Goal: Task Accomplishment & Management: Manage account settings

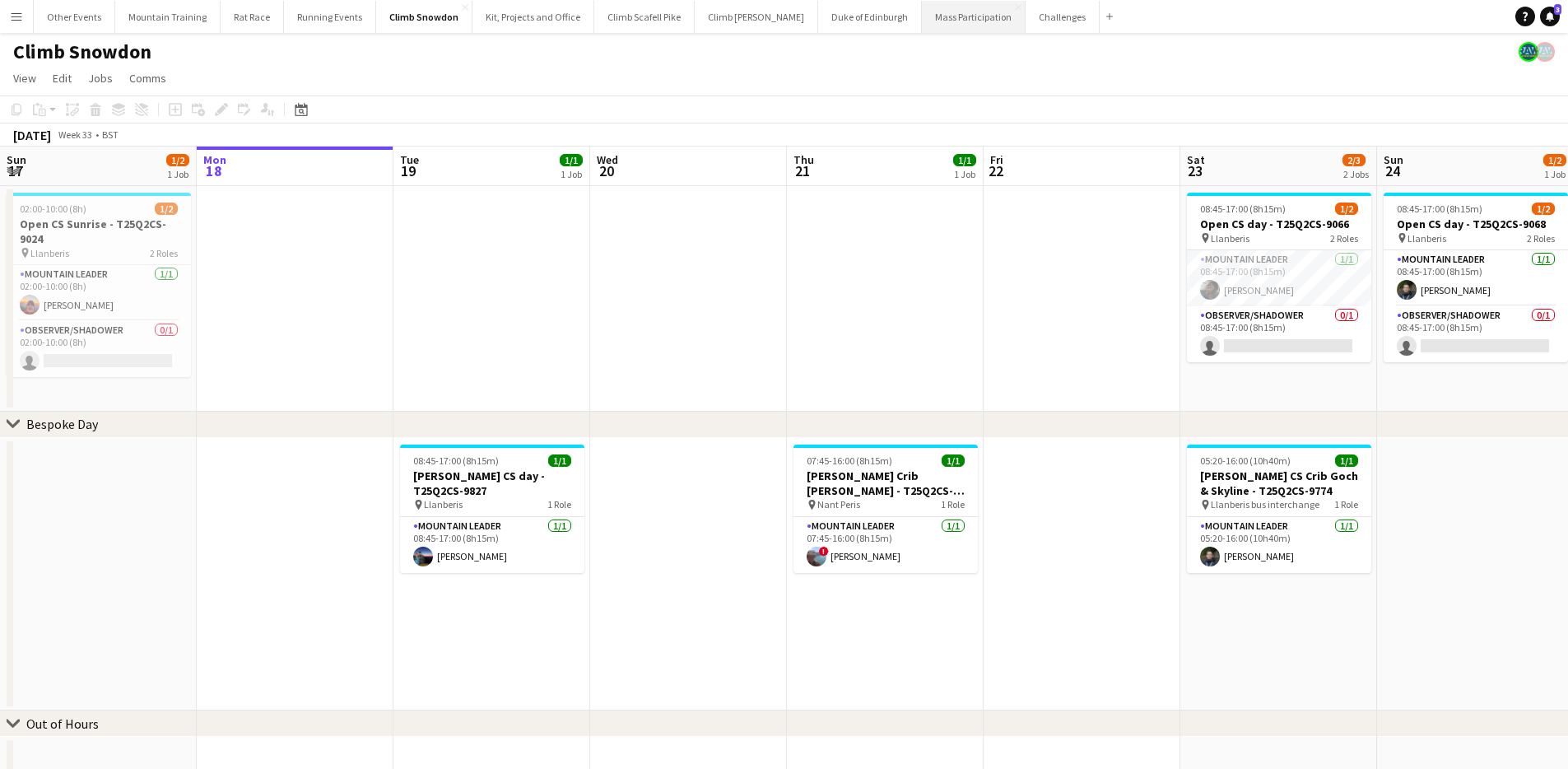
click at [922, 16] on button "Mass Participation Close" at bounding box center [974, 16] width 104 height 32
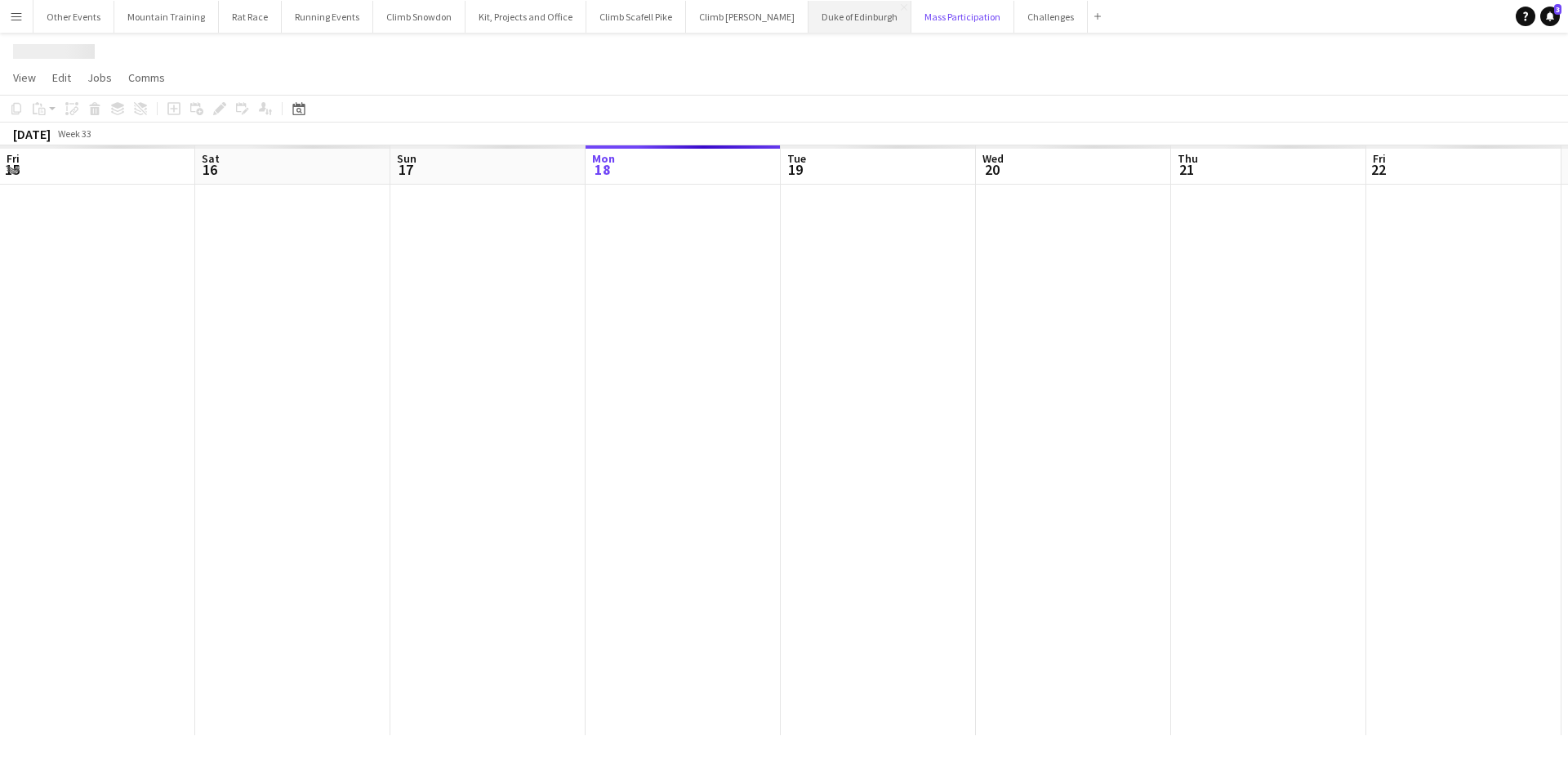
scroll to position [0, 390]
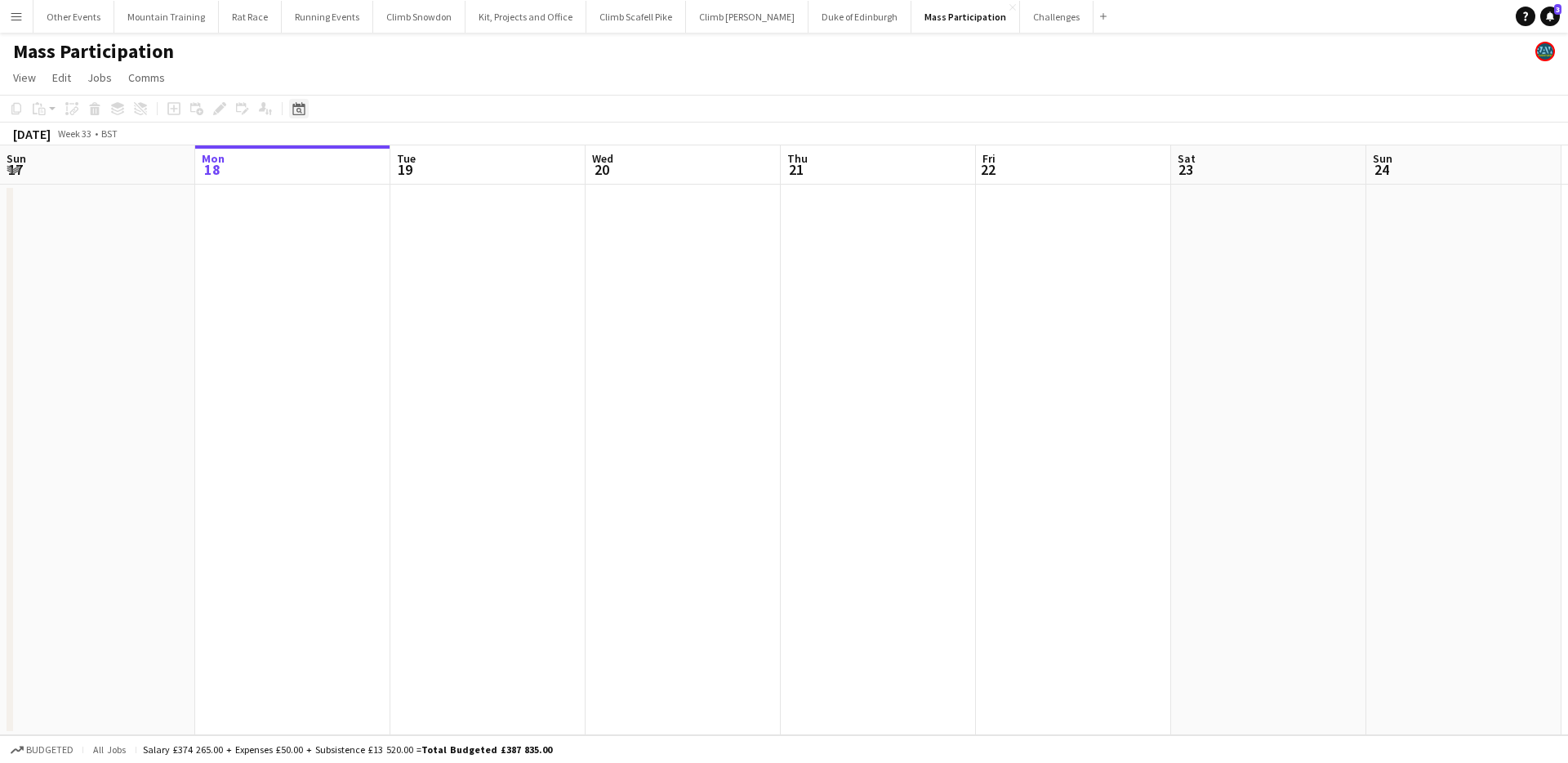
click at [301, 107] on icon "Date picker" at bounding box center [298, 108] width 13 height 13
click at [424, 169] on span "Next month" at bounding box center [431, 165] width 33 height 33
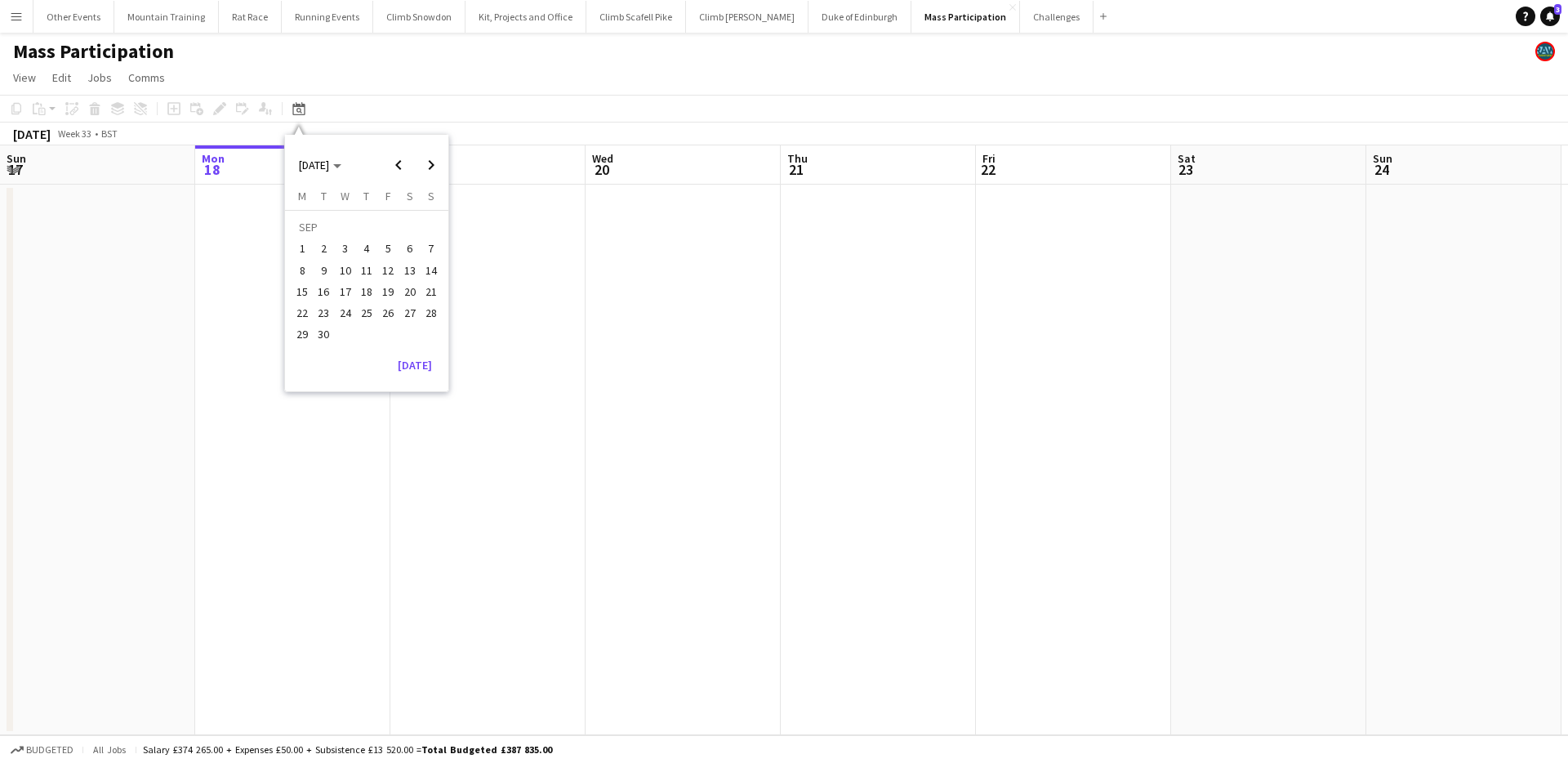
click at [413, 270] on span "13" at bounding box center [410, 270] width 20 height 20
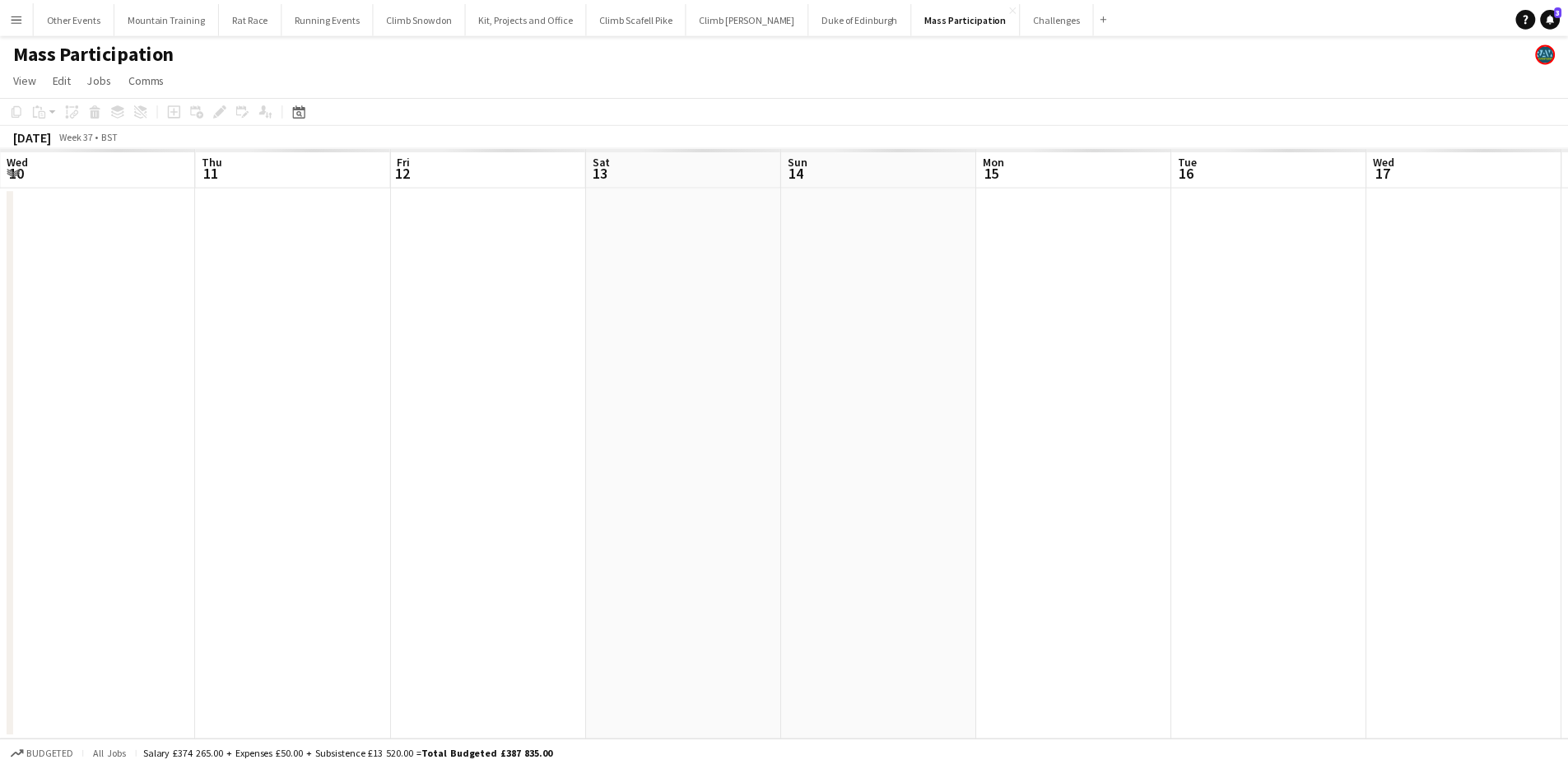
scroll to position [0, 566]
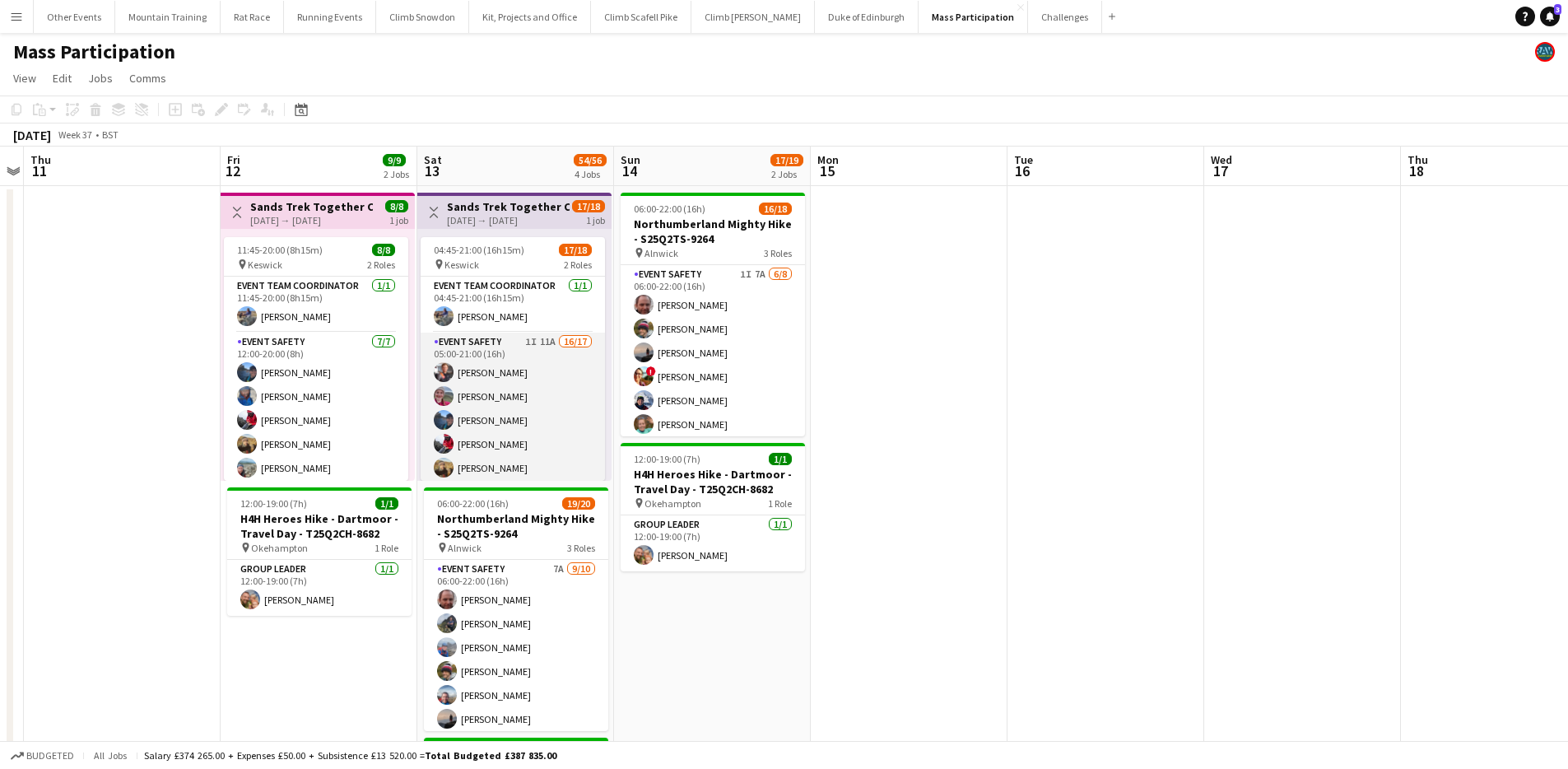
click at [515, 399] on app-card-role "Event Safety 1I 11A 16/17 05:00-21:00 (16h) Ryan McGlen Isobel Nicholson Erin M…" at bounding box center [513, 552] width 184 height 438
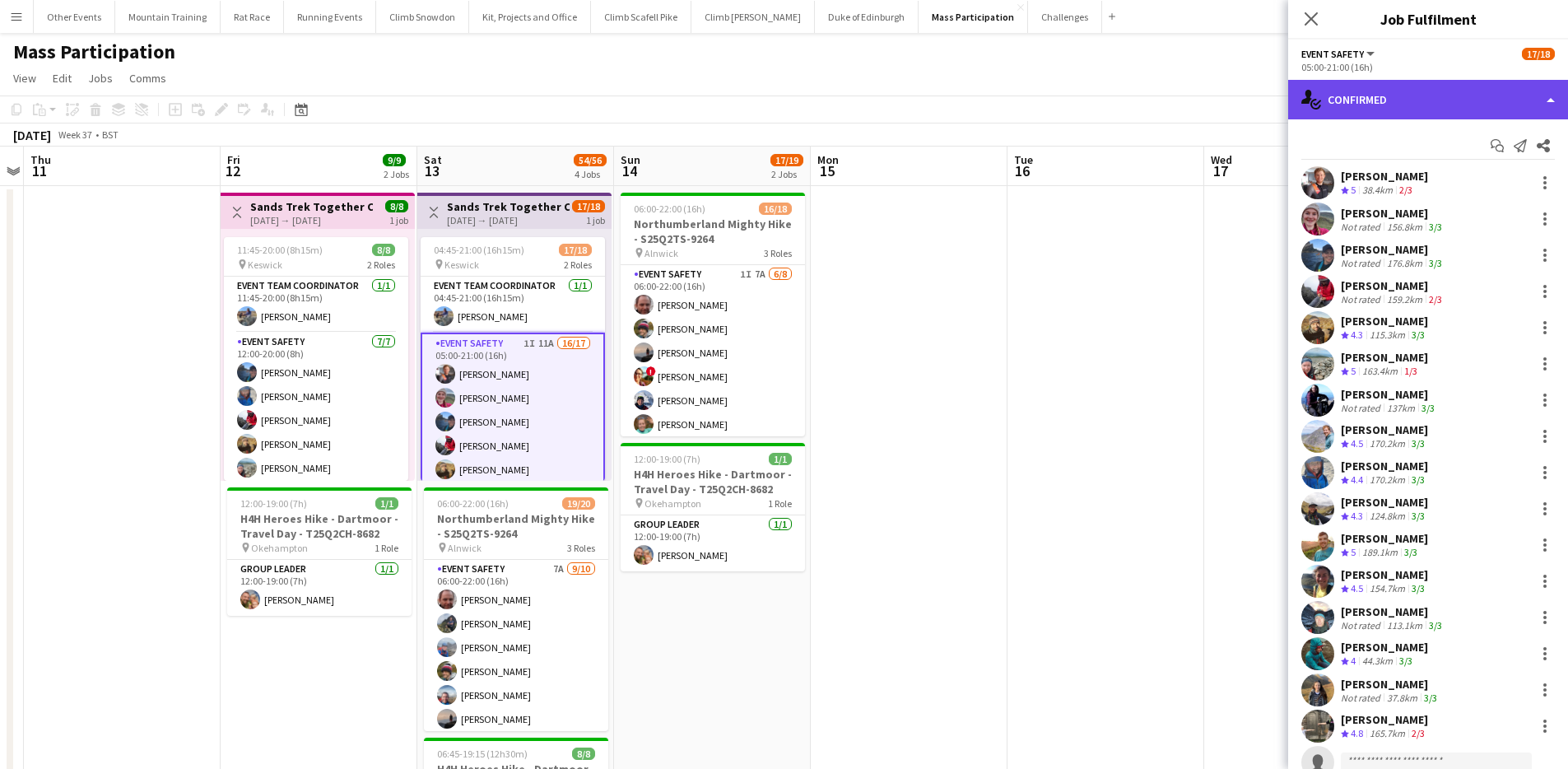
click at [1449, 94] on div "single-neutral-actions-check-2 Confirmed" at bounding box center [1428, 100] width 280 height 40
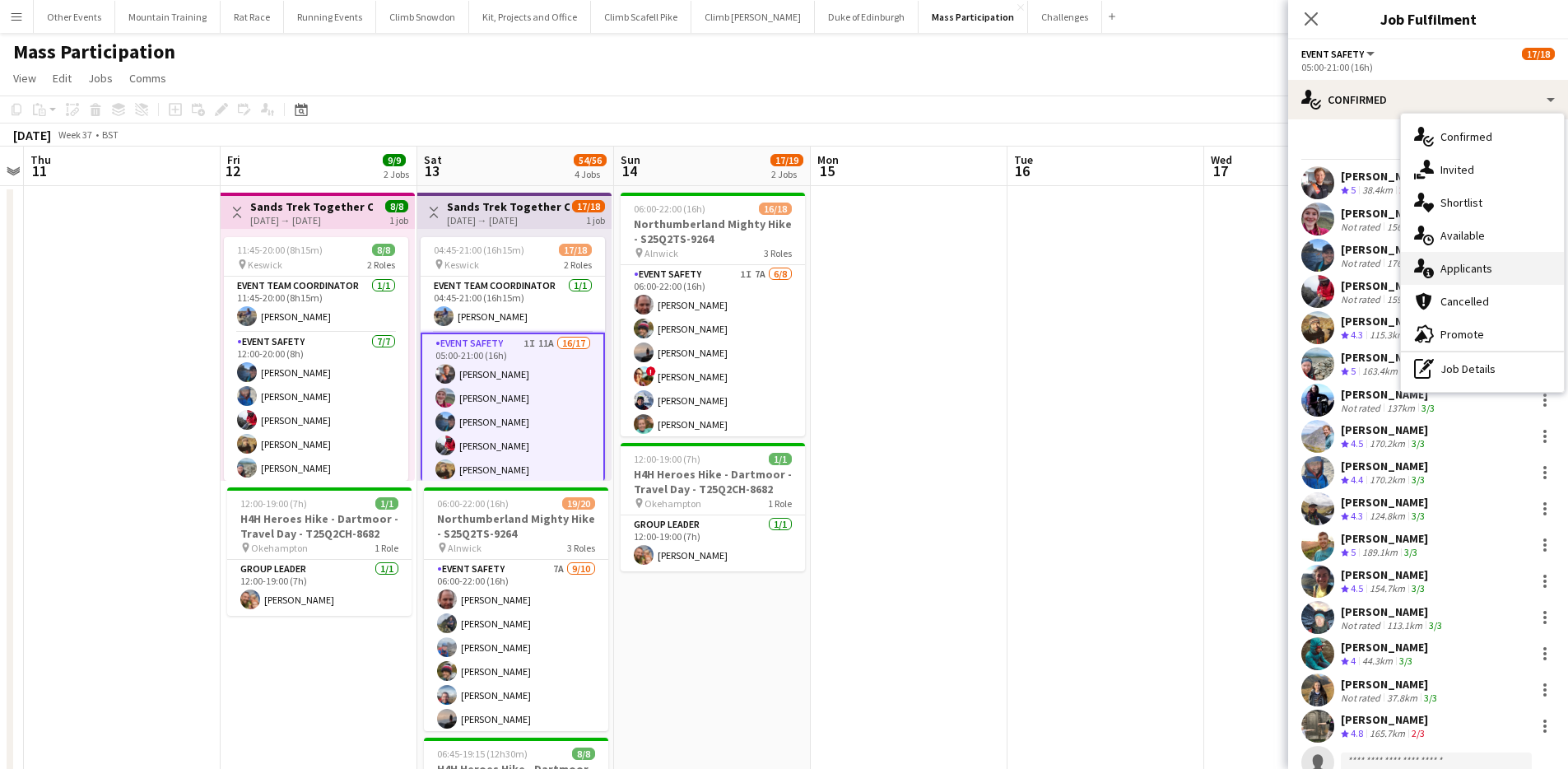
click at [1494, 265] on div "single-neutral-actions-information Applicants" at bounding box center [1482, 268] width 163 height 33
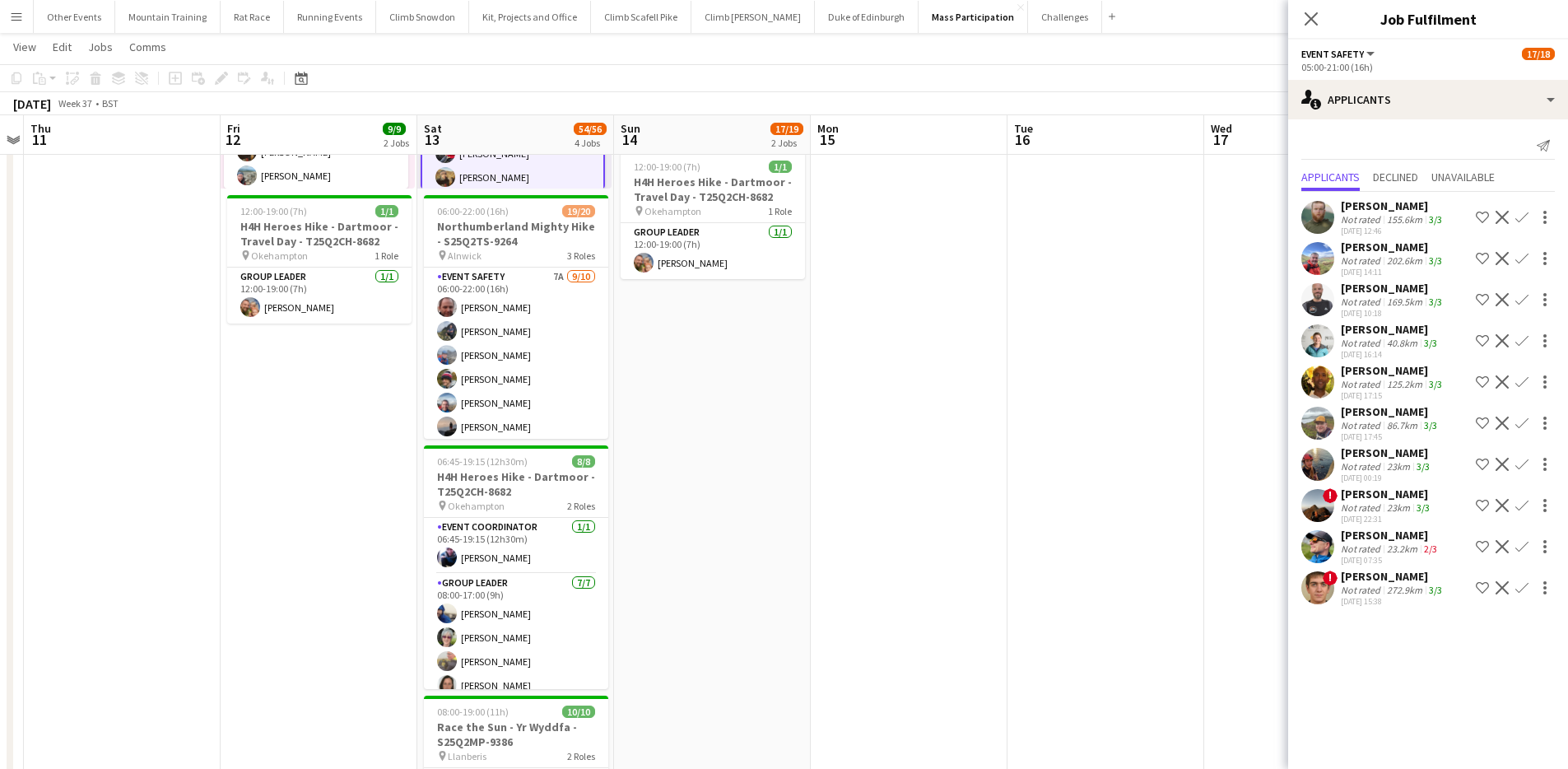
scroll to position [294, 0]
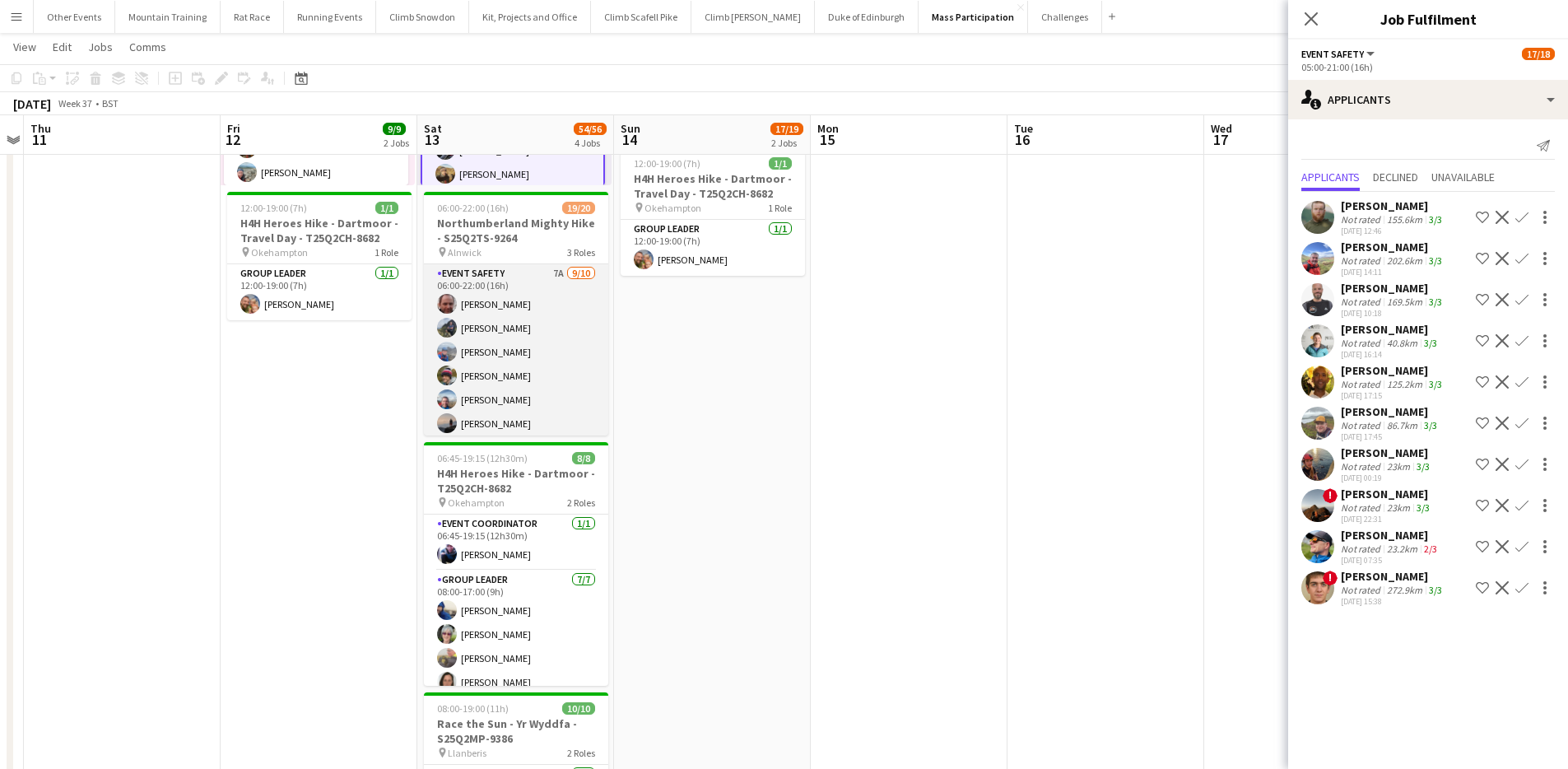
click at [487, 329] on app-card-role "Event Safety 7A 9/10 06:00-22:00 (16h) Tony Stevens Phil Derych Dean McNaught J…" at bounding box center [516, 399] width 184 height 271
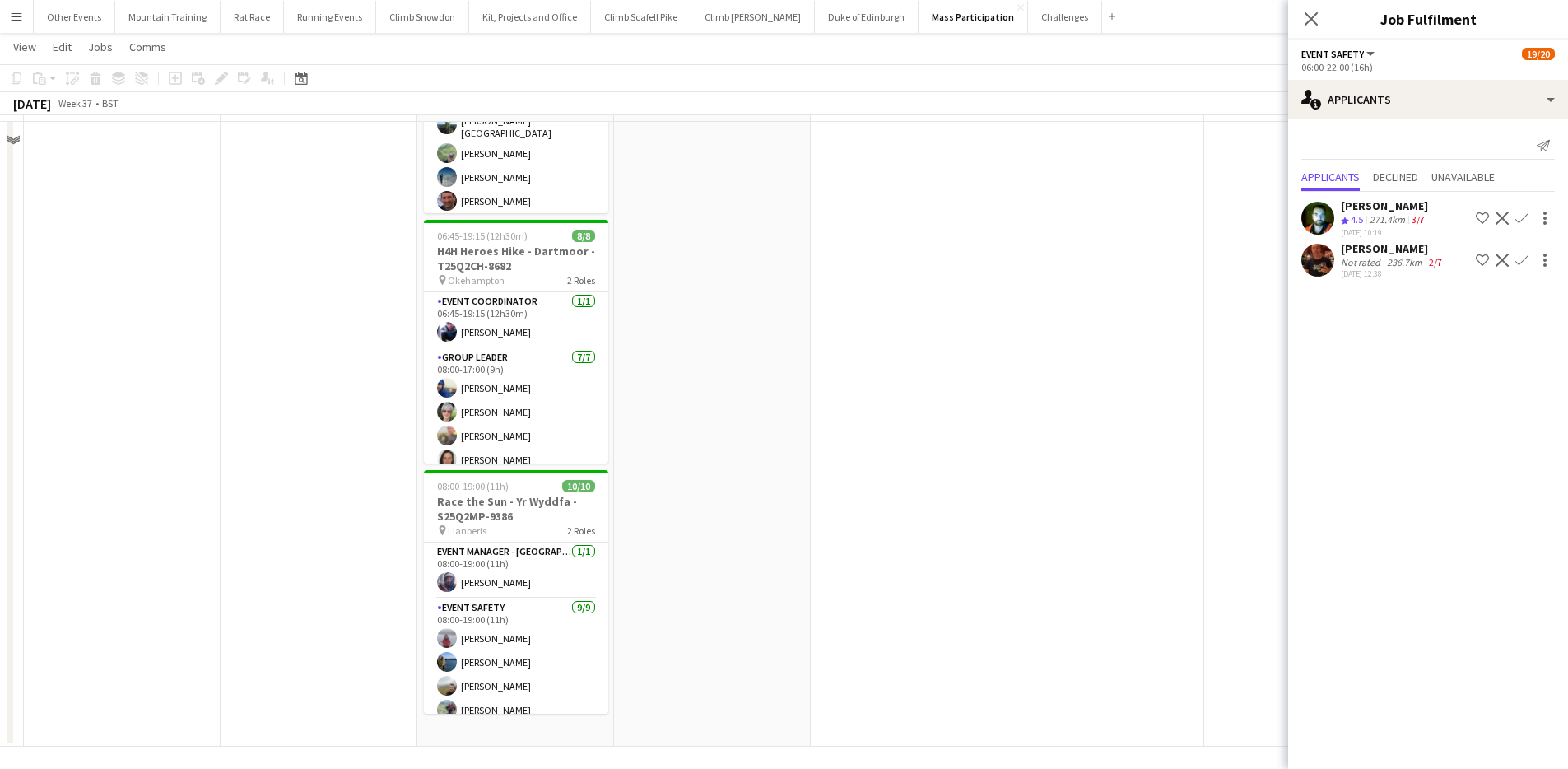
scroll to position [522, 0]
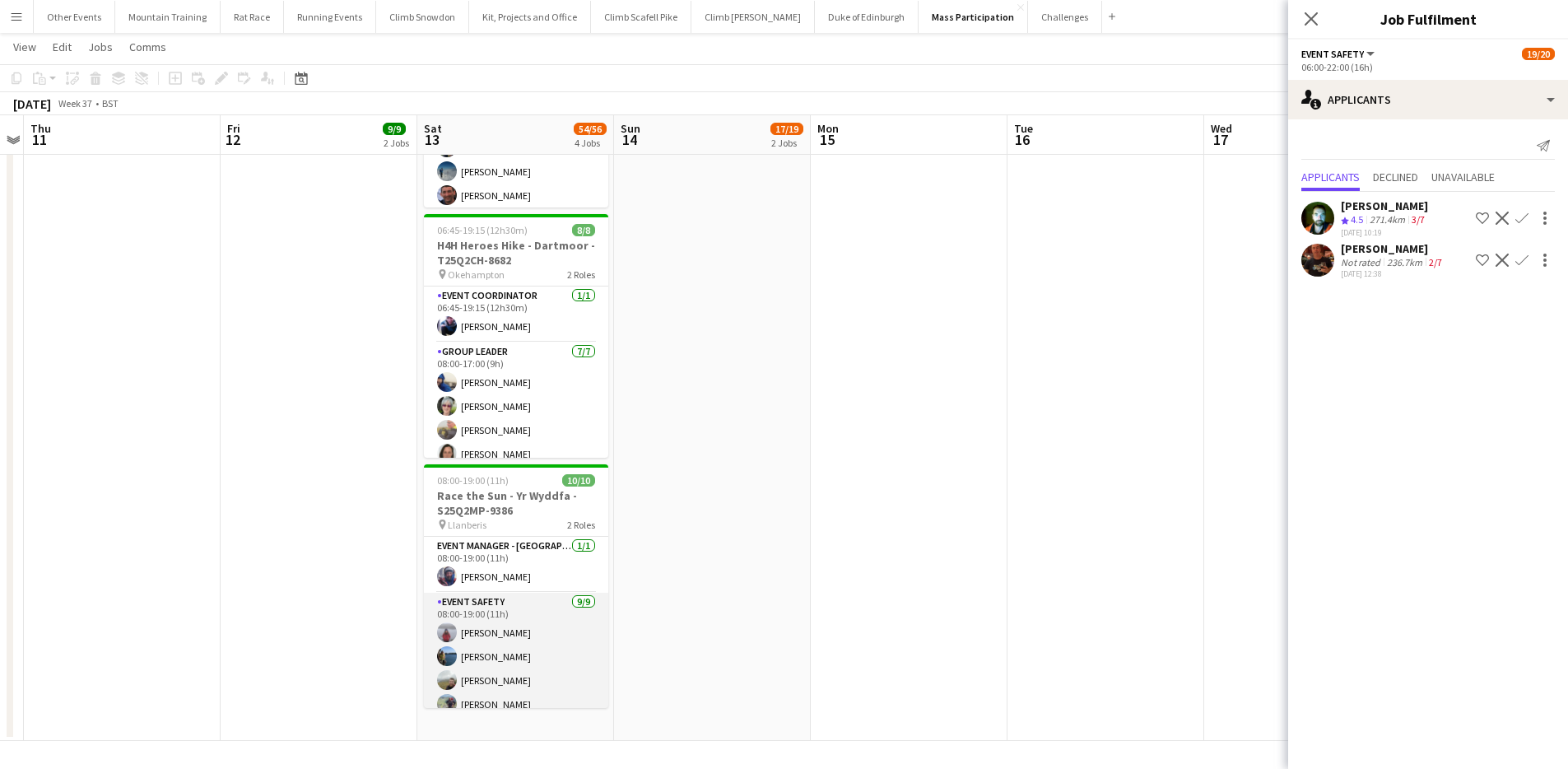
click at [485, 659] on app-card-role "Event Safety 9/9 08:00-19:00 (11h) Amy Fox Maisie Edwards Thomas Stevenson Davi…" at bounding box center [516, 716] width 184 height 247
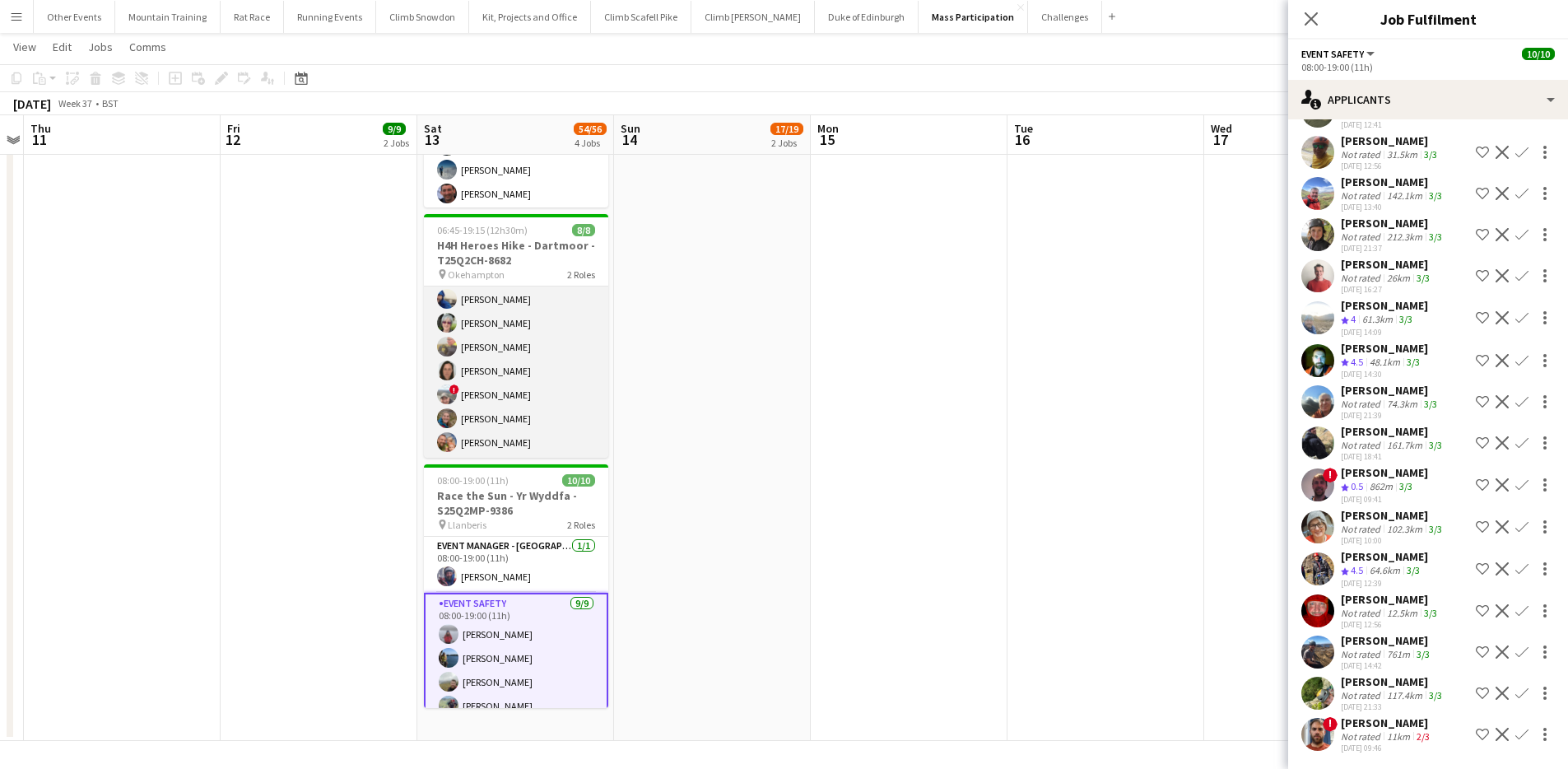
scroll to position [84, 0]
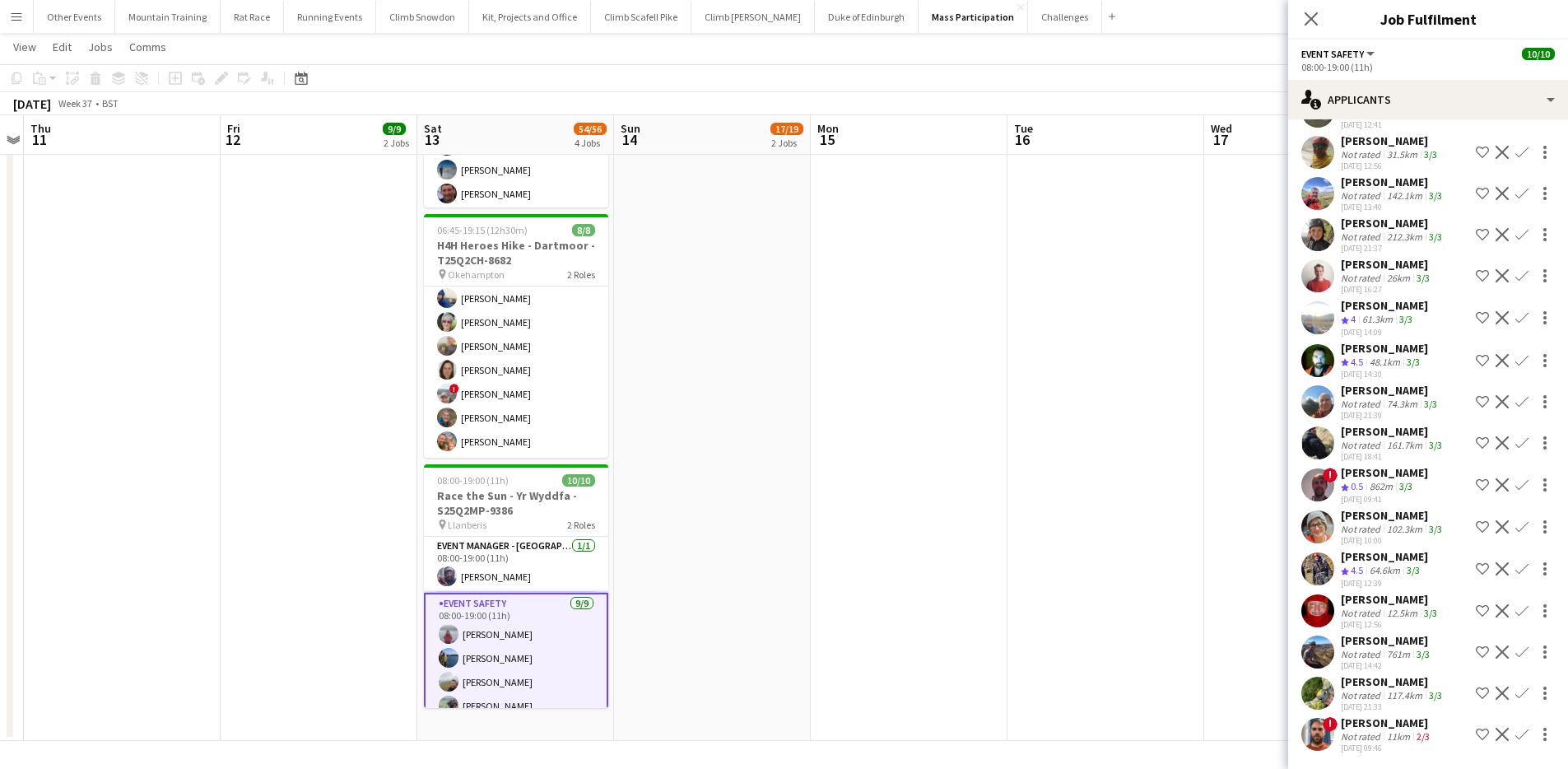
click at [744, 378] on app-date-cell "06:00-22:00 (16h) 16/18 Northumberland Mighty Hike - S25Q2TS-9264 pin Alnwick 3…" at bounding box center [712, 201] width 197 height 1078
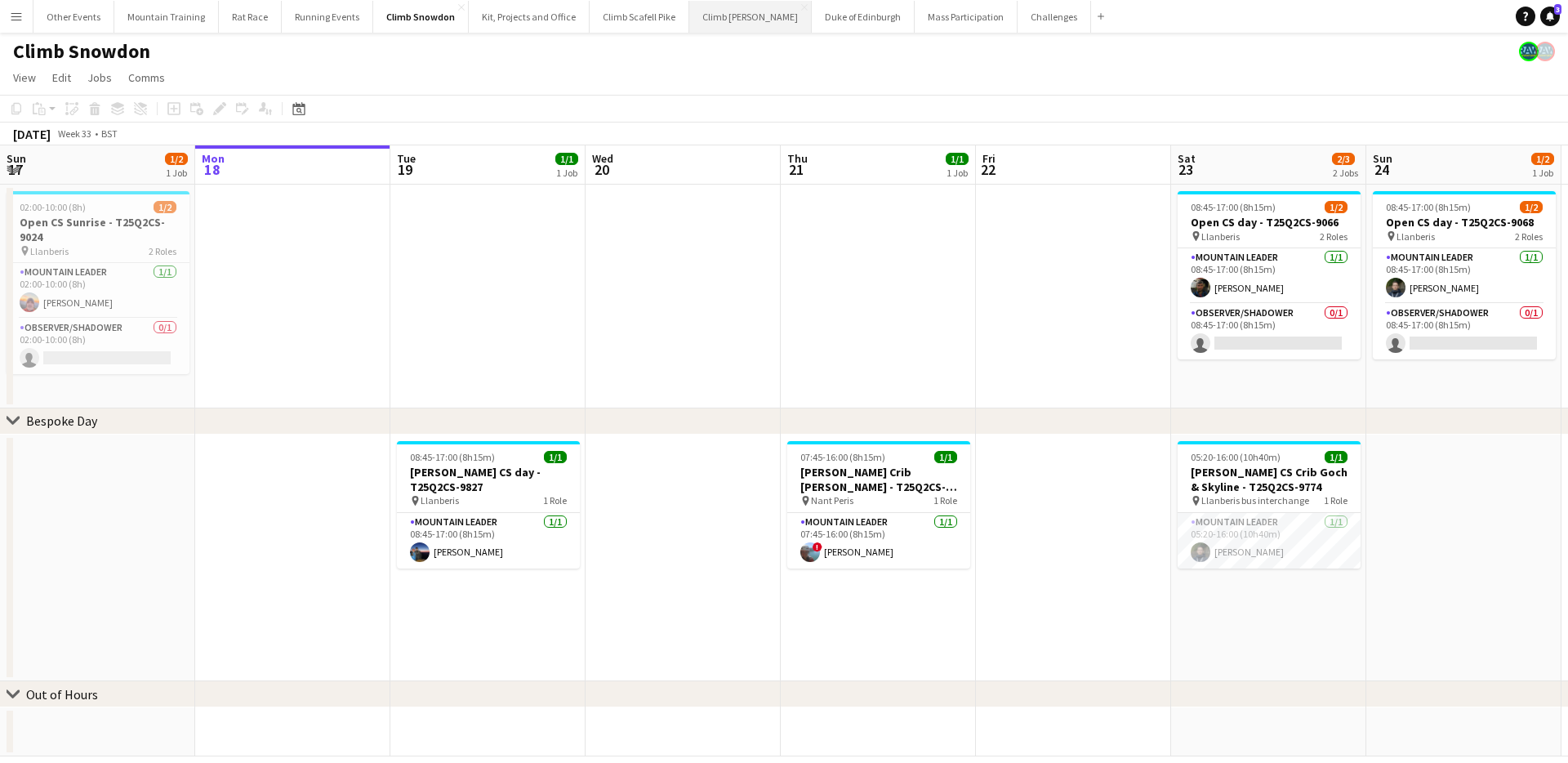
click at [735, 25] on button "Climb [PERSON_NAME] Close" at bounding box center [750, 16] width 123 height 32
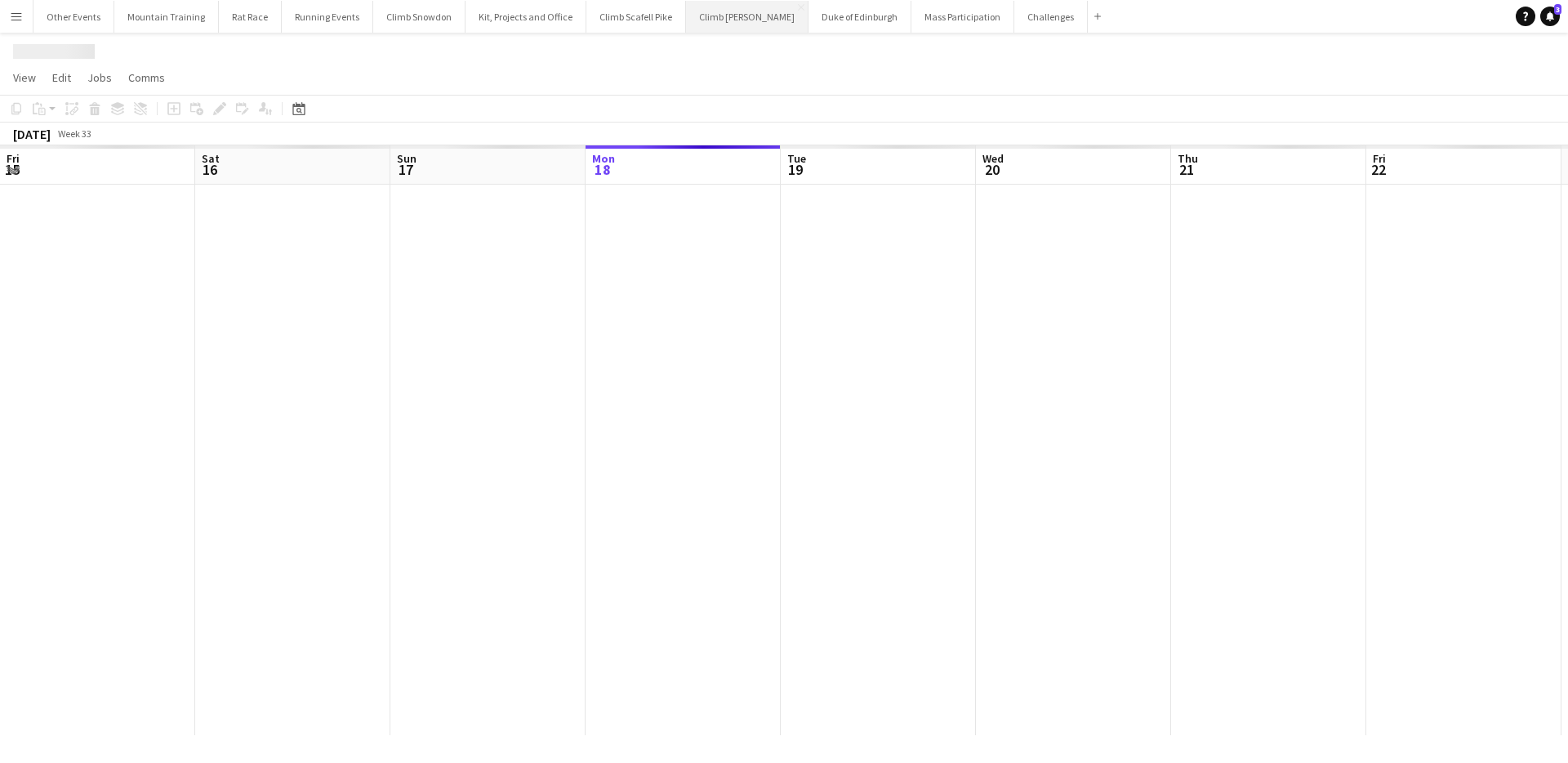
scroll to position [0, 390]
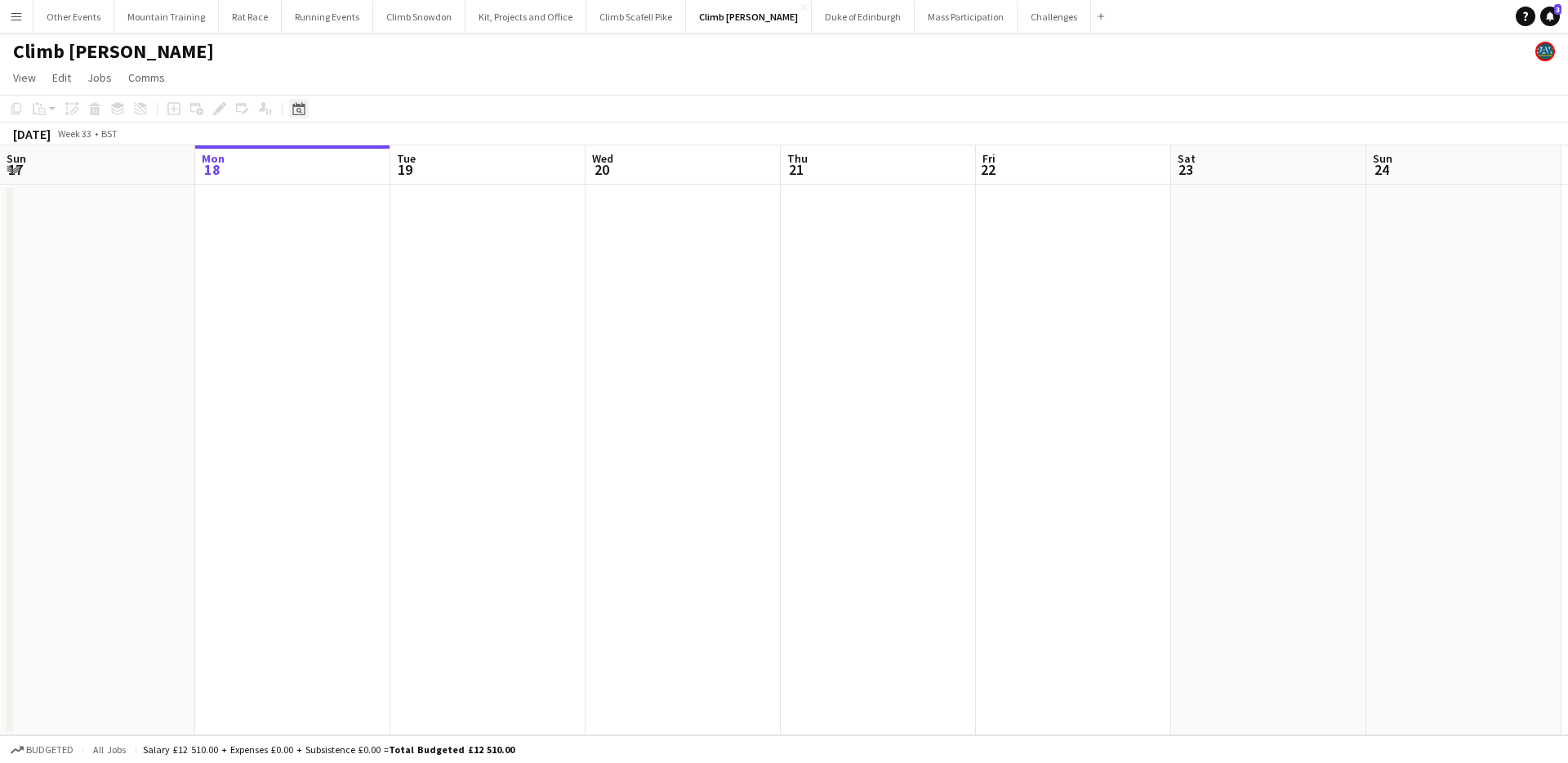
click at [296, 113] on icon "Date picker" at bounding box center [298, 108] width 13 height 13
click at [429, 163] on span "Next month" at bounding box center [431, 165] width 33 height 33
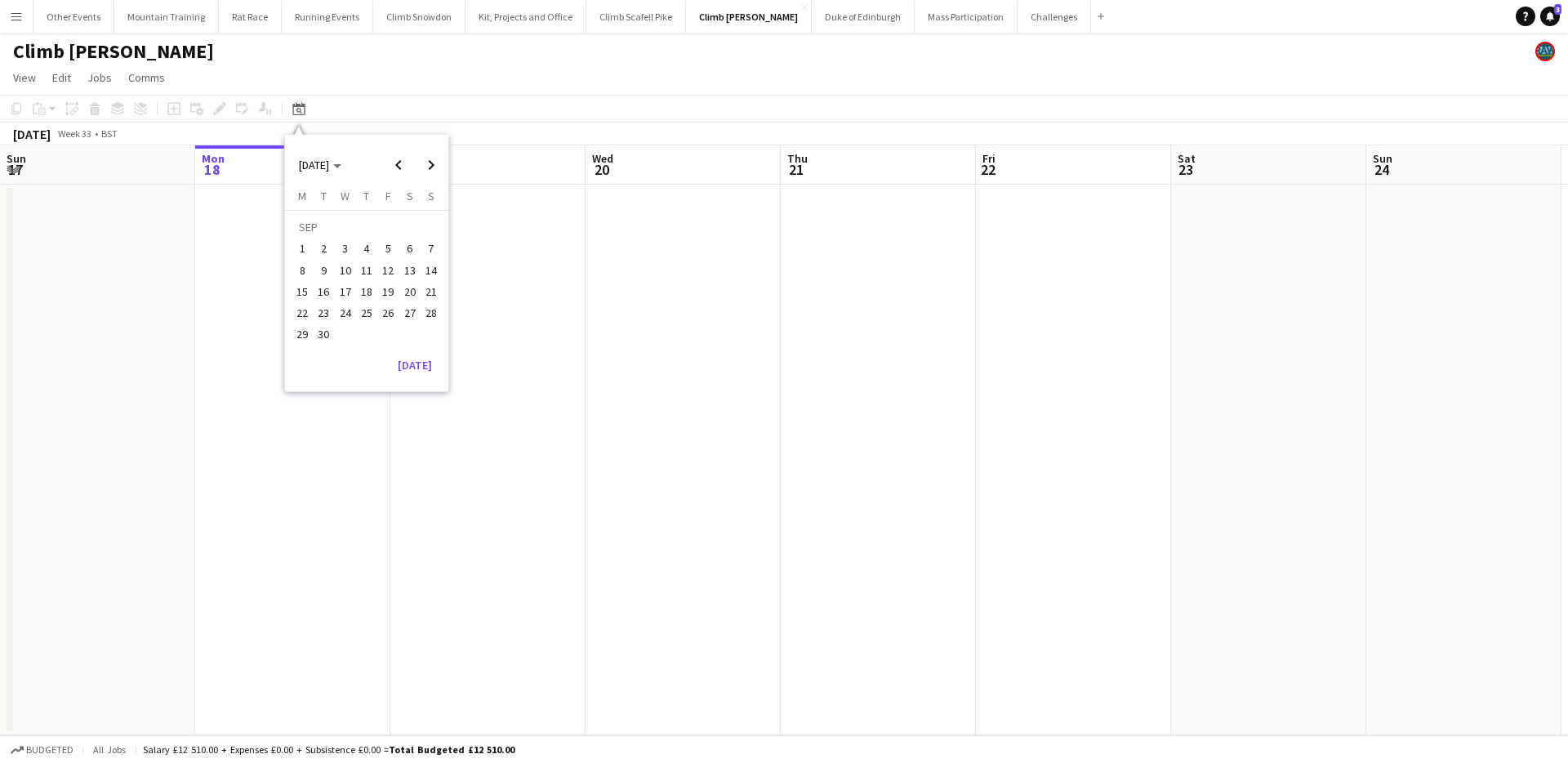
click at [412, 291] on span "20" at bounding box center [410, 291] width 20 height 20
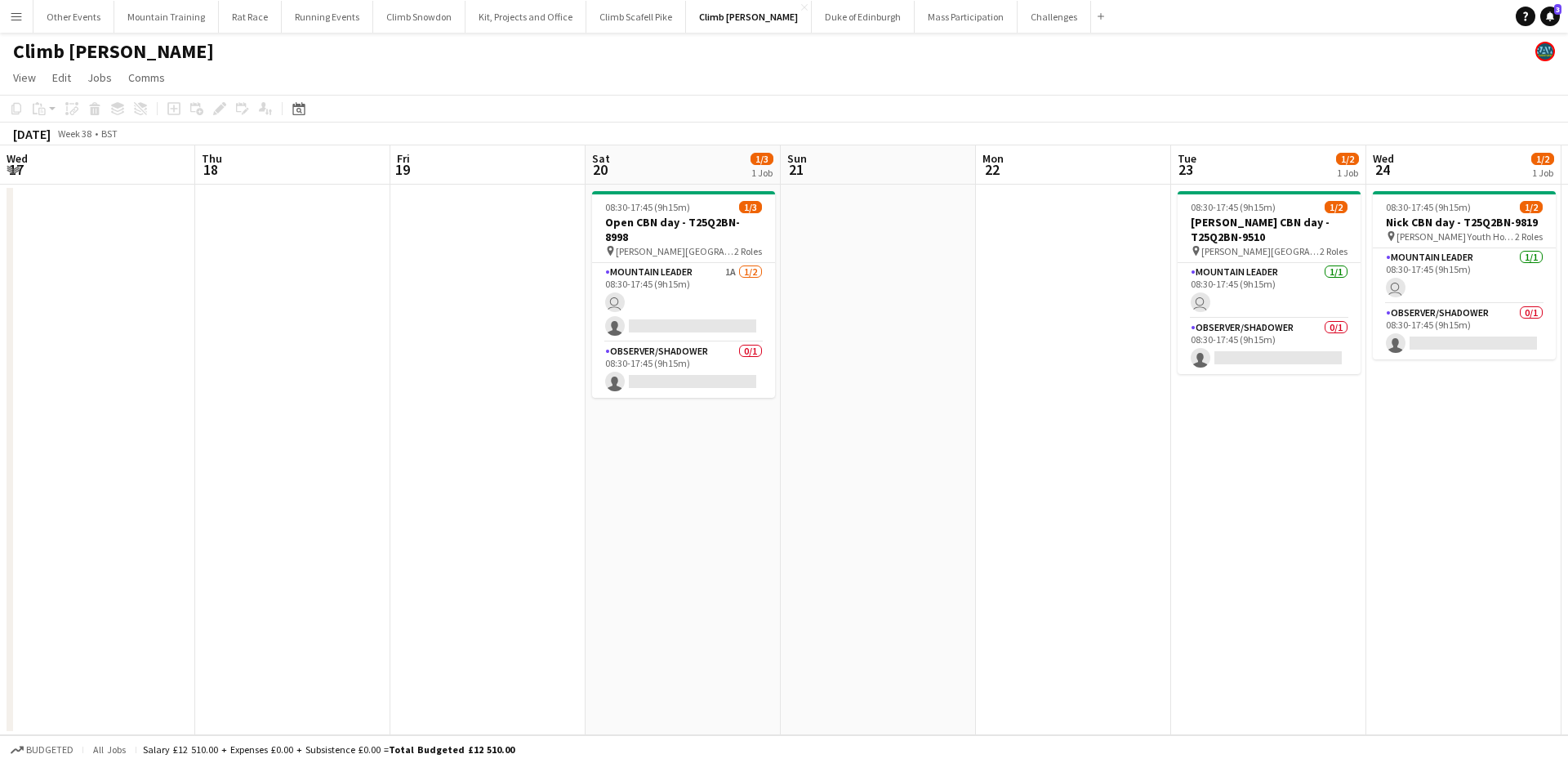
scroll to position [0, 562]
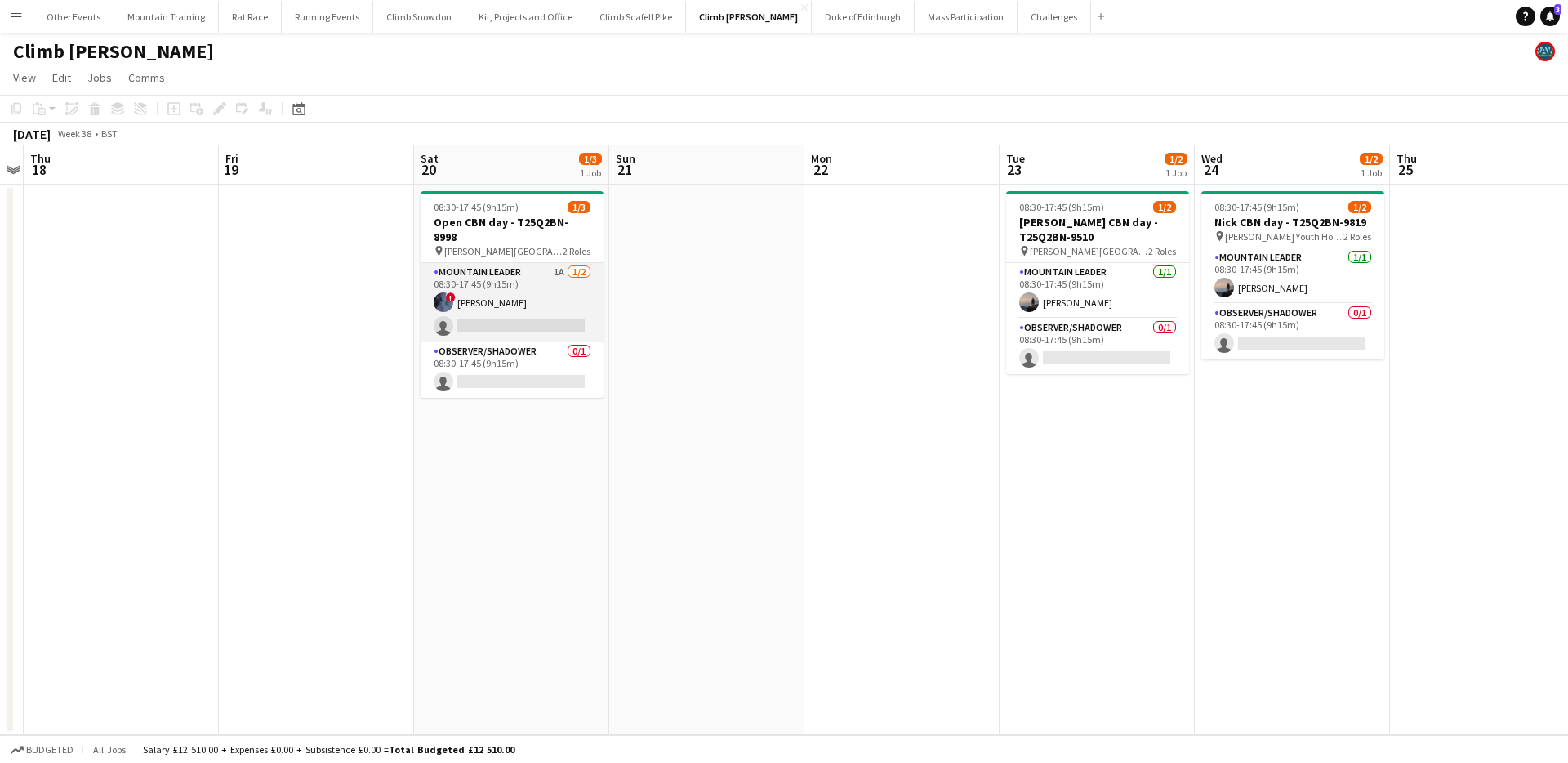
click at [539, 302] on app-card-role "Mountain Leader 1A [DATE] 08:30-17:45 (9h15m) ! [PERSON_NAME] single-neutral-ac…" at bounding box center [512, 302] width 183 height 79
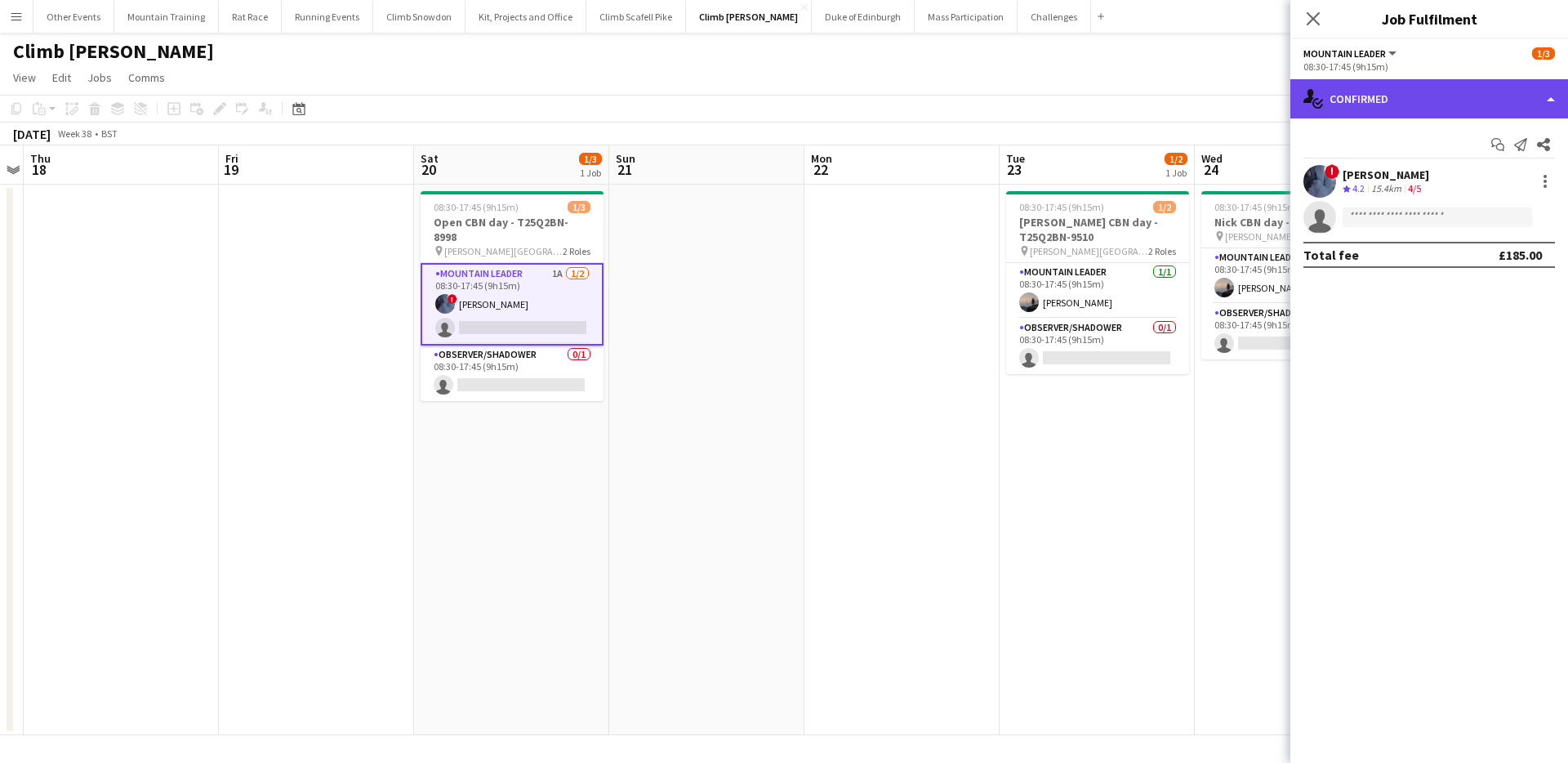
click at [1442, 103] on div "single-neutral-actions-check-2 Confirmed" at bounding box center [1429, 99] width 278 height 40
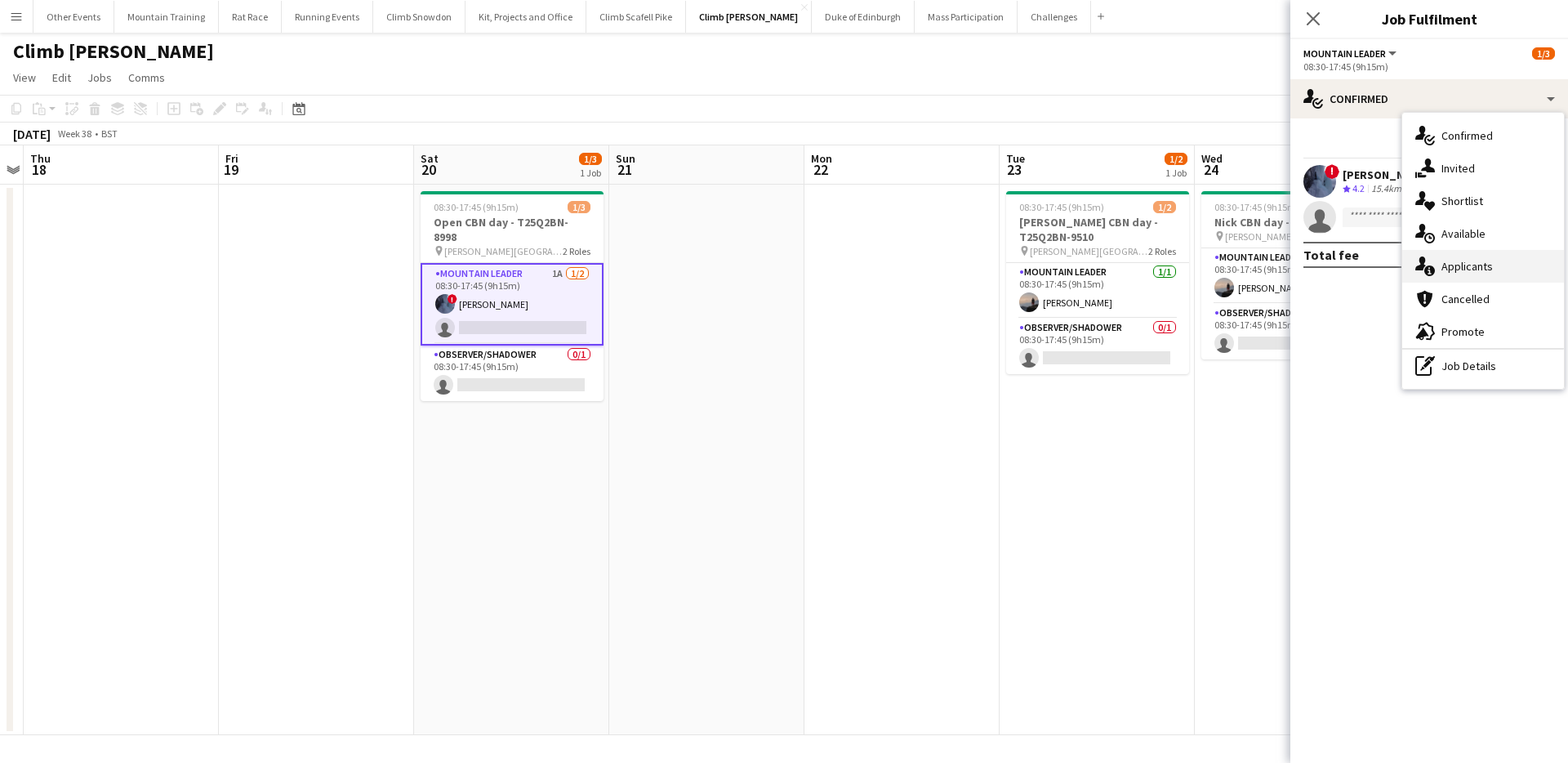
click at [1487, 263] on div "single-neutral-actions-information Applicants" at bounding box center [1483, 266] width 162 height 33
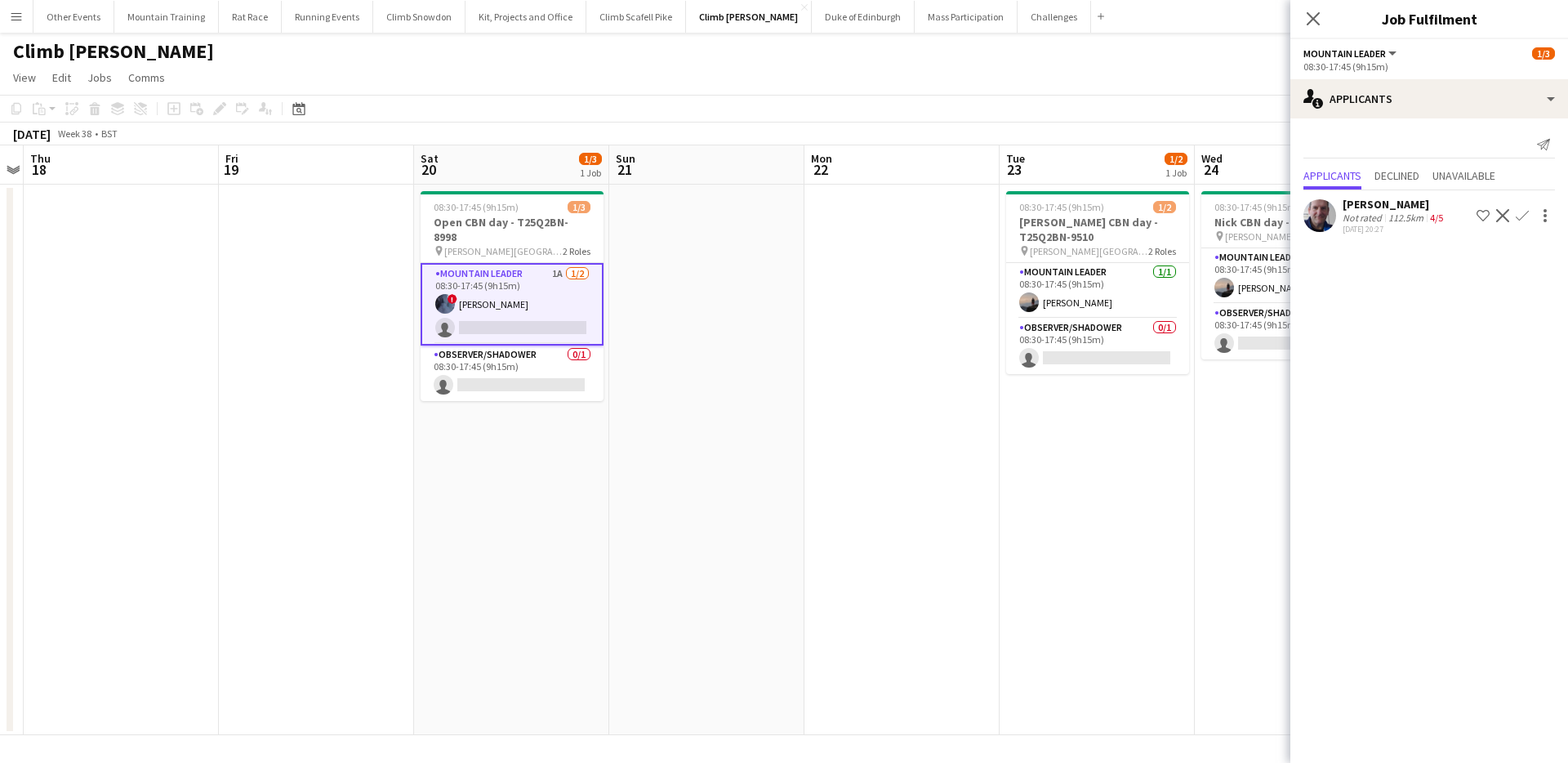
click at [668, 110] on app-toolbar "Copy Paste Paste Command V Paste with crew Command Shift V Paste linked Job [GE…" at bounding box center [784, 108] width 1568 height 27
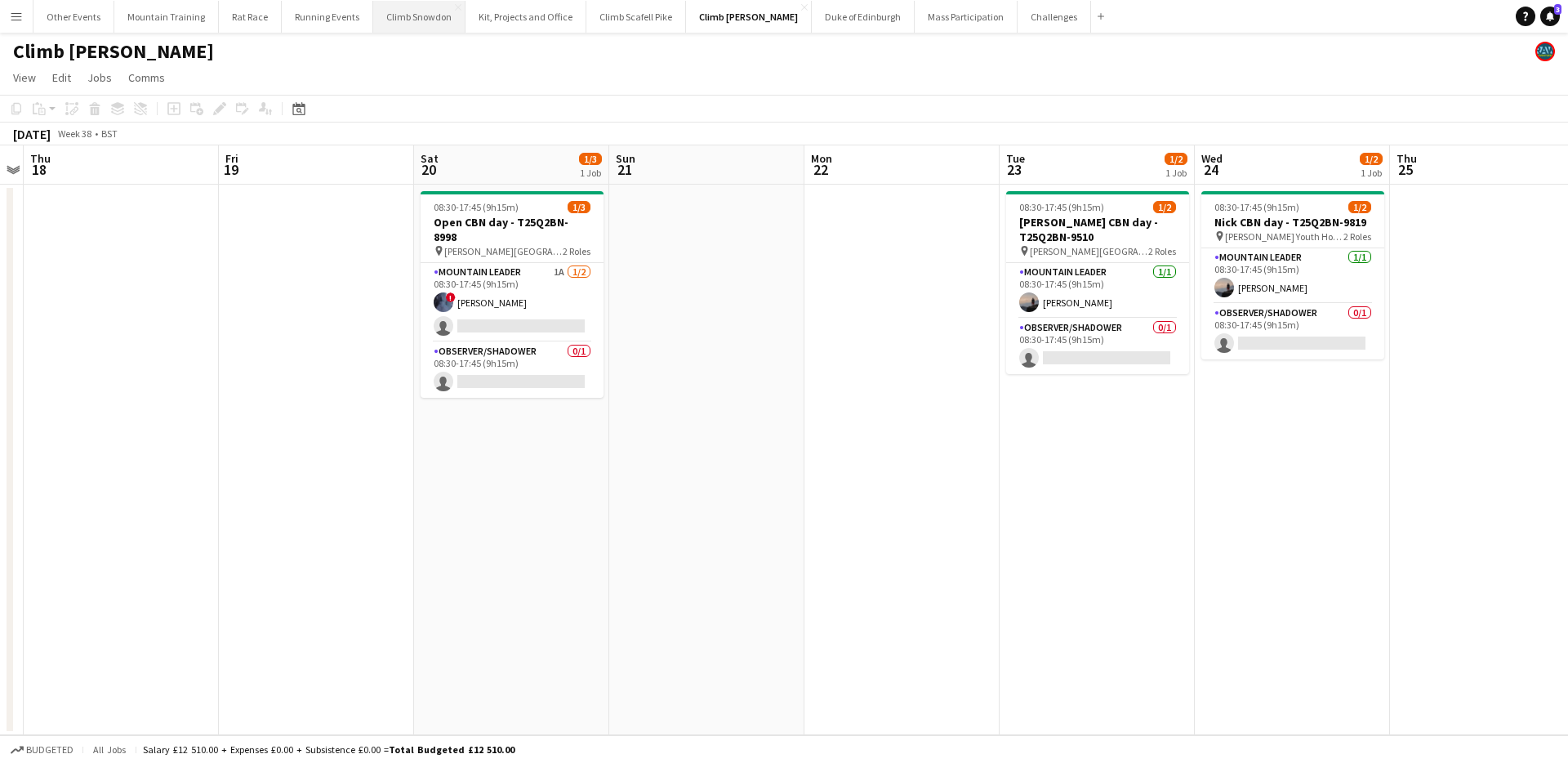
click at [391, 14] on button "Climb Snowdon Close" at bounding box center [418, 16] width 92 height 32
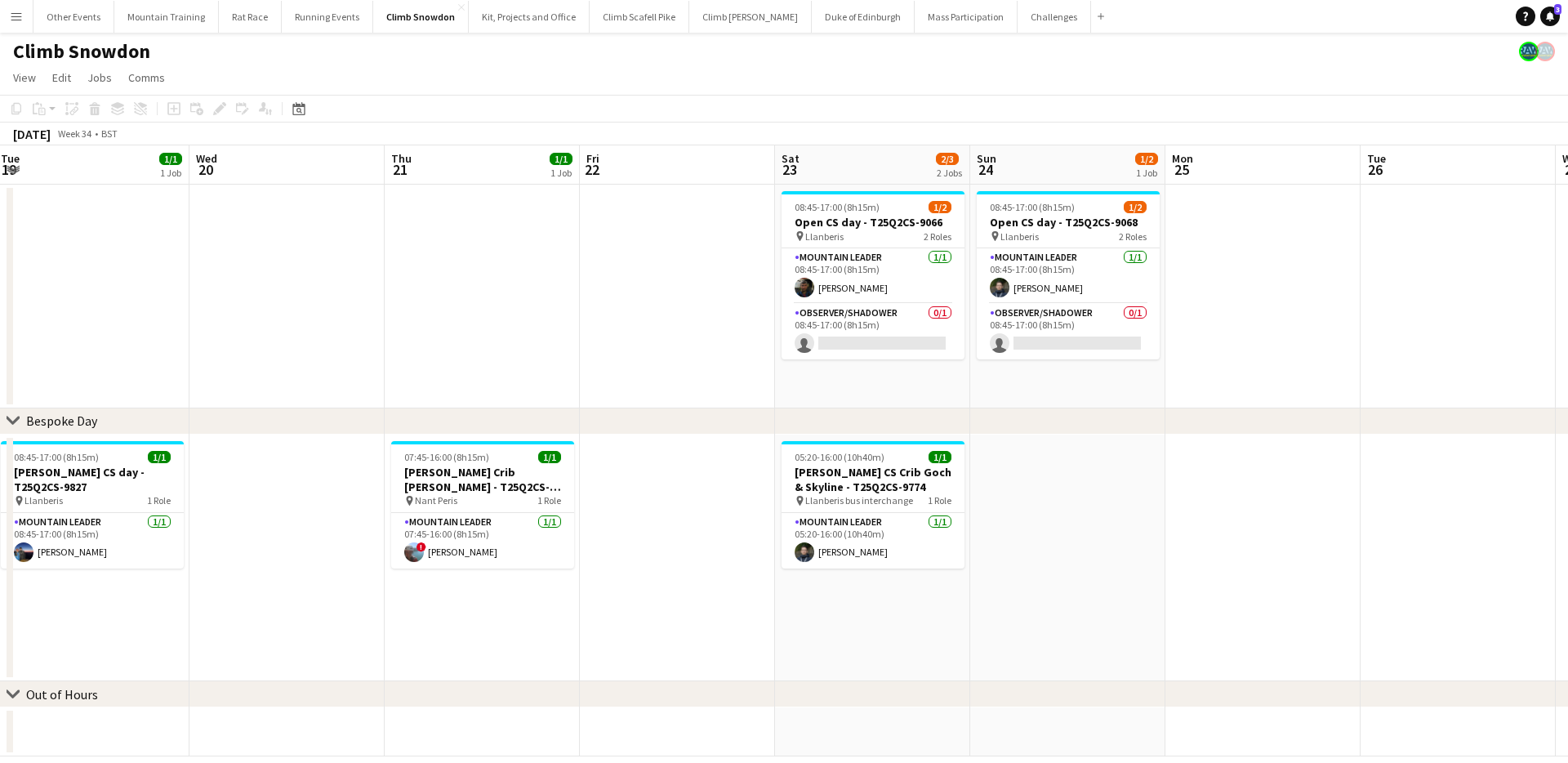
scroll to position [0, 628]
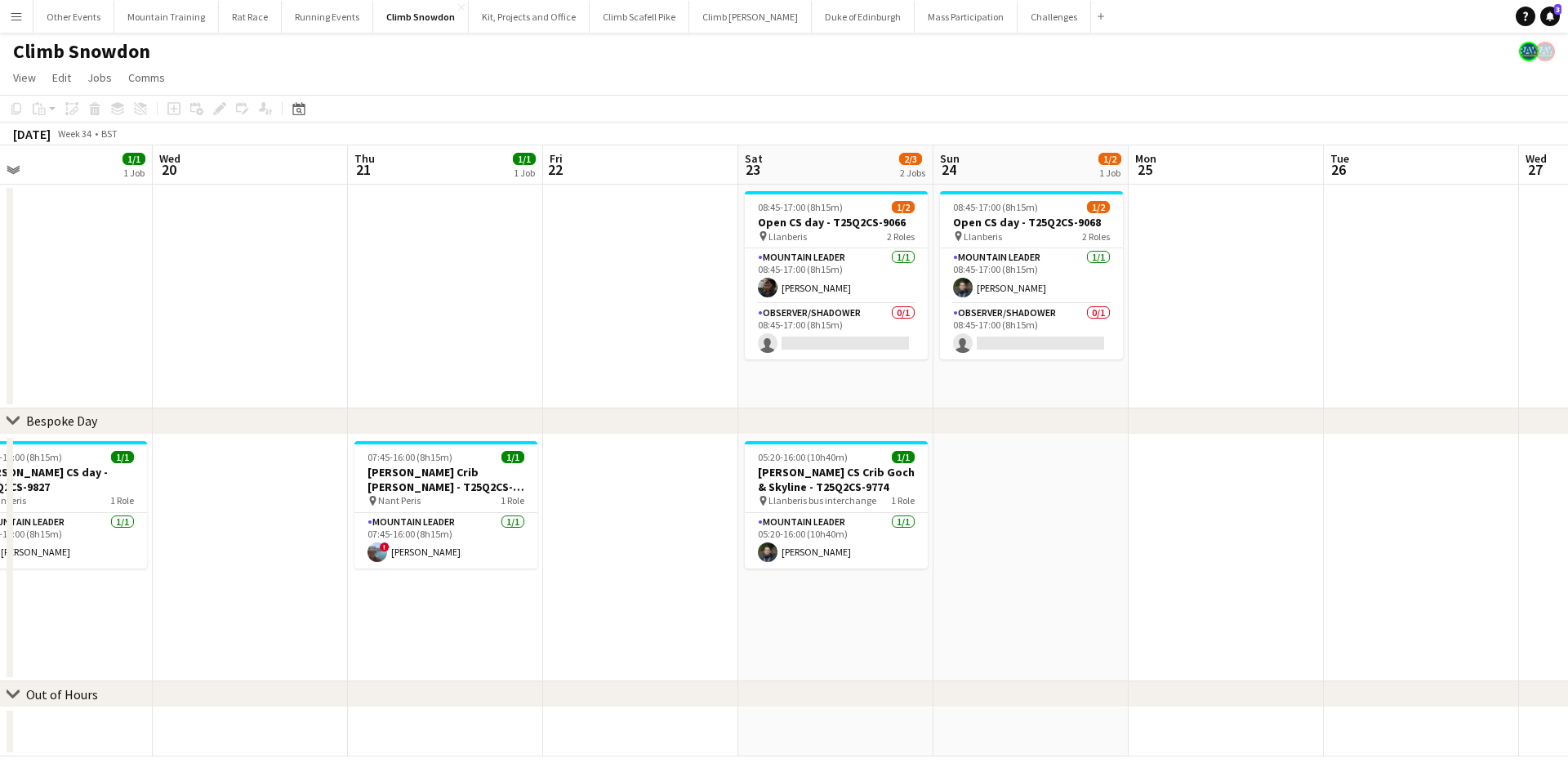
drag, startPoint x: 955, startPoint y: 281, endPoint x: 522, endPoint y: 281, distance: 433.0
click at [522, 281] on app-calendar-viewport "Sat 16 Sun 17 1/2 1 Job Mon 18 Tue 19 1/1 1 Job Wed 20 Thu 21 1/1 1 Job Fri 22 …" at bounding box center [784, 450] width 1568 height 611
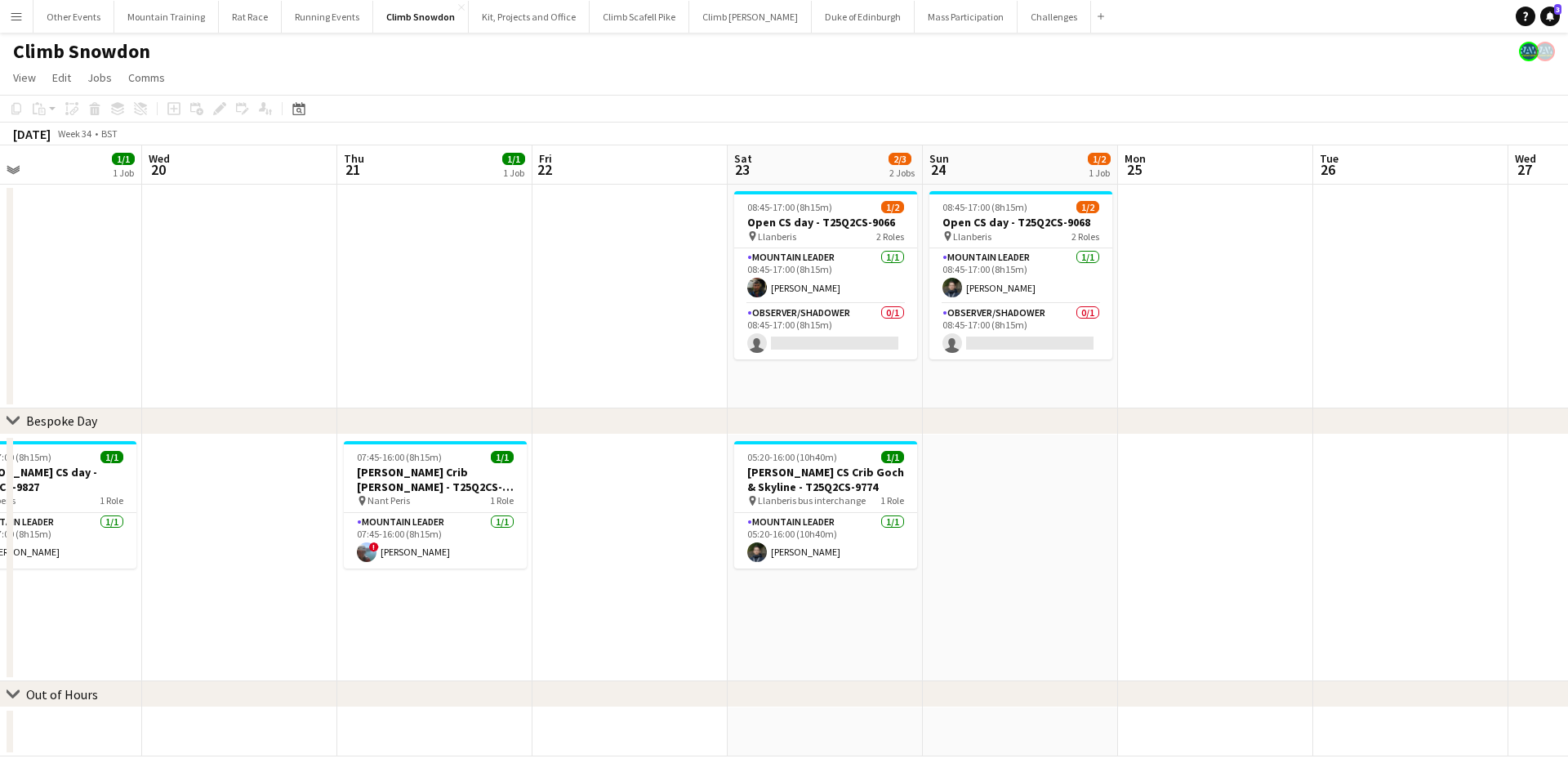
scroll to position [0, 650]
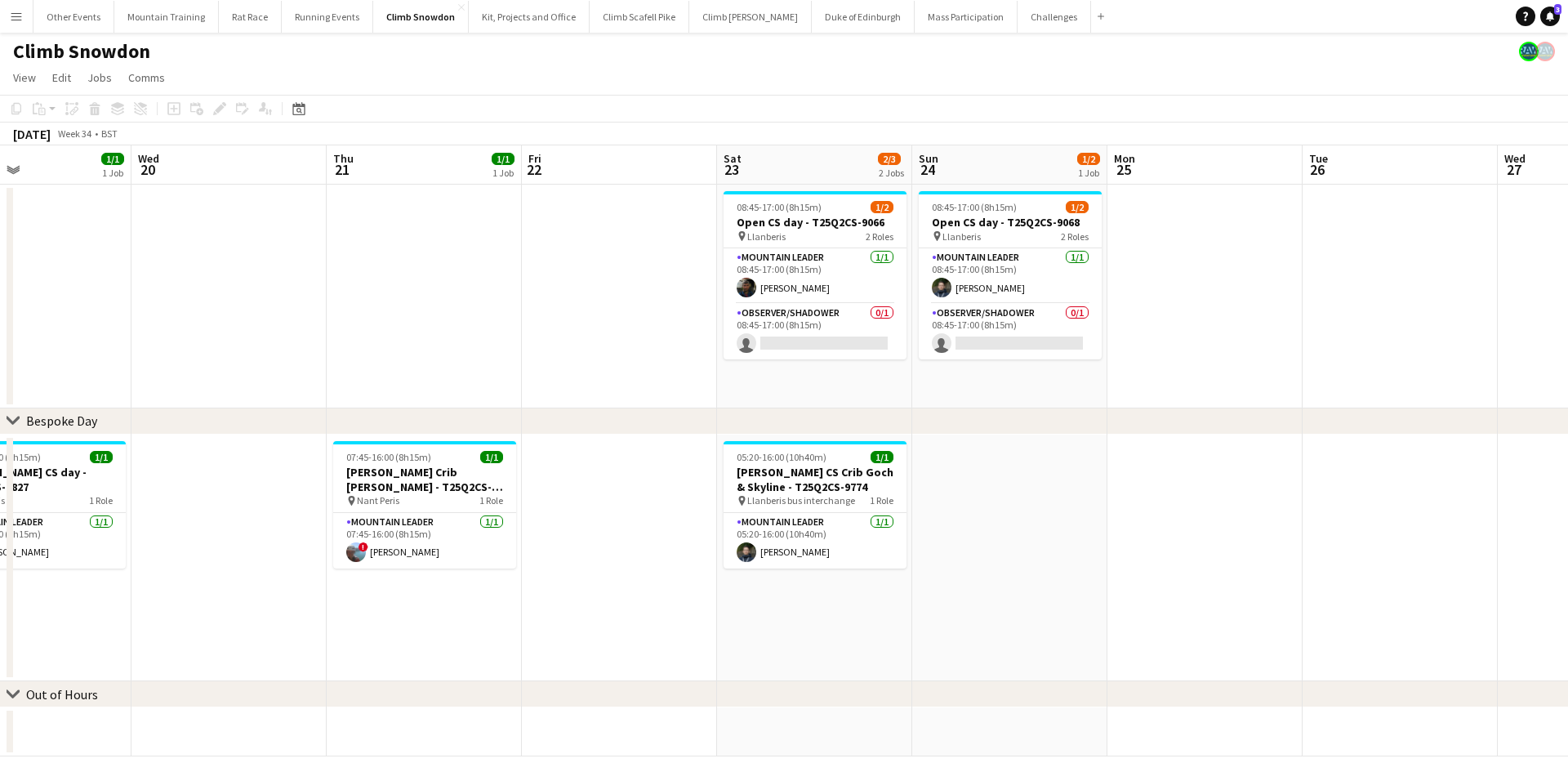
drag, startPoint x: 627, startPoint y: 510, endPoint x: 606, endPoint y: 515, distance: 21.6
click at [606, 515] on app-calendar-viewport "Sat 16 Sun 17 1/2 1 Job Mon 18 Tue 19 1/1 1 Job Wed 20 Thu 21 1/1 1 Job Fri 22 …" at bounding box center [784, 450] width 1568 height 611
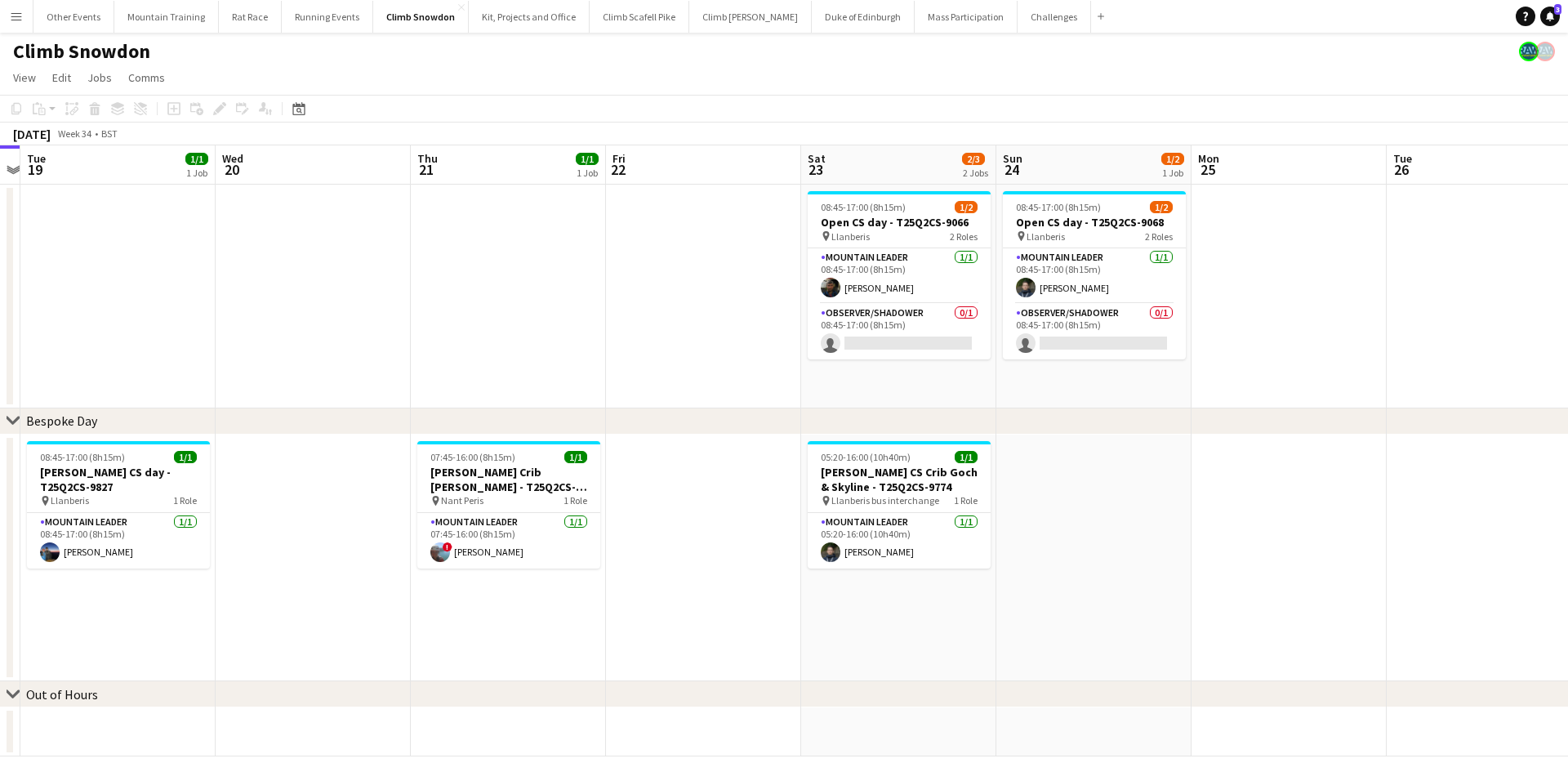
scroll to position [0, 585]
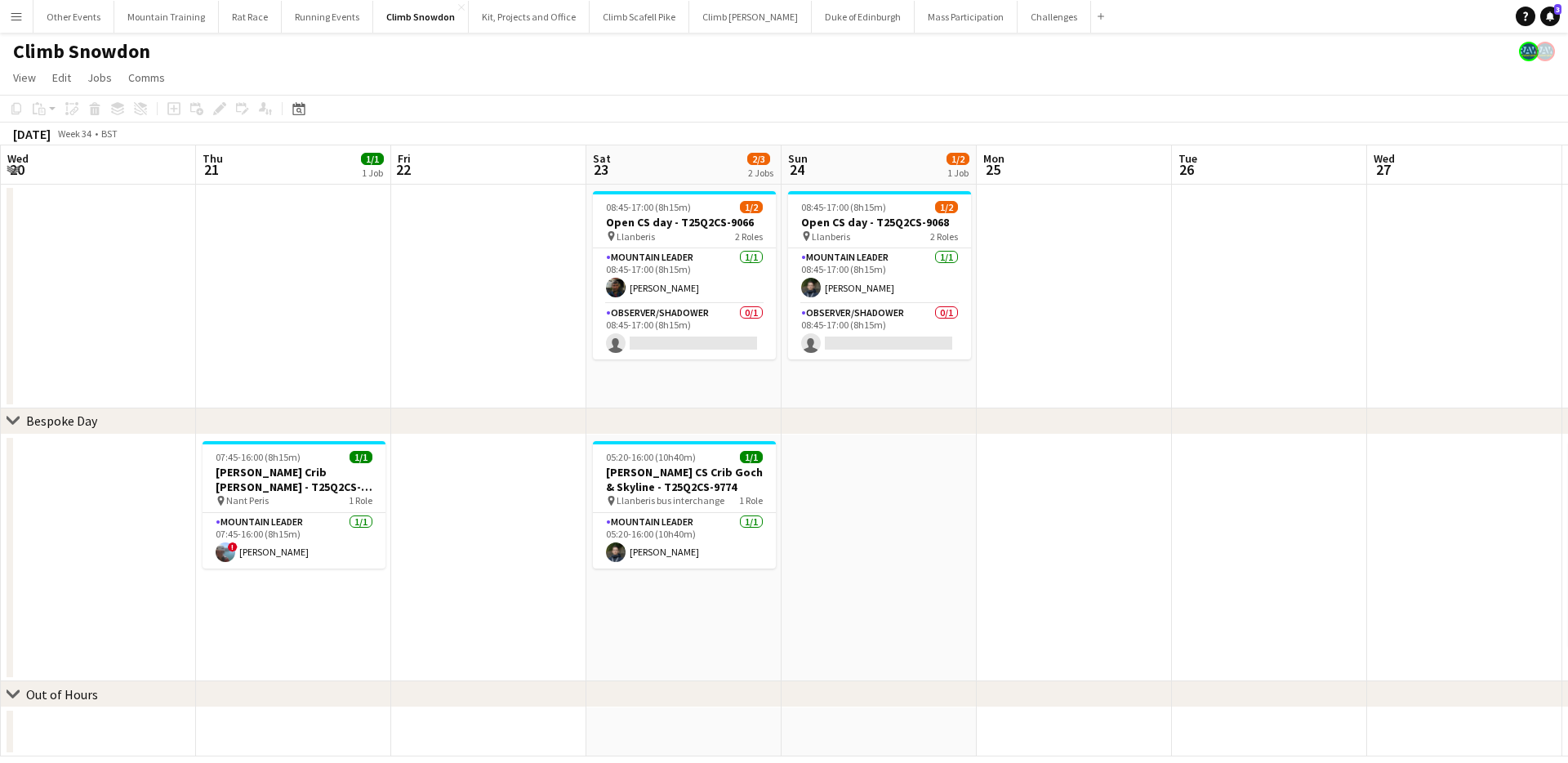
drag, startPoint x: 1200, startPoint y: 269, endPoint x: 1088, endPoint y: 270, distance: 112.0
click at [1088, 270] on app-calendar-viewport "Sun 17 1/2 1 Job Mon 18 Tue 19 1/1 1 Job Wed 20 Thu 21 1/1 1 Job Fri 22 Sat 23 …" at bounding box center [784, 450] width 1568 height 611
click at [58, 11] on button "Other Events Close" at bounding box center [74, 16] width 81 height 32
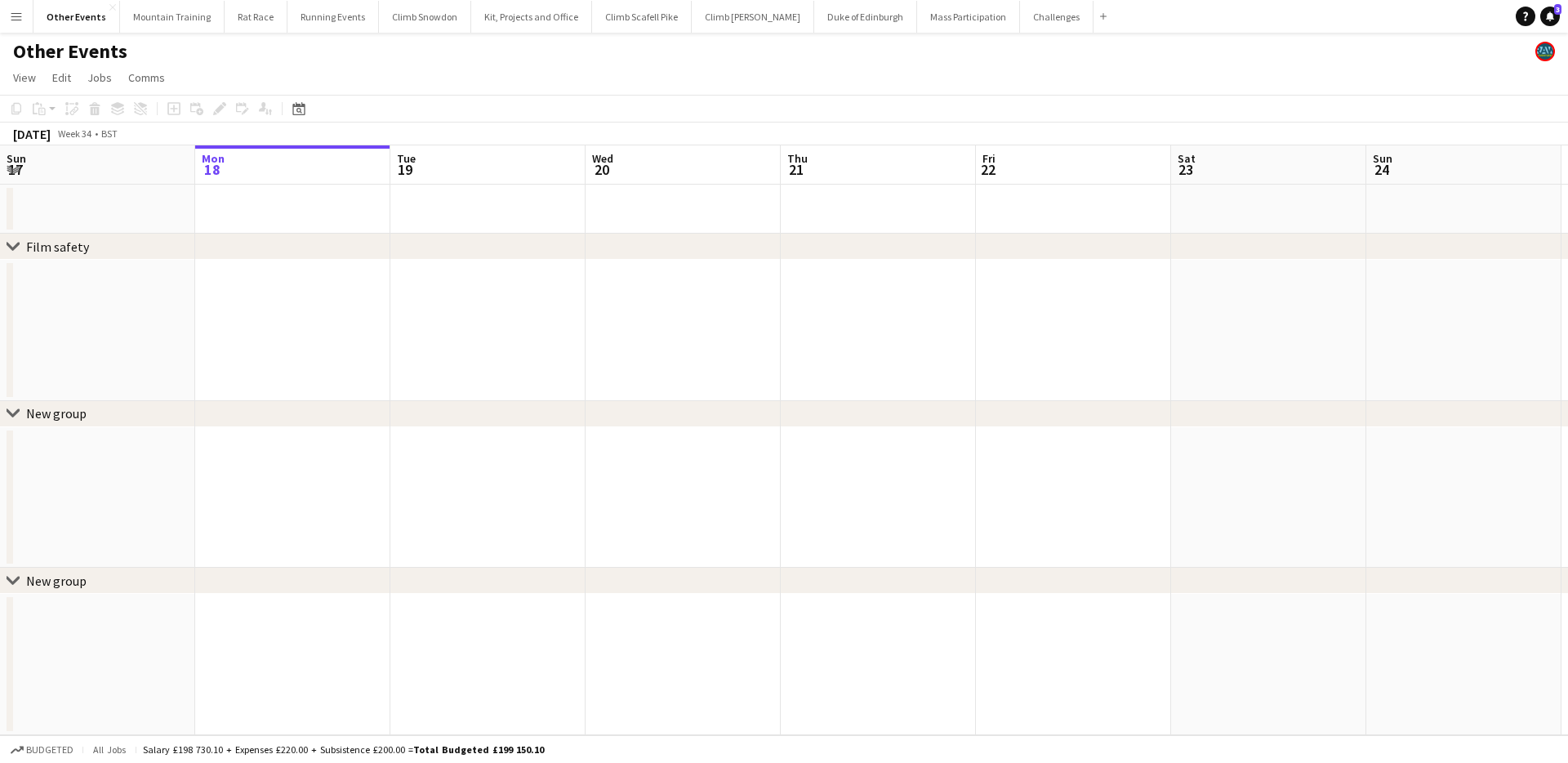
scroll to position [0, 488]
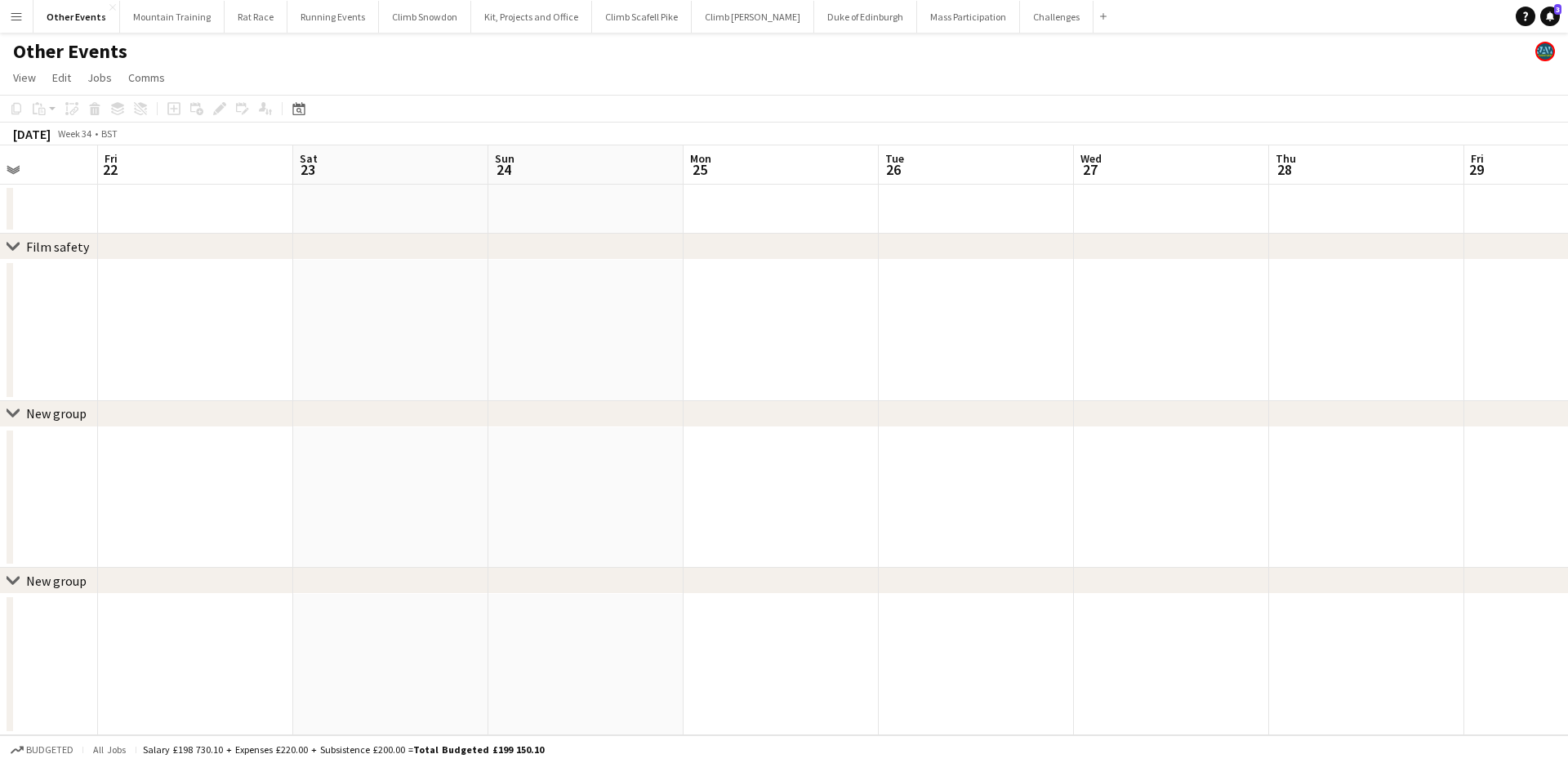
drag, startPoint x: 1027, startPoint y: 339, endPoint x: 363, endPoint y: 321, distance: 664.2
click at [363, 321] on app-calendar-viewport "Tue 19 Wed 20 Thu 21 Fri 22 Sat 23 Sun 24 Mon 25 Tue 26 Wed 27 Thu 28 Fri 29 Sa…" at bounding box center [784, 440] width 1568 height 589
click at [1020, 27] on button "Challenges Close" at bounding box center [1057, 16] width 74 height 32
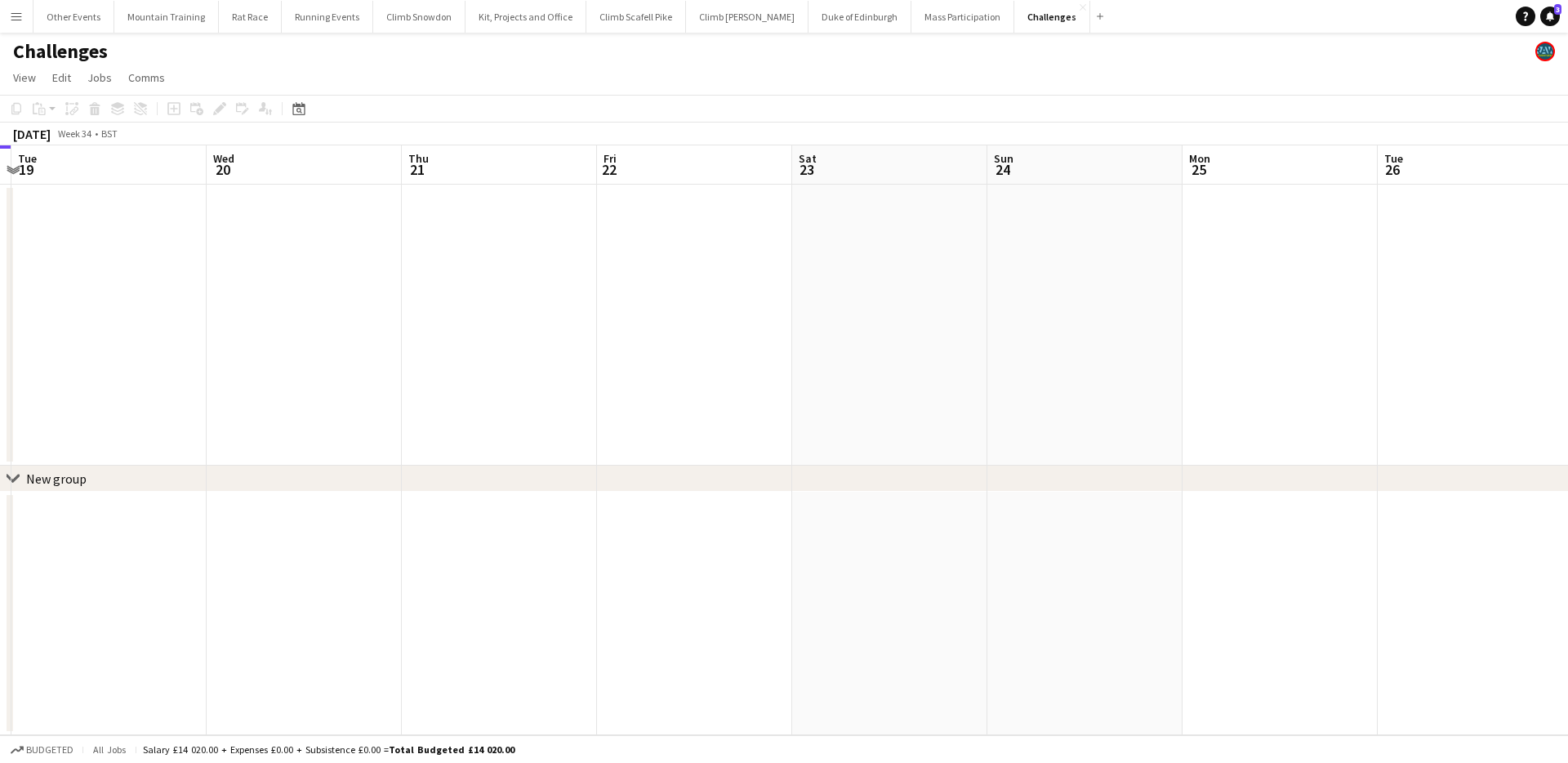
scroll to position [0, 430]
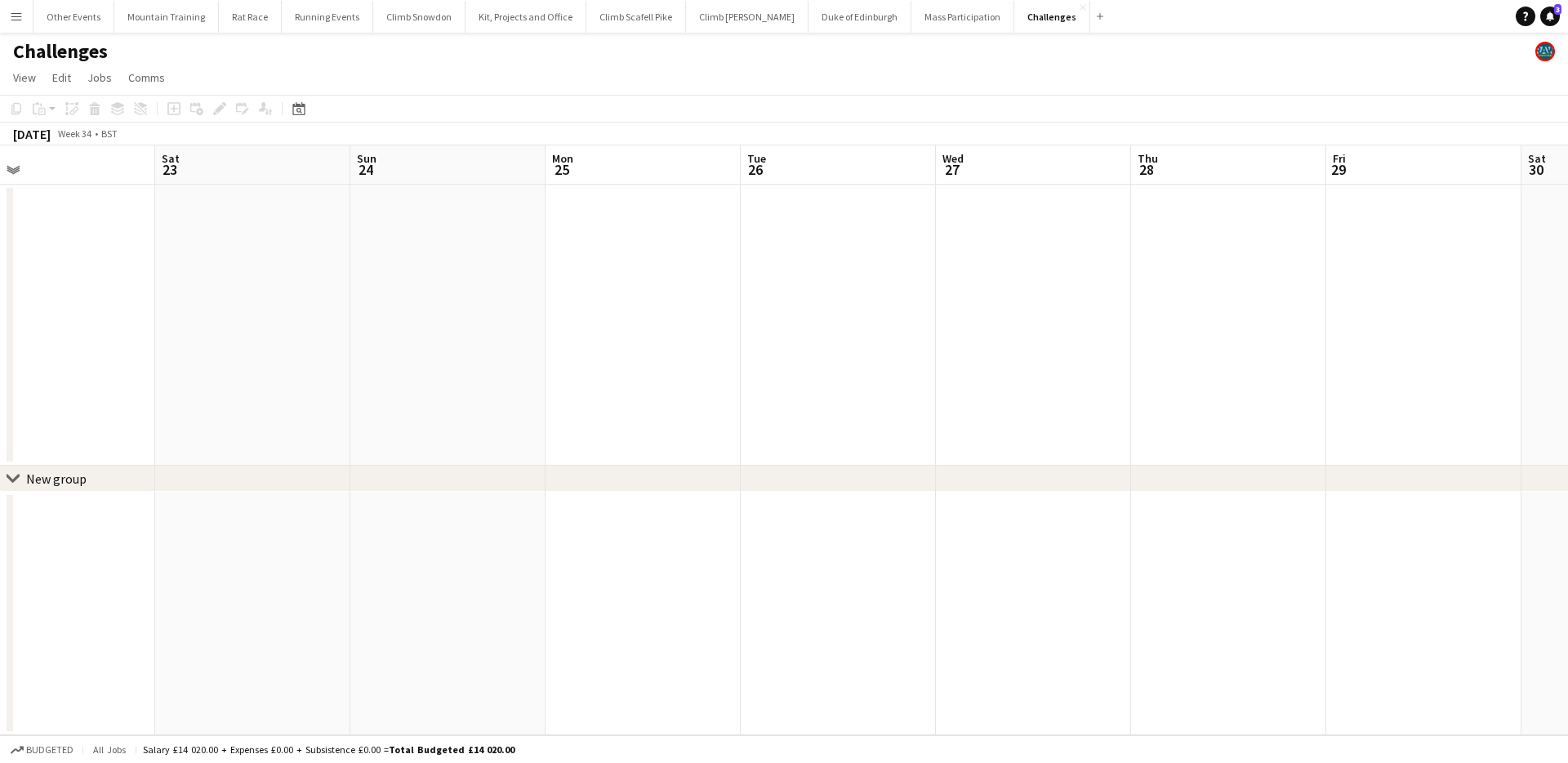
drag, startPoint x: 965, startPoint y: 323, endPoint x: 0, endPoint y: 278, distance: 966.0
click at [0, 278] on app-calendar-viewport "Wed 20 Thu 21 Fri 22 Sat 23 Sun 24 Mon 25 Tue 26 Wed 27 Thu 28 Fri 29 Sat 30 Su…" at bounding box center [784, 440] width 1568 height 589
click at [15, 15] on app-icon "Menu" at bounding box center [15, 15] width 13 height 13
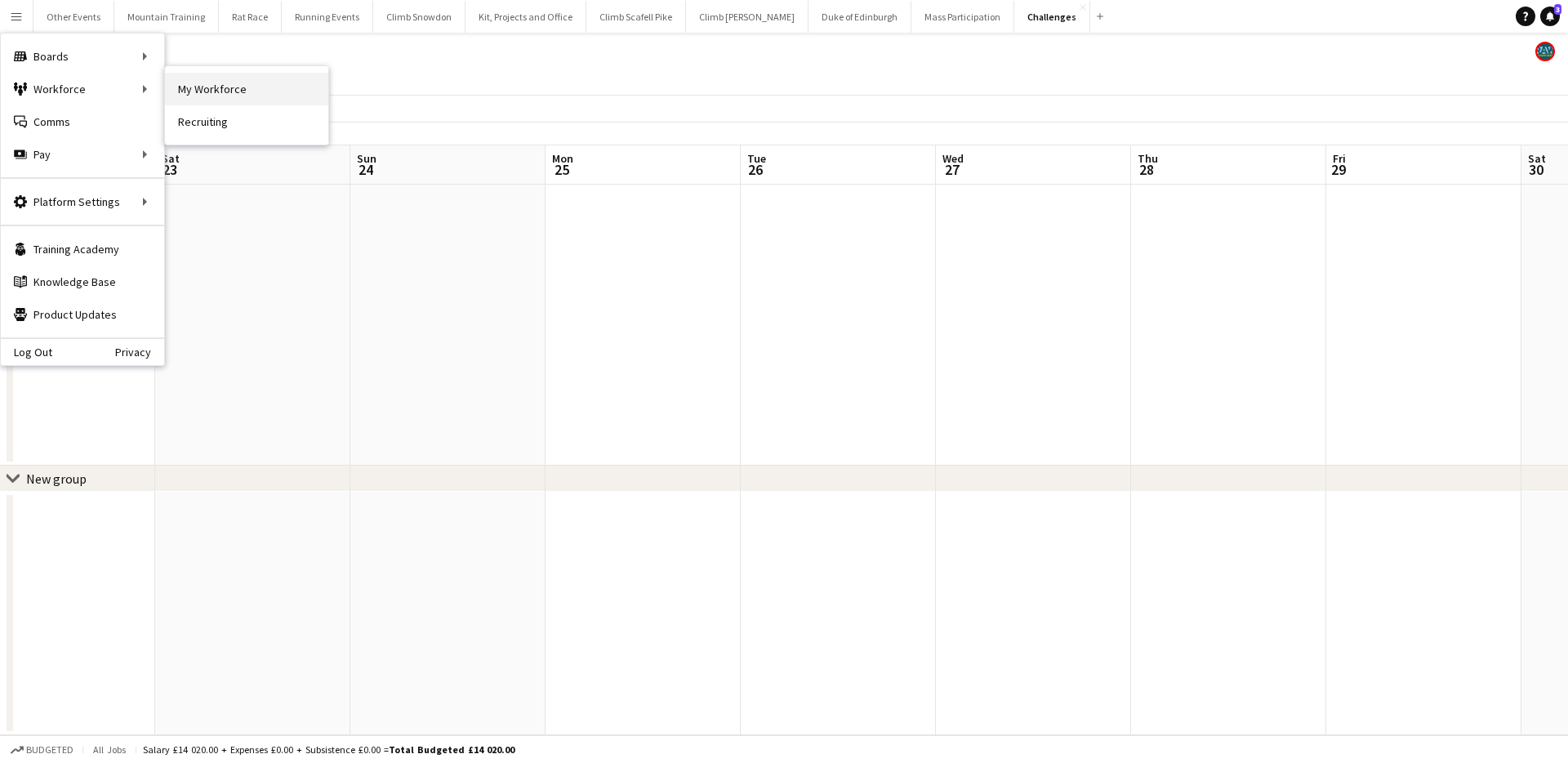
click at [207, 86] on link "My Workforce" at bounding box center [247, 89] width 163 height 33
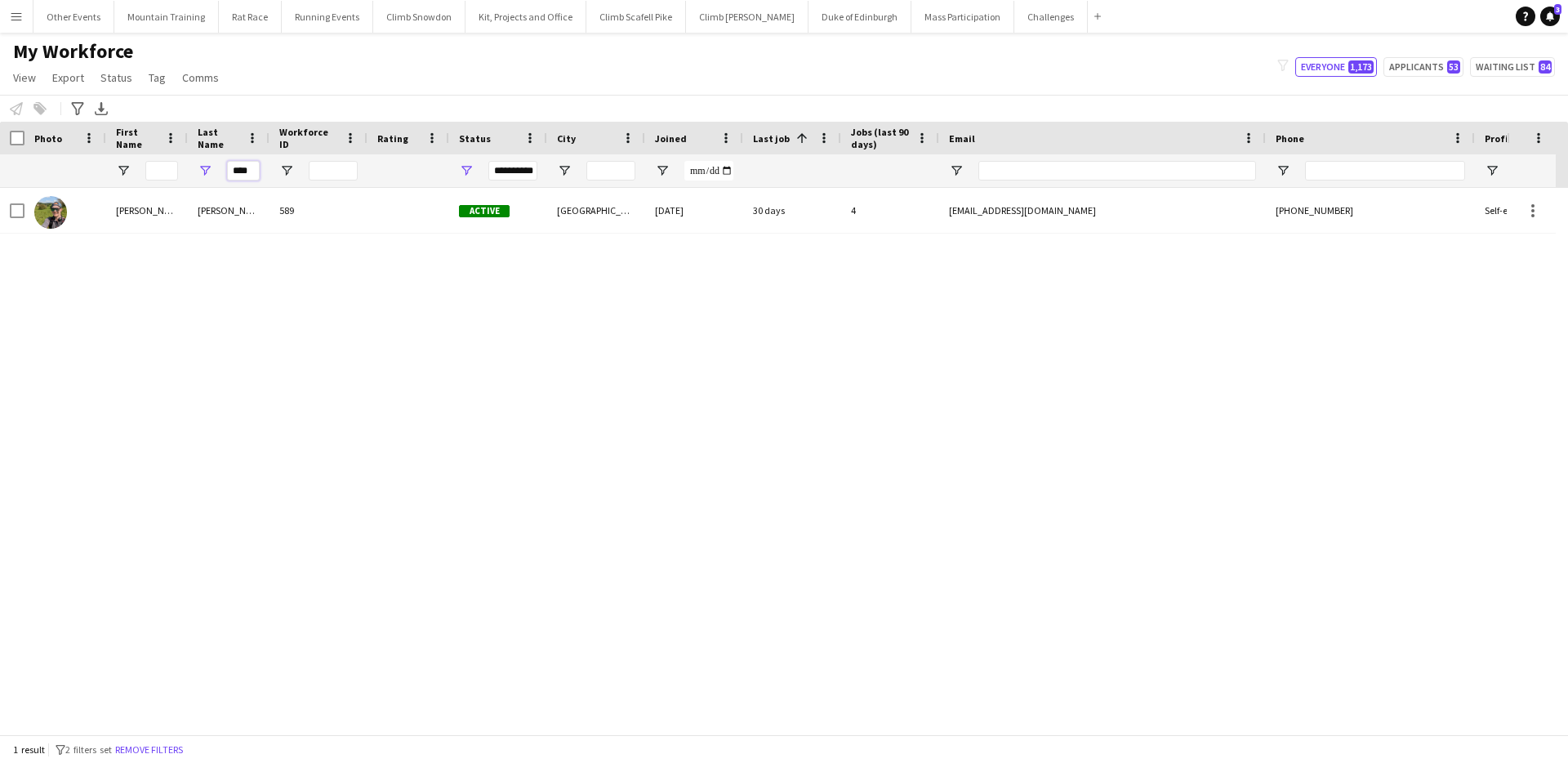
click at [238, 167] on input "****" at bounding box center [243, 170] width 33 height 20
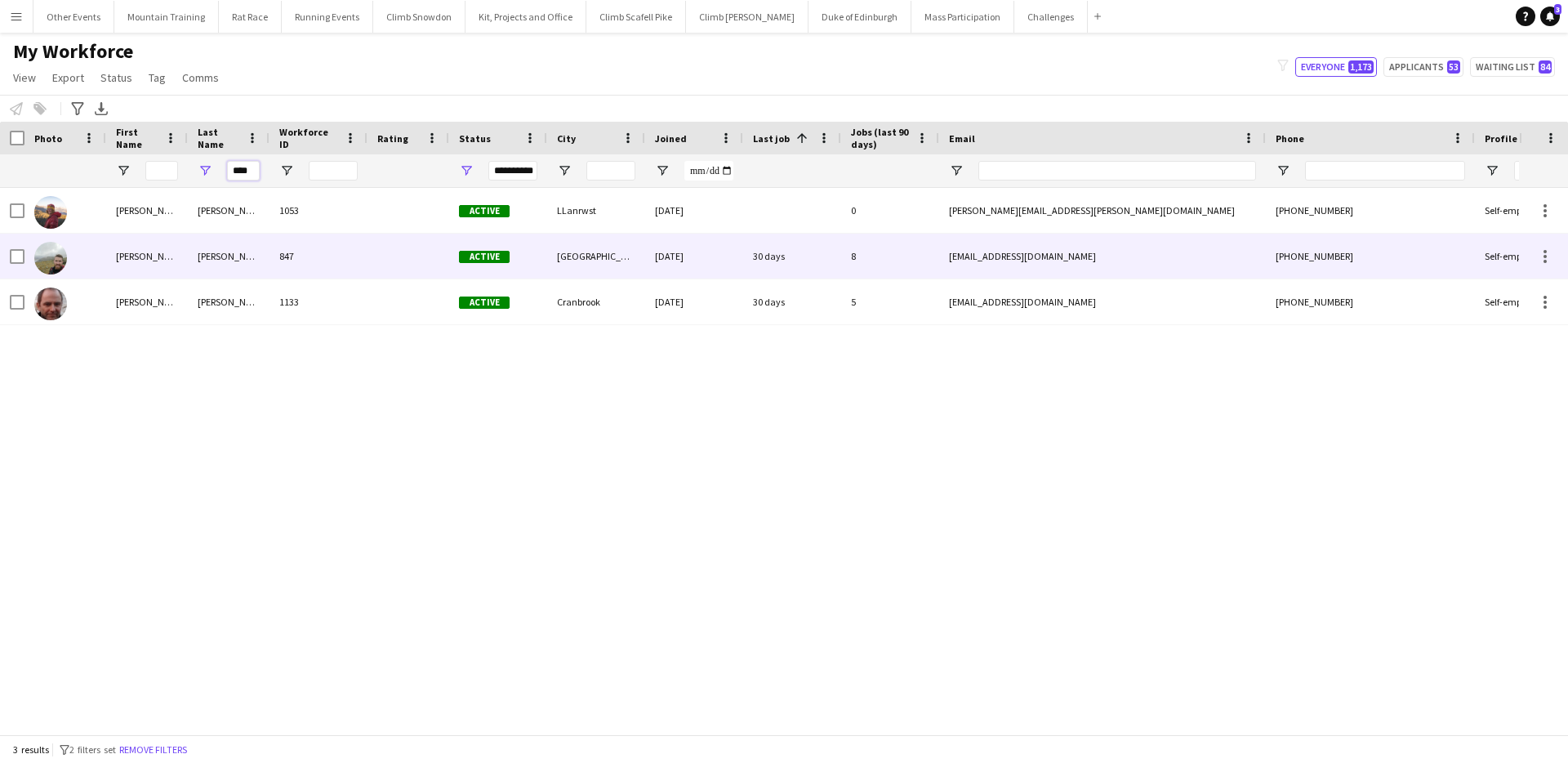
type input "****"
click at [241, 262] on div "[PERSON_NAME]" at bounding box center [229, 256] width 82 height 45
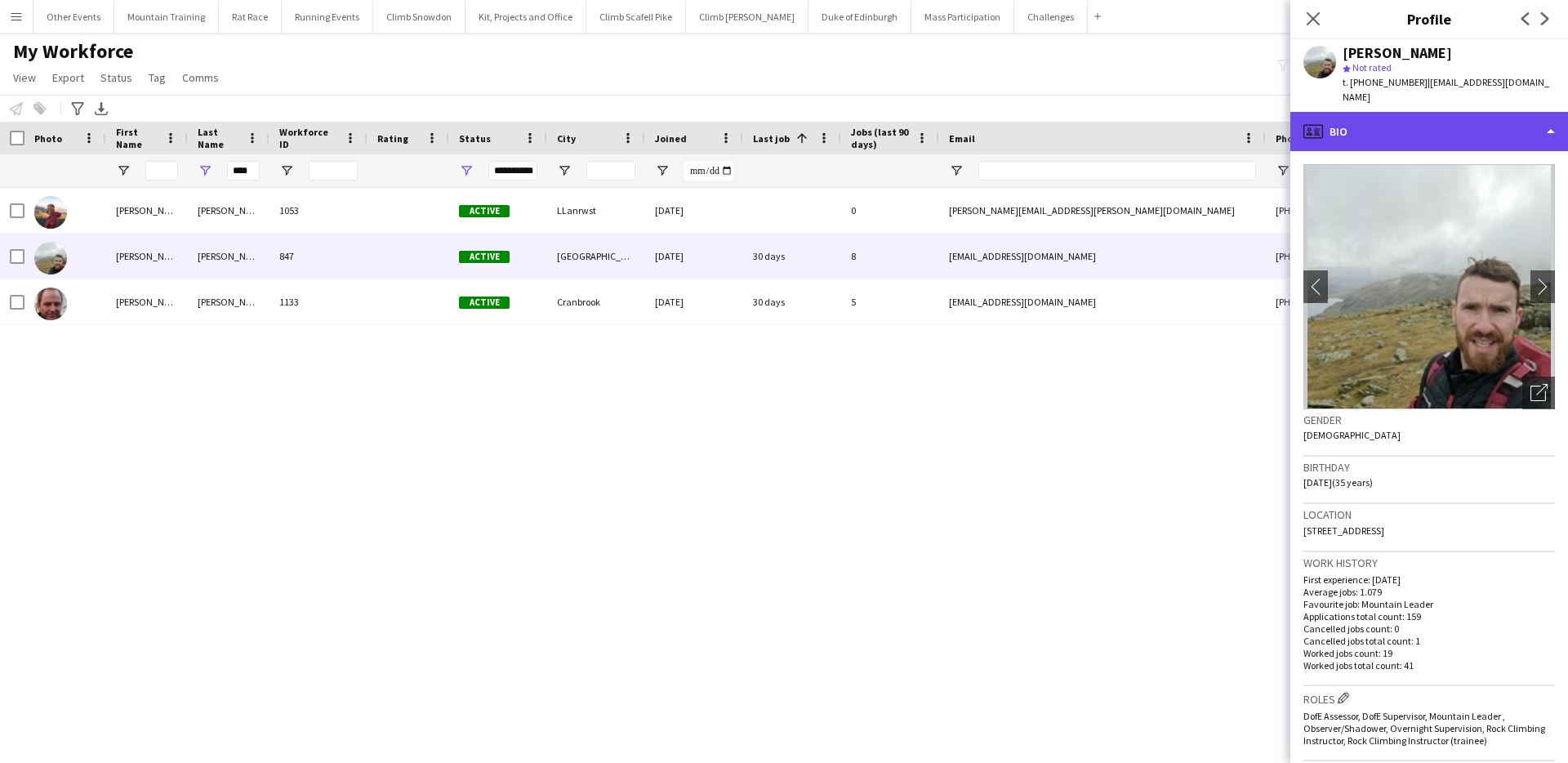
click at [1482, 112] on div "profile Bio" at bounding box center [1429, 131] width 278 height 40
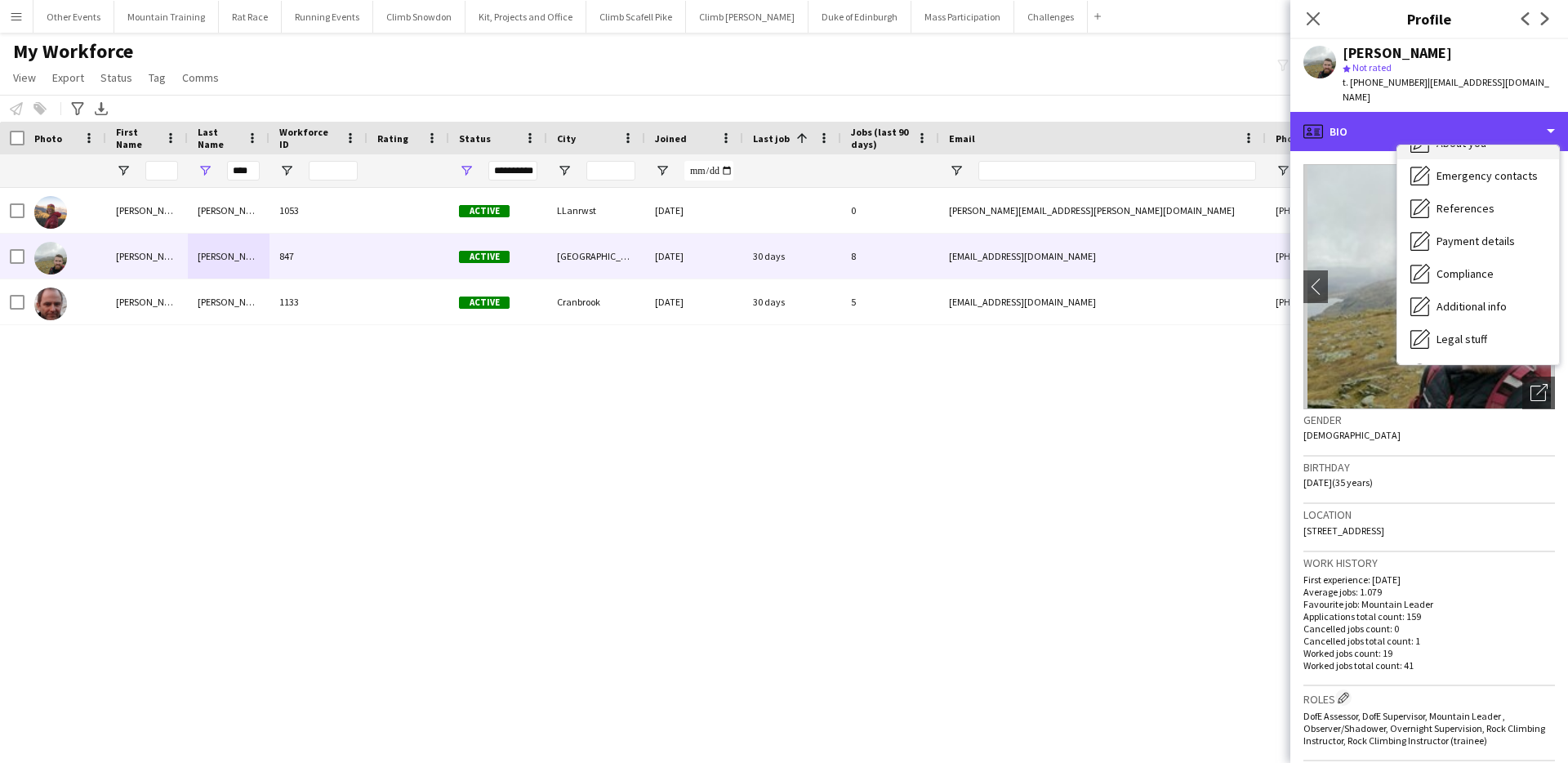
scroll to position [186, 0]
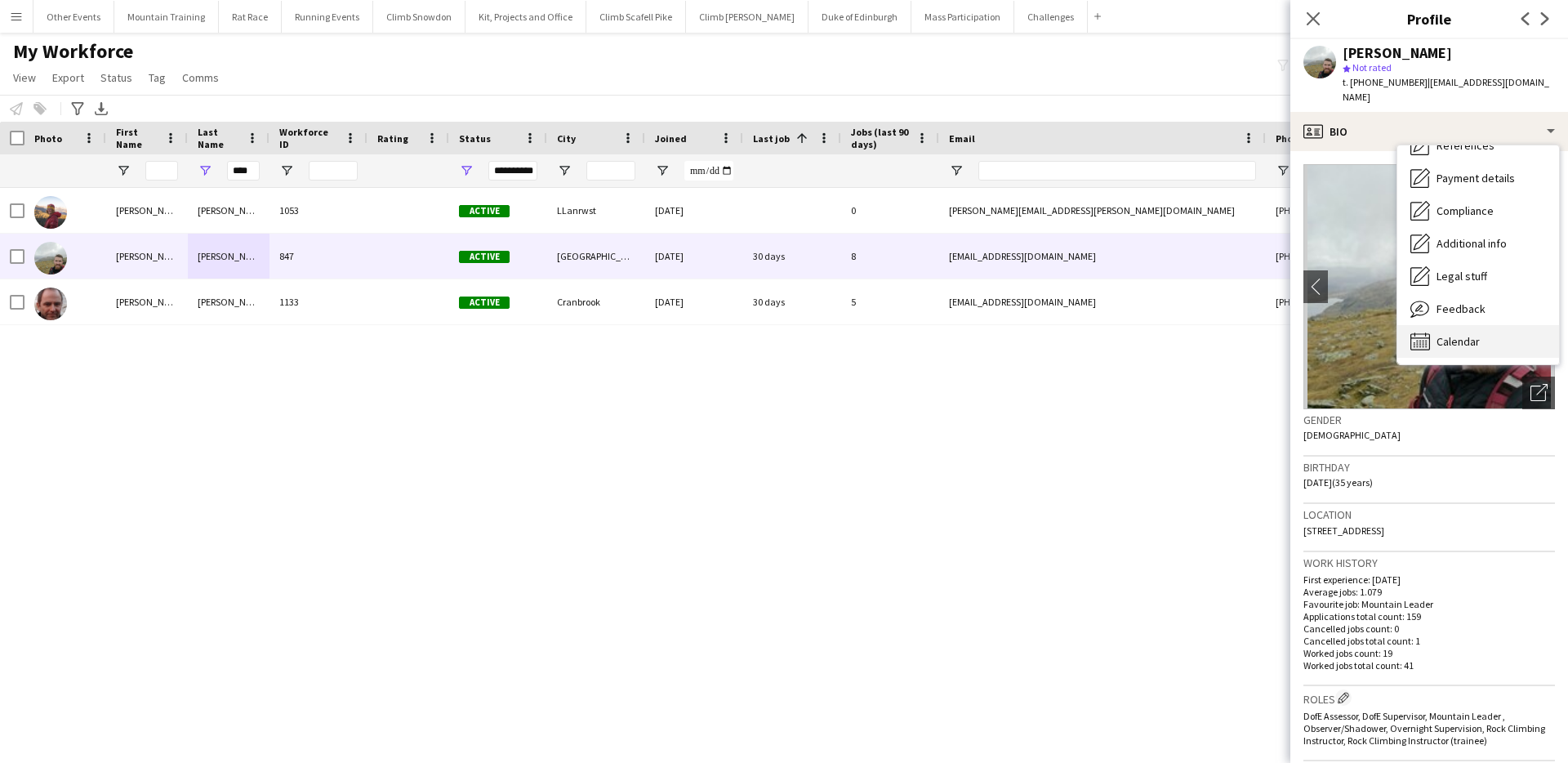
click at [1489, 325] on div "Calendar Calendar" at bounding box center [1479, 341] width 162 height 33
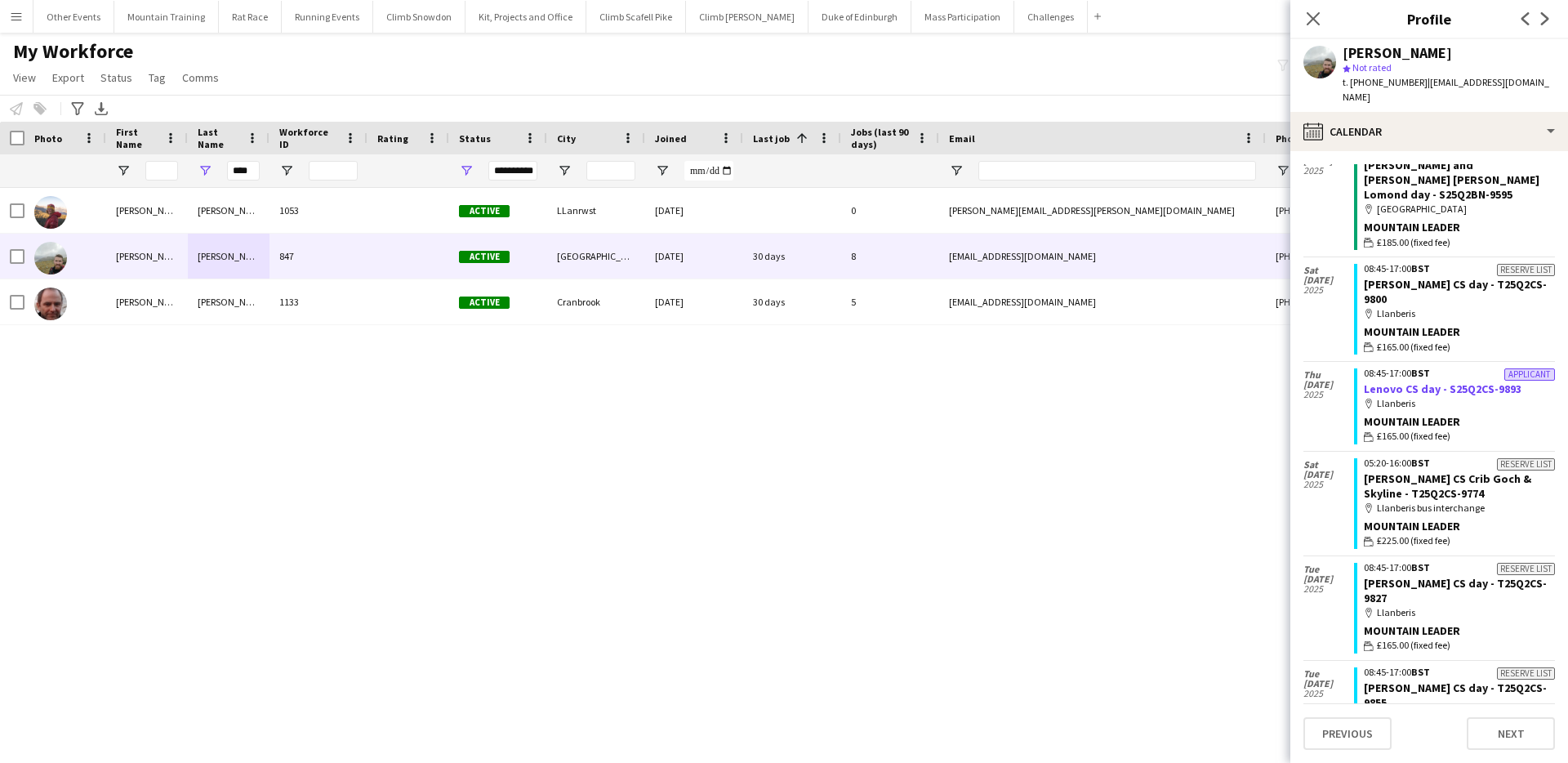
scroll to position [2815, 0]
click at [832, 73] on div "My Workforce View Views Default view New view Update view Delete view Edit name…" at bounding box center [784, 67] width 1568 height 56
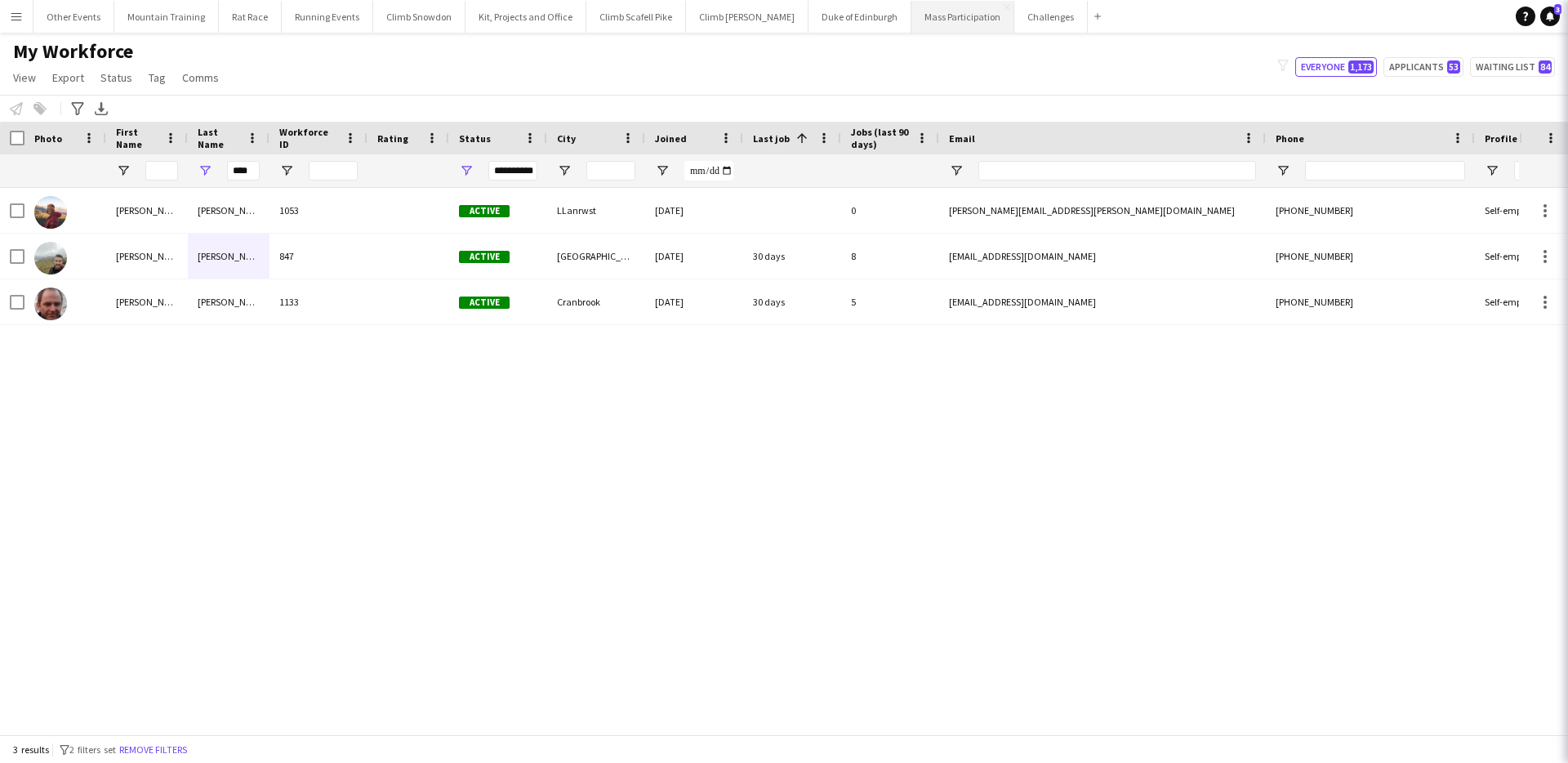
click at [918, 21] on button "Mass Participation Close" at bounding box center [963, 16] width 103 height 32
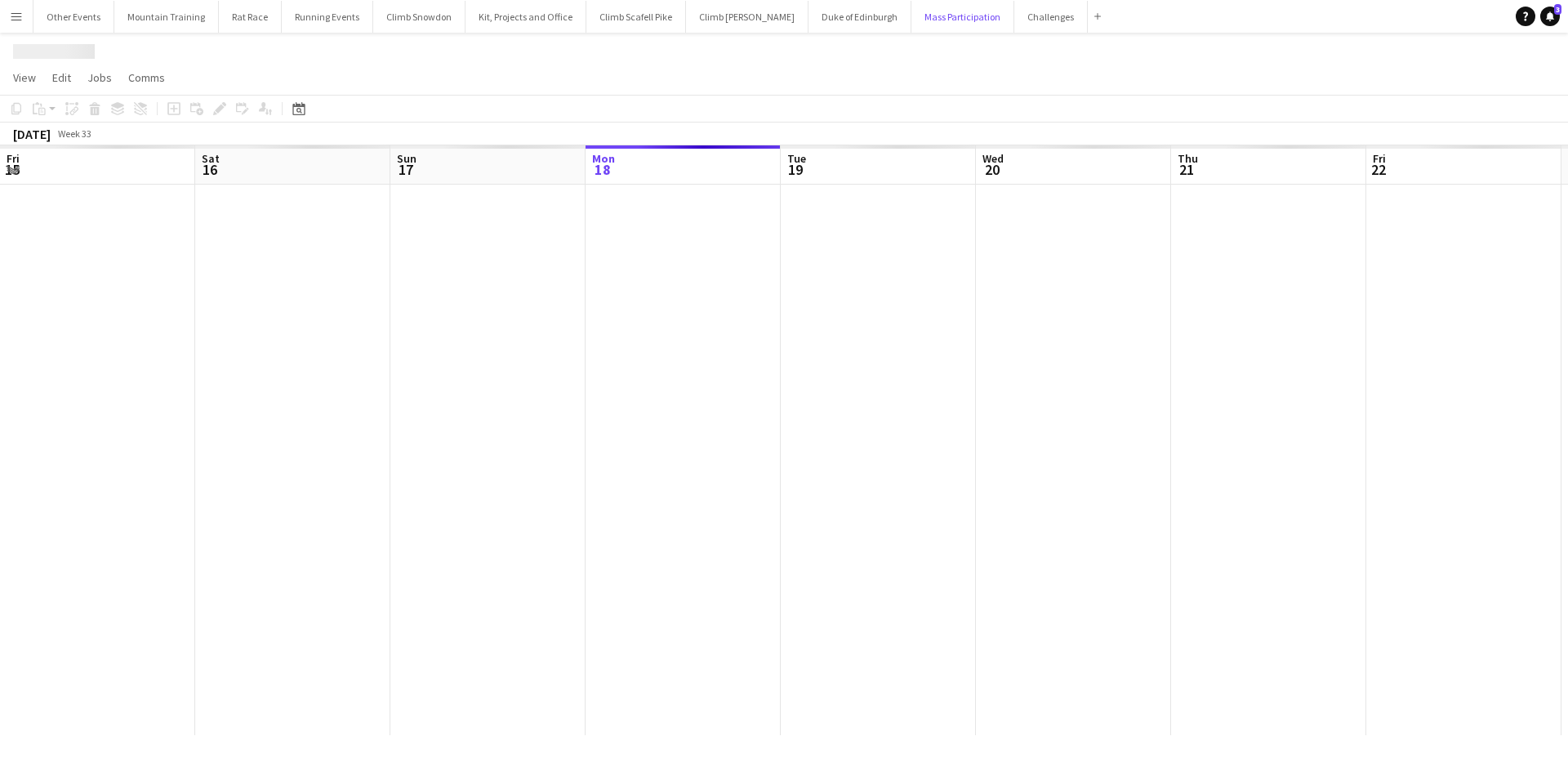
scroll to position [0, 390]
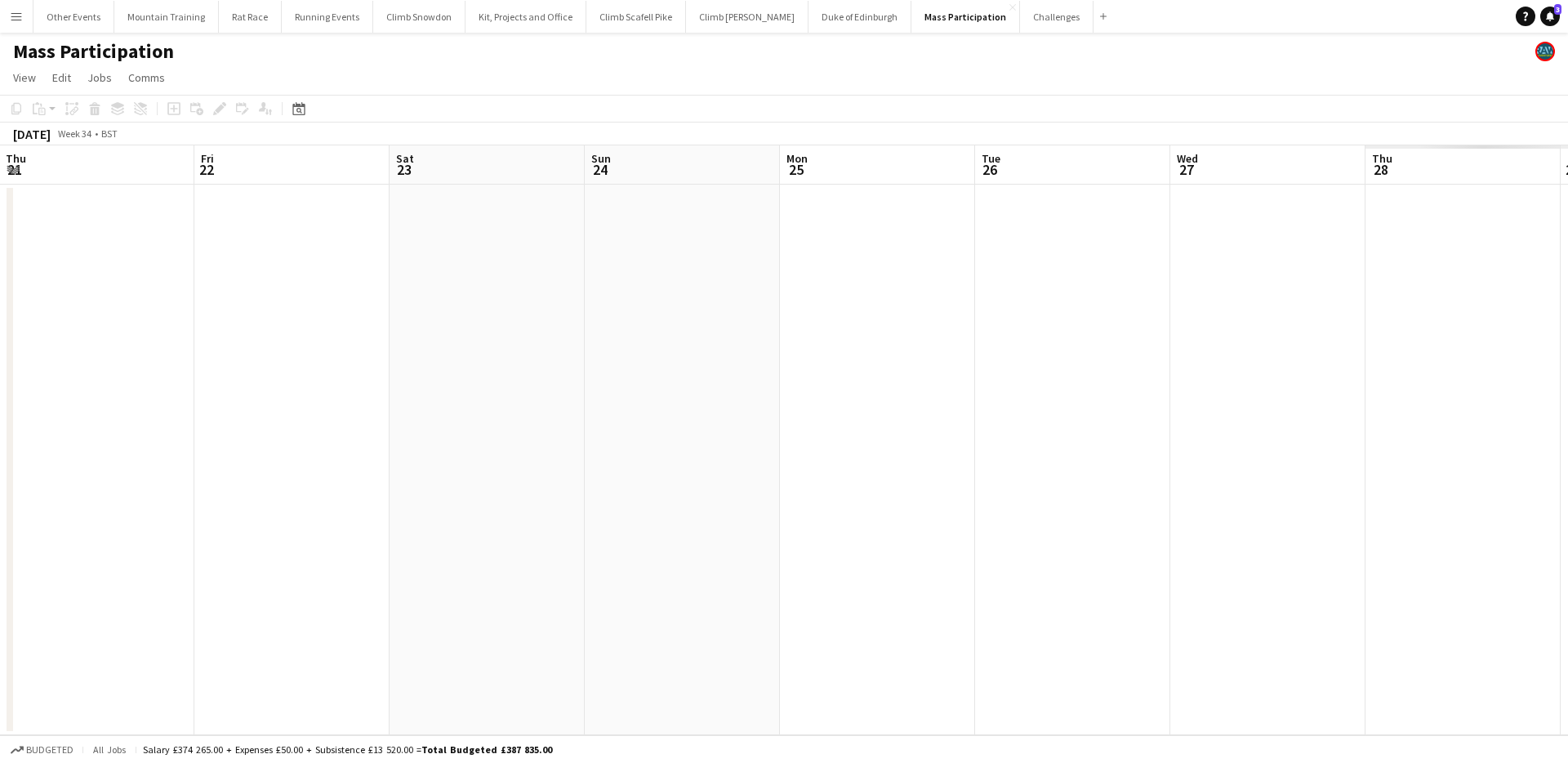
drag, startPoint x: 1160, startPoint y: 261, endPoint x: 378, endPoint y: 278, distance: 782.2
click at [378, 278] on app-calendar-viewport "Mon 18 Tue 19 Wed 20 Thu 21 Fri 22 Sat 23 Sun 24 Mon 25 Tue 26 Wed 27 Thu 28 Fr…" at bounding box center [784, 440] width 1568 height 589
drag, startPoint x: 1072, startPoint y: 258, endPoint x: 229, endPoint y: 235, distance: 843.3
click at [192, 237] on app-calendar-viewport "Mon 18 Tue 19 Wed 20 Thu 21 Fri 22 Sat 23 Sun 24 Mon 25 Tue 26 Wed 27 Thu 28 Fr…" at bounding box center [784, 440] width 1568 height 589
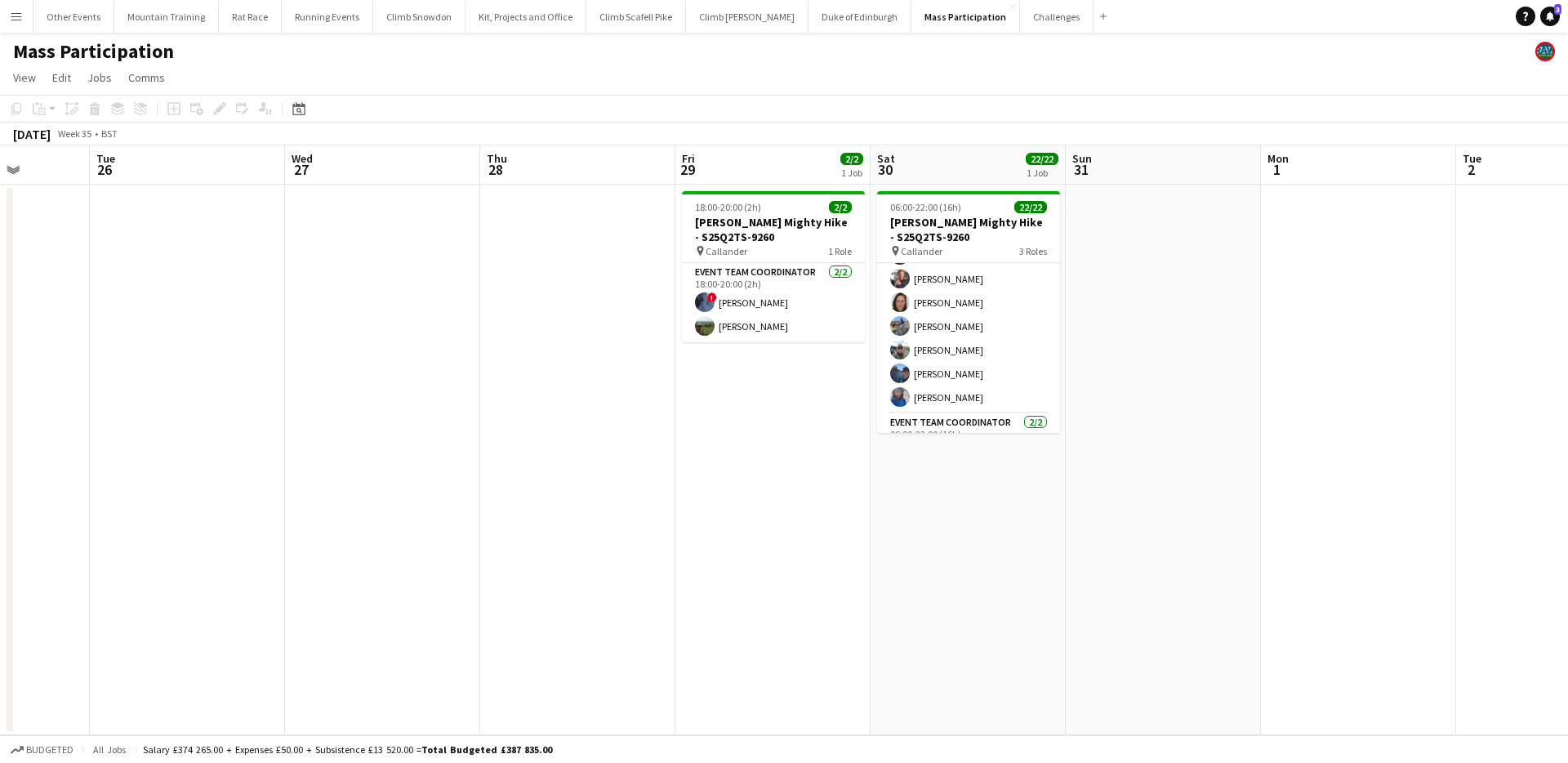
scroll to position [447, 0]
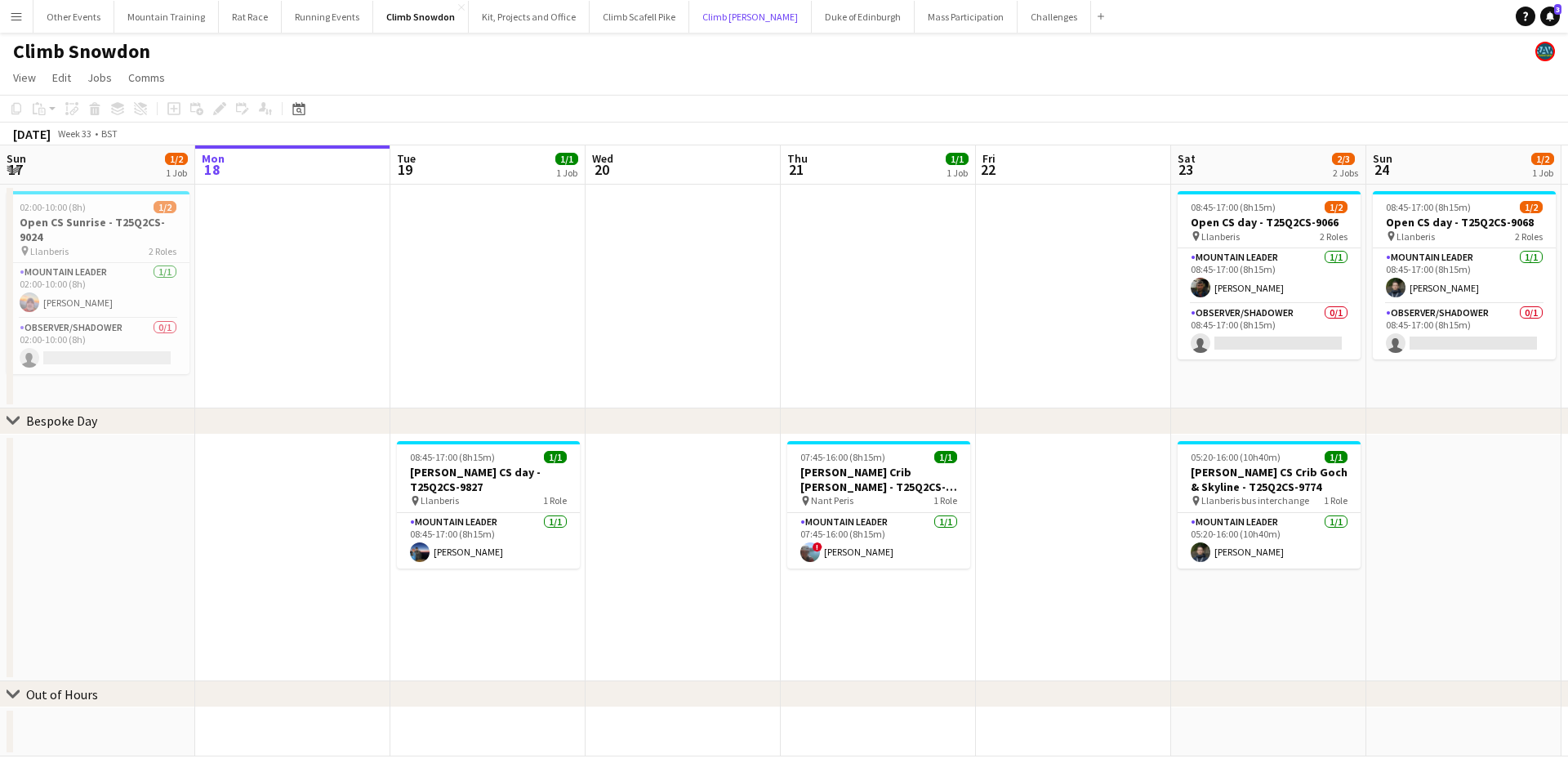
click at [711, 16] on button "Climb [PERSON_NAME] Close" at bounding box center [750, 16] width 123 height 32
click at [713, 17] on button "Climb [PERSON_NAME] Close" at bounding box center [750, 16] width 123 height 32
click at [722, 11] on button "Climb [PERSON_NAME] Close" at bounding box center [750, 16] width 123 height 32
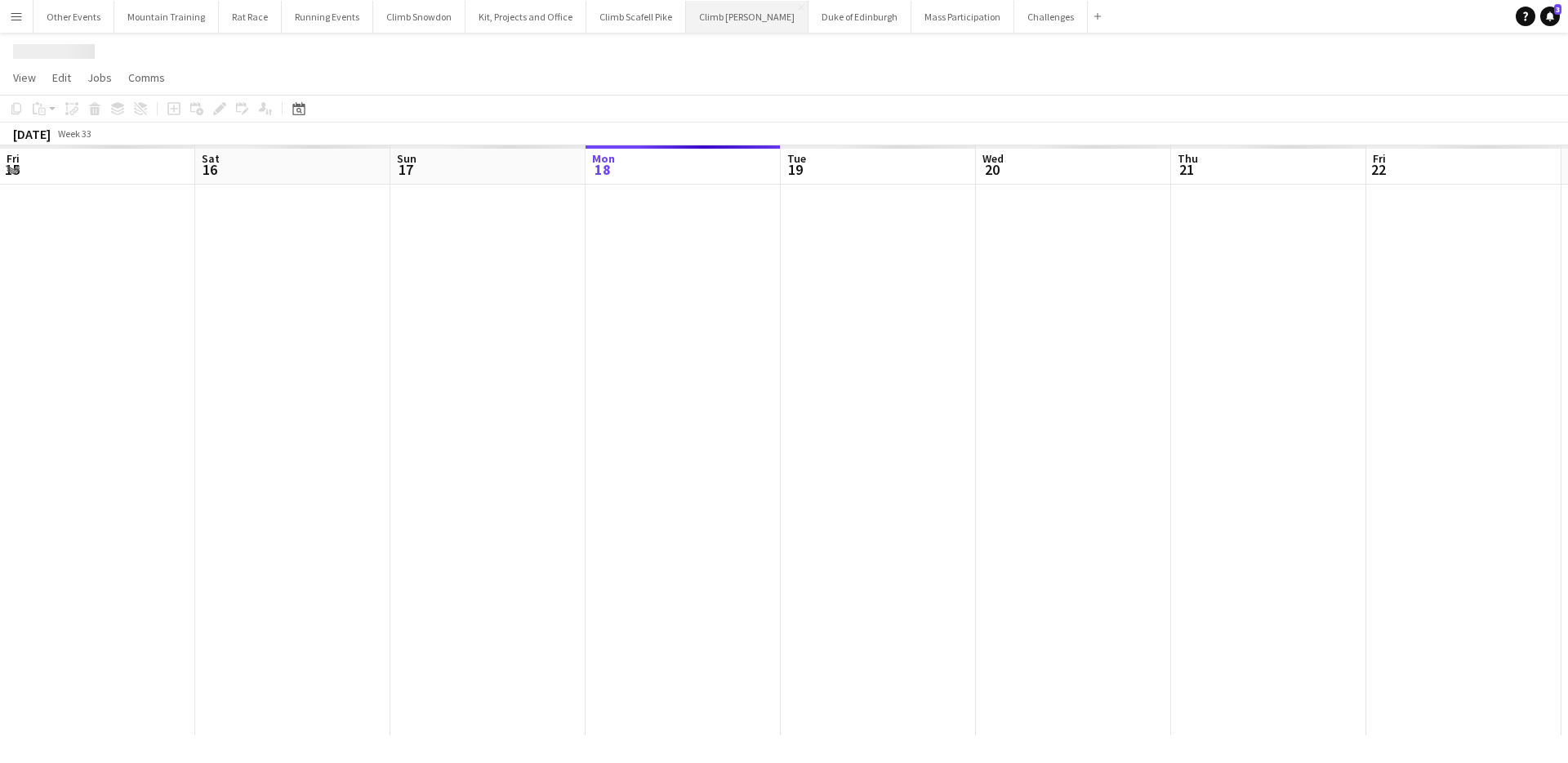
scroll to position [0, 390]
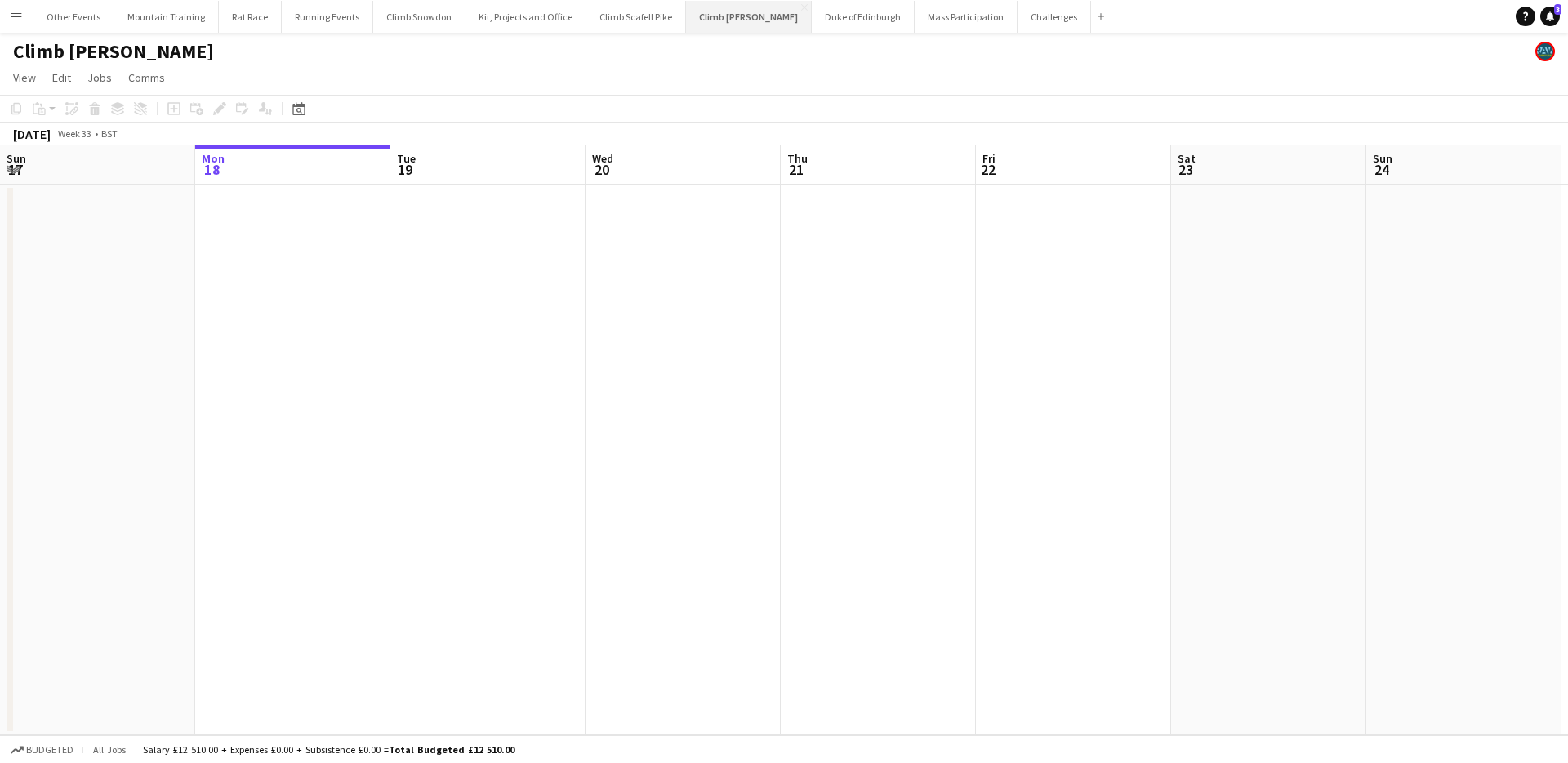
click at [722, 15] on button "Climb [PERSON_NAME] Close" at bounding box center [749, 16] width 125 height 32
click at [561, 56] on div "Climb [PERSON_NAME]" at bounding box center [784, 48] width 1568 height 31
click at [667, 57] on div "Climb [PERSON_NAME]" at bounding box center [784, 48] width 1568 height 31
click at [290, 103] on div "Date picker" at bounding box center [299, 108] width 20 height 20
click at [430, 162] on span "Next month" at bounding box center [431, 165] width 33 height 33
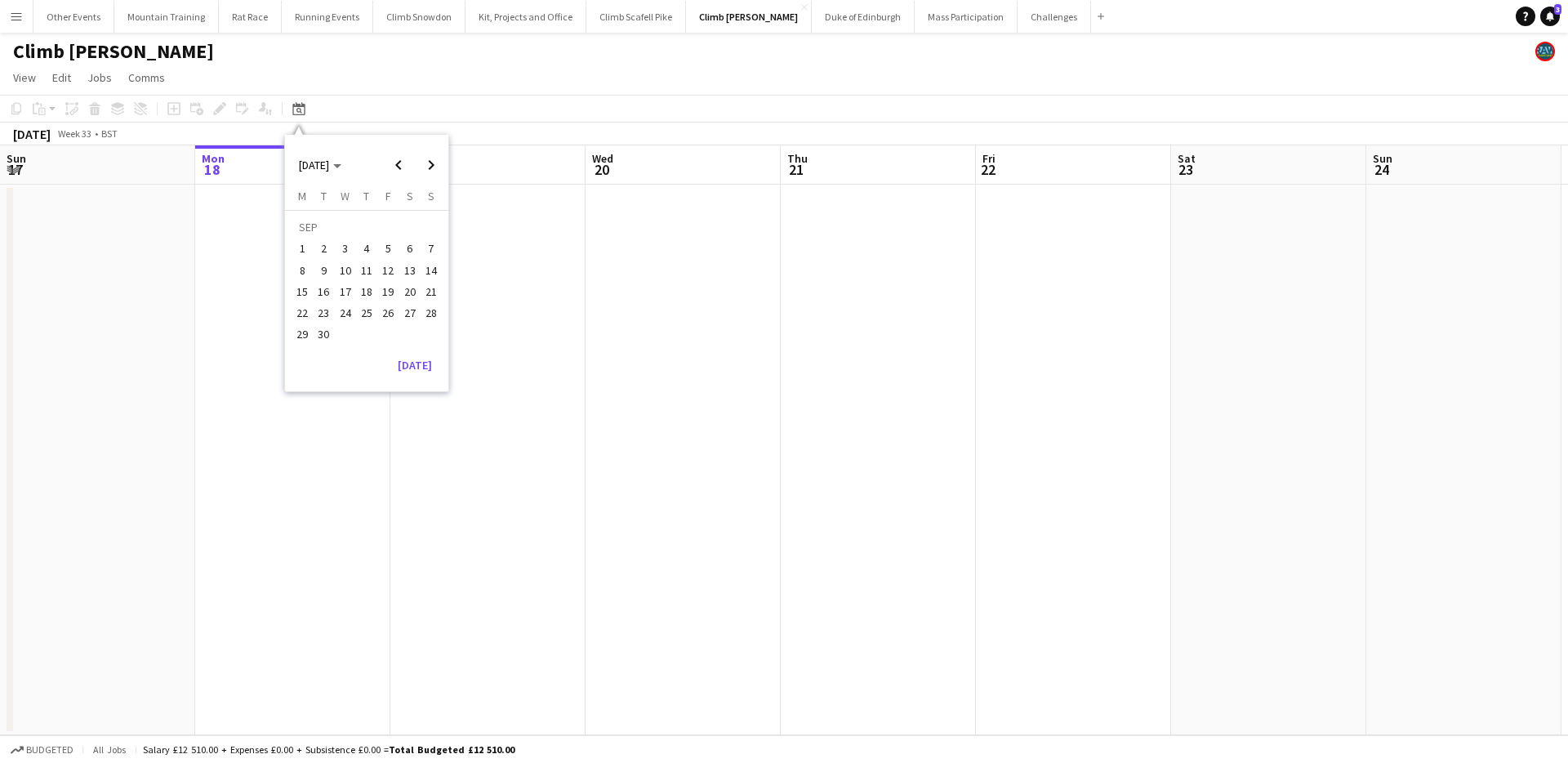
click at [414, 291] on span "20" at bounding box center [410, 291] width 20 height 20
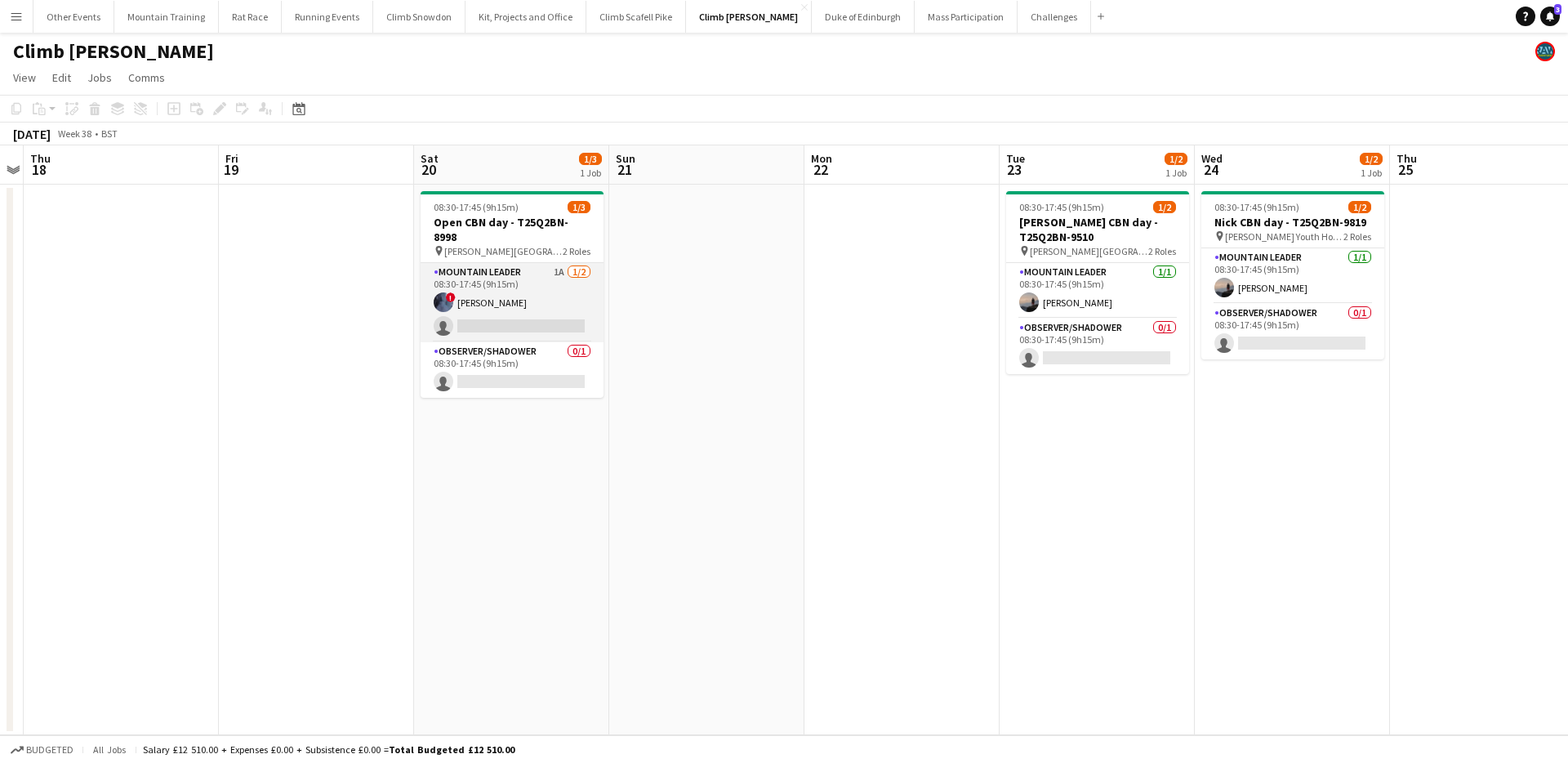
click at [514, 285] on app-card-role "Mountain Leader 1A [DATE] 08:30-17:45 (9h15m) ! [PERSON_NAME] single-neutral-ac…" at bounding box center [512, 302] width 183 height 79
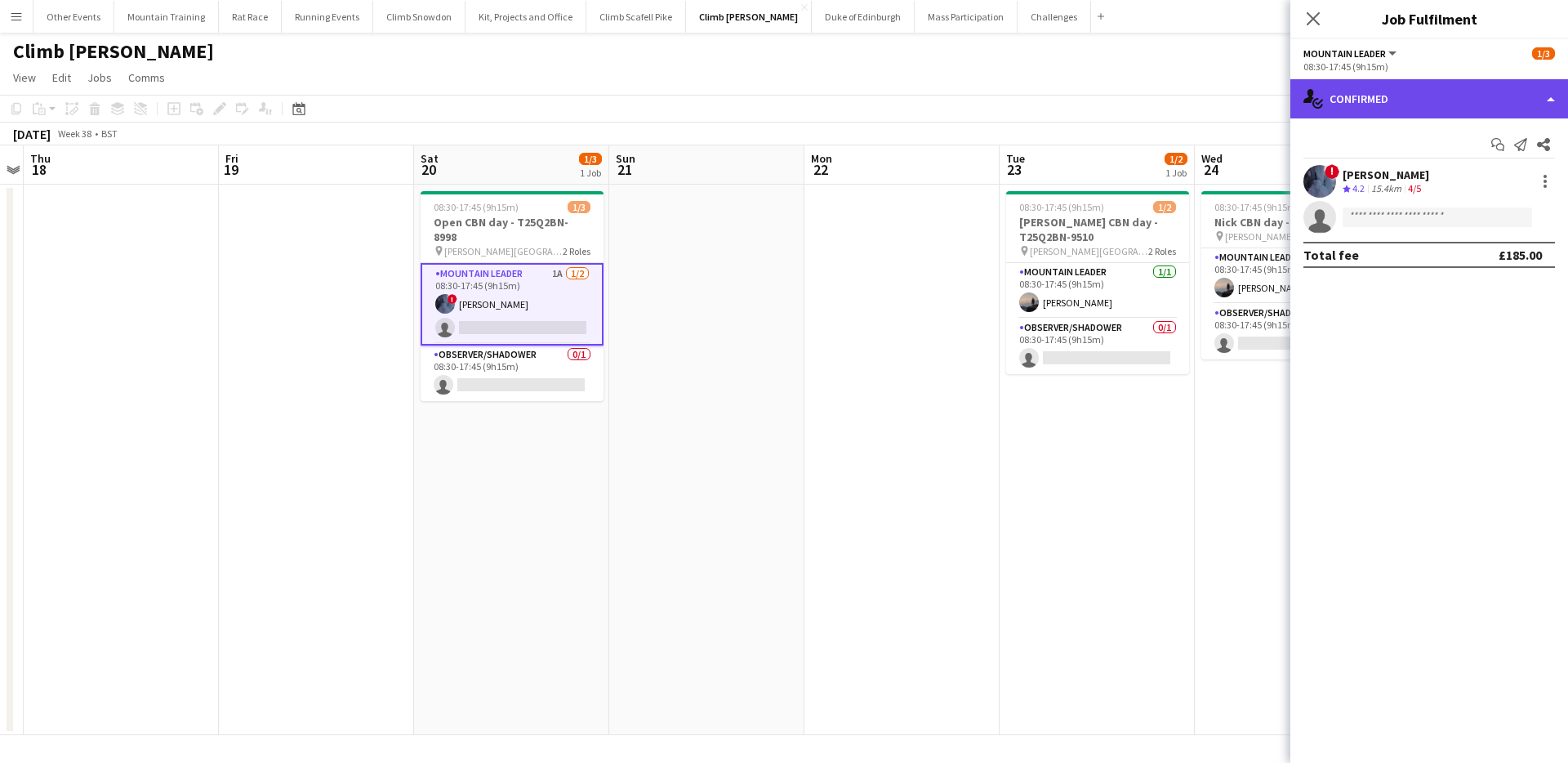
click at [1444, 110] on div "single-neutral-actions-check-2 Confirmed" at bounding box center [1429, 99] width 278 height 40
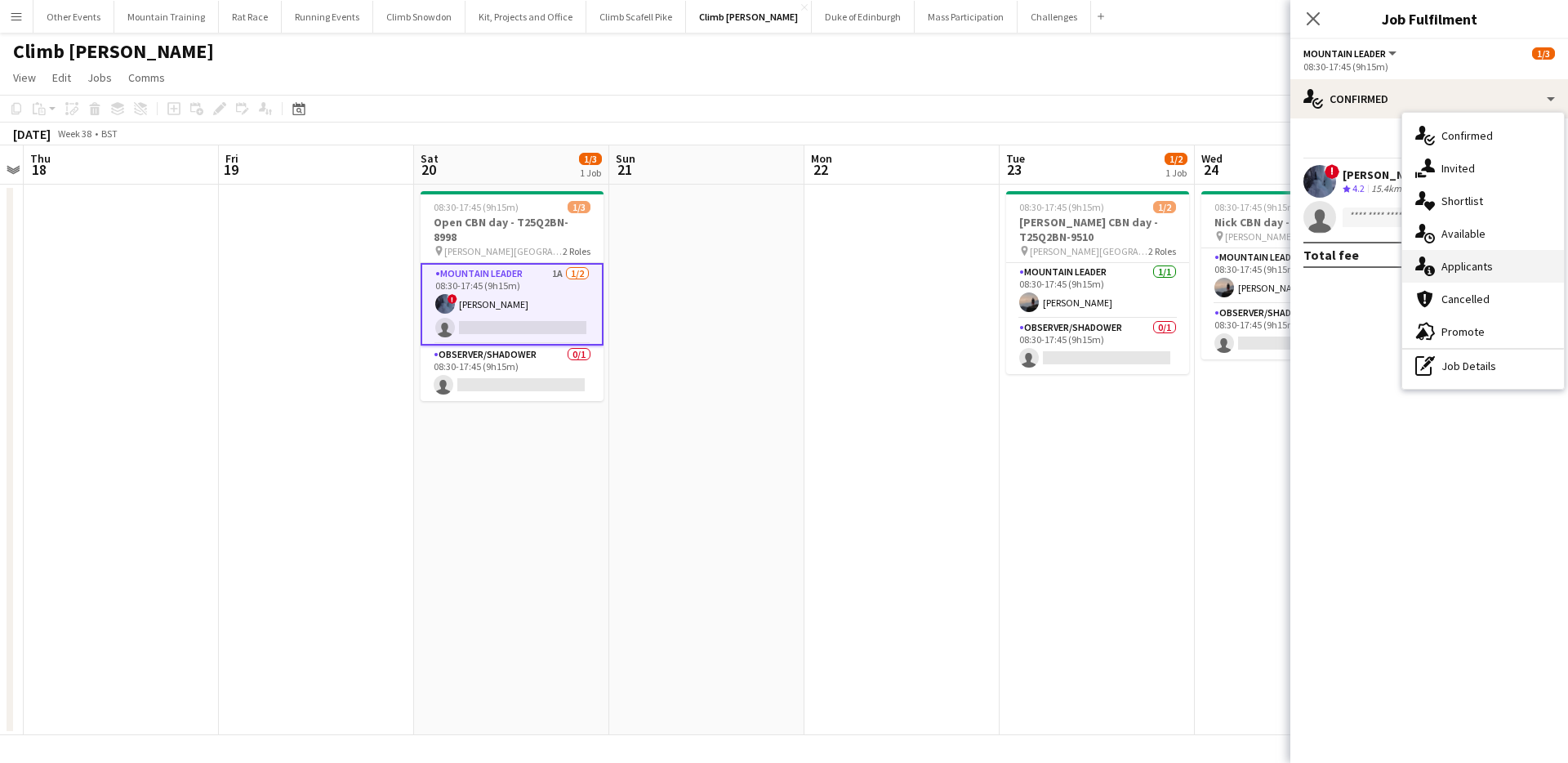
click at [1491, 263] on div "single-neutral-actions-information Applicants" at bounding box center [1483, 266] width 162 height 33
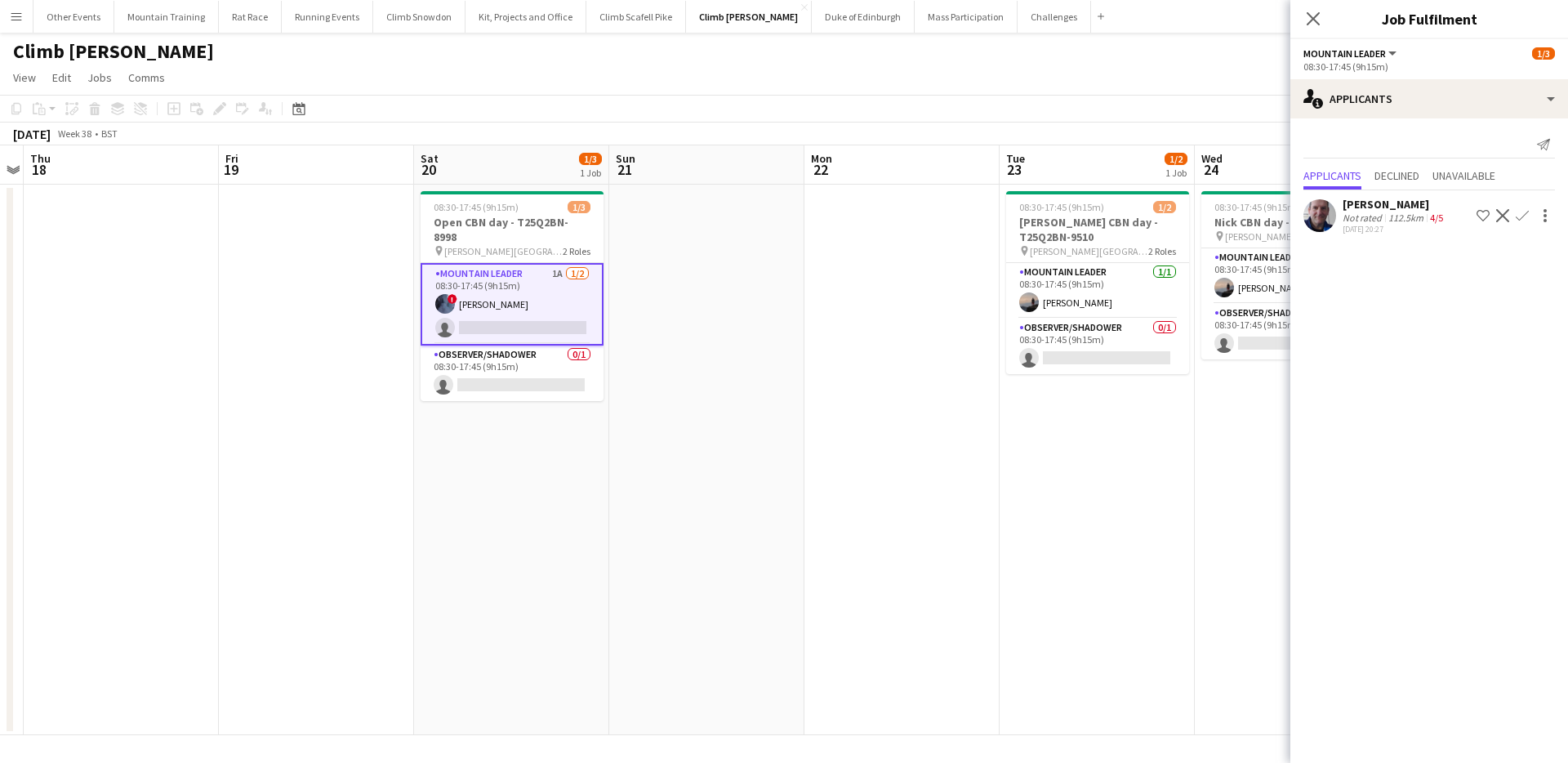
click at [1519, 210] on app-icon "Confirm" at bounding box center [1522, 215] width 13 height 13
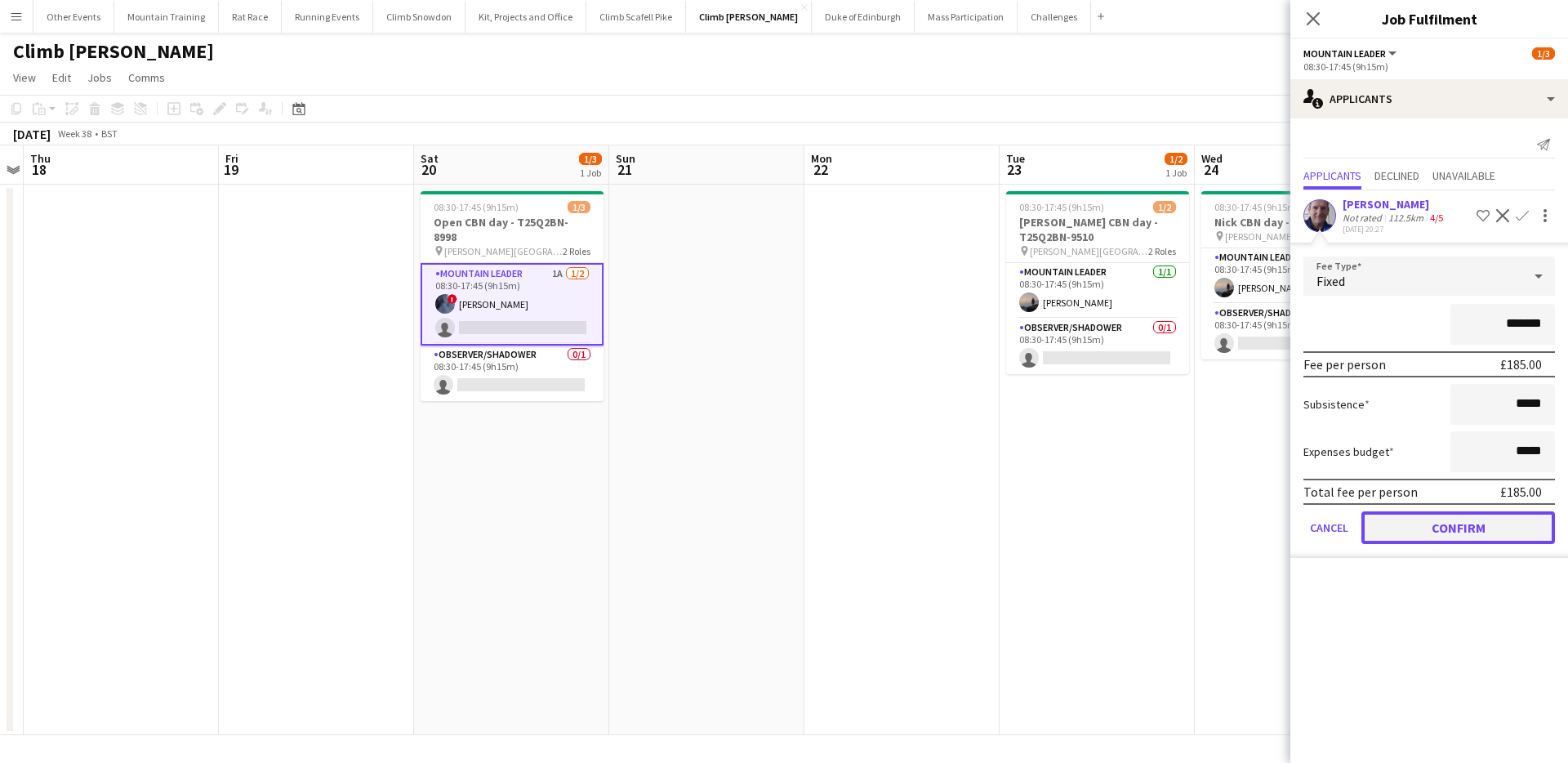
click at [1478, 540] on button "Confirm" at bounding box center [1458, 528] width 193 height 33
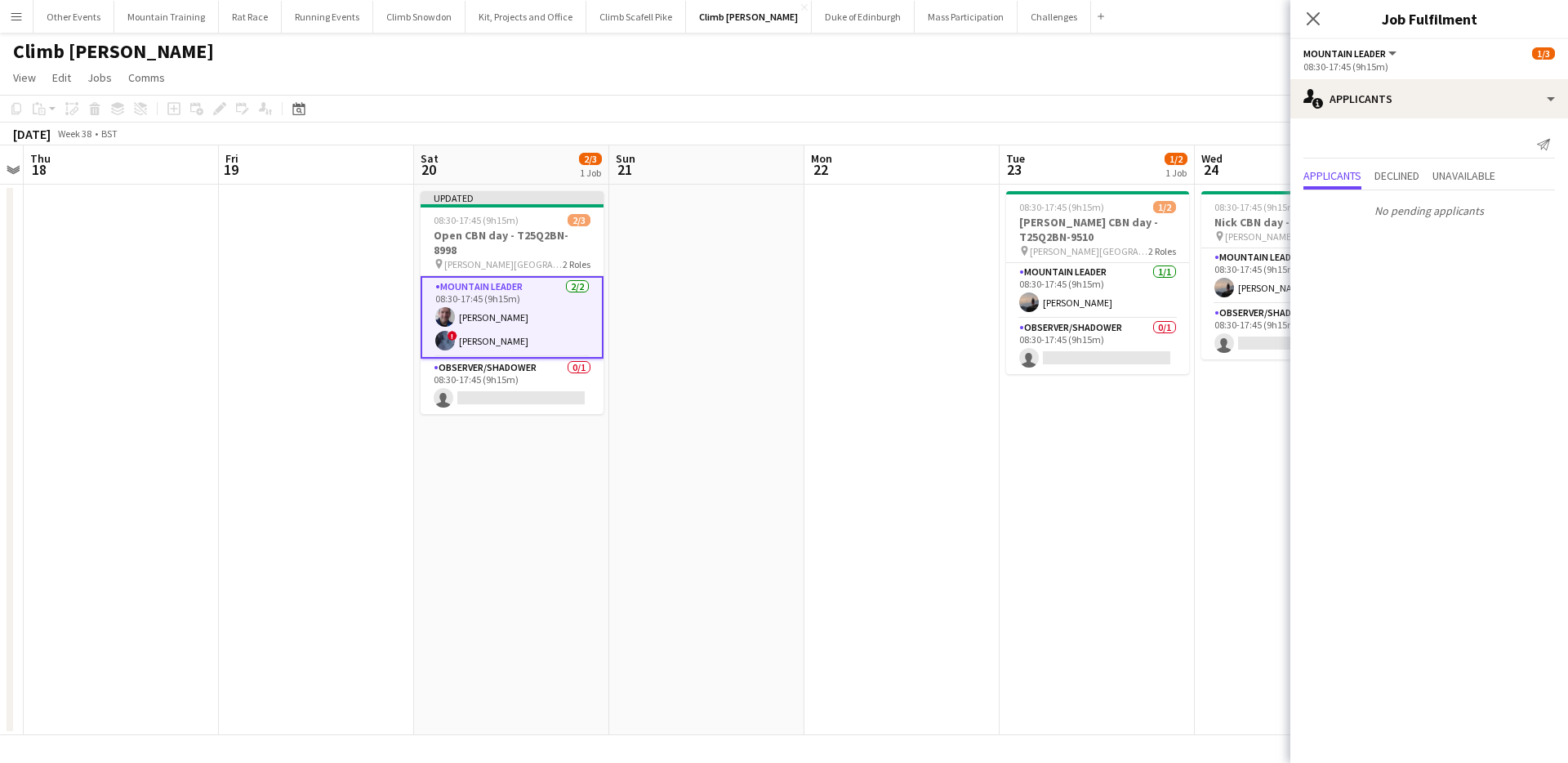
click at [1120, 88] on app-page-menu "View Day view expanded Day view collapsed Month view Date picker Jump to today …" at bounding box center [784, 79] width 1568 height 31
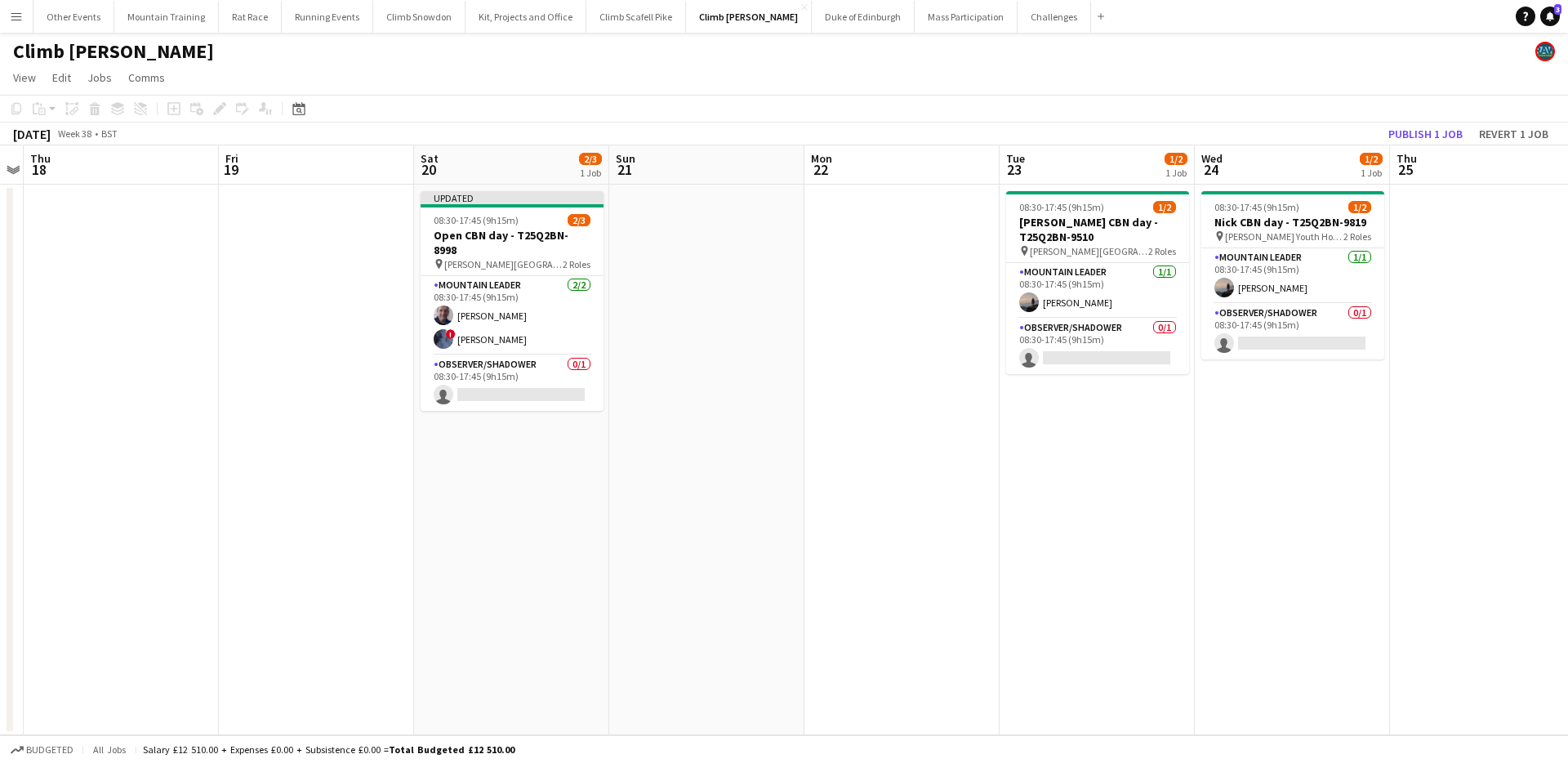
click at [1400, 143] on div "September 2025 Week 38 • BST Publish 1 job Revert 1 job" at bounding box center [784, 134] width 1568 height 23
click at [1404, 137] on button "Publish 1 job" at bounding box center [1426, 134] width 88 height 21
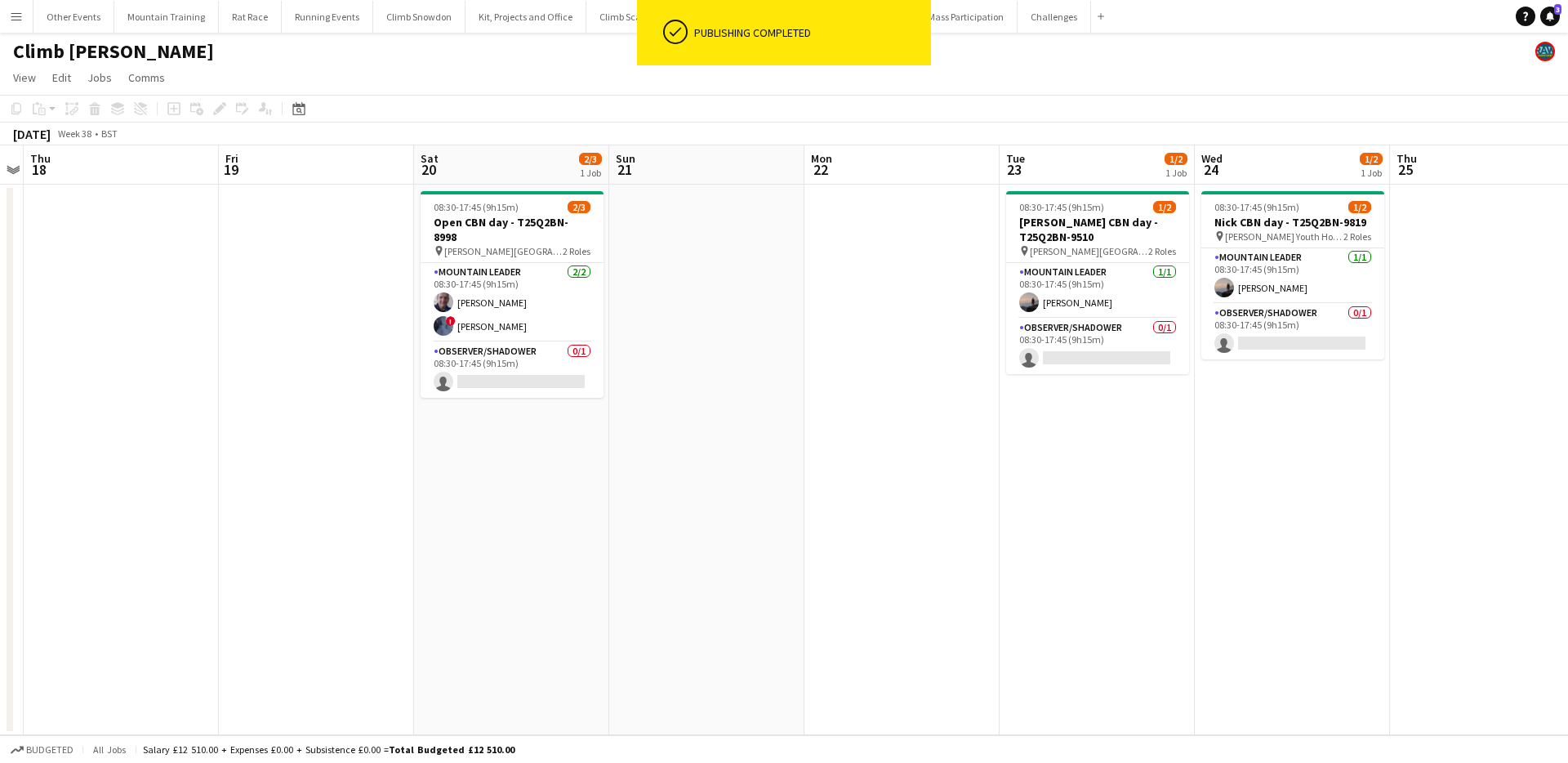
click at [1095, 81] on app-page-menu "View Day view expanded Day view collapsed Month view Date picker Jump to today …" at bounding box center [784, 79] width 1568 height 31
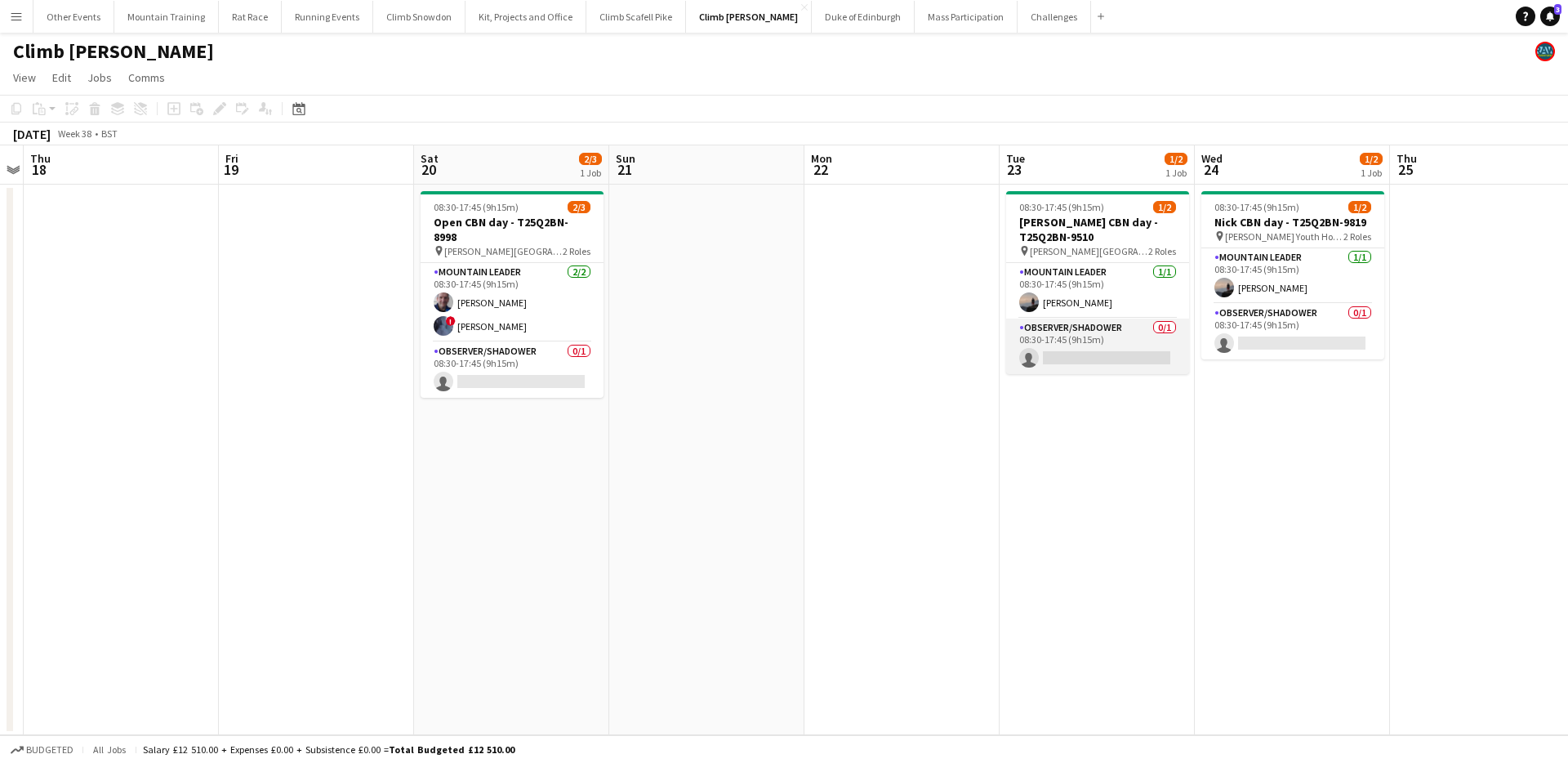
click at [1135, 357] on app-card-role "Observer/Shadower 0/1 08:30-17:45 (9h15m) single-neutral-actions" at bounding box center [1097, 346] width 183 height 56
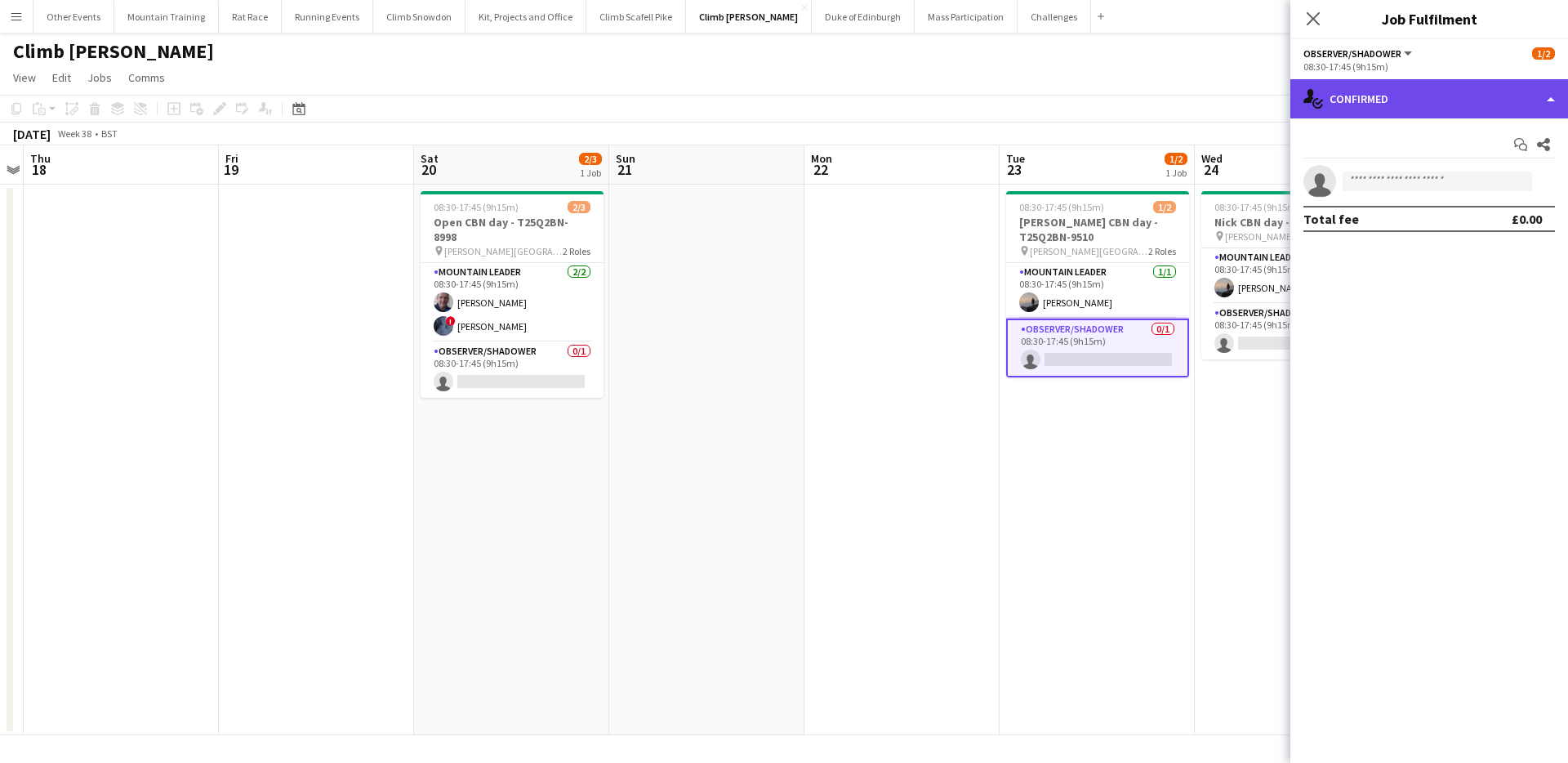
click at [1418, 111] on div "single-neutral-actions-check-2 Confirmed" at bounding box center [1429, 99] width 278 height 40
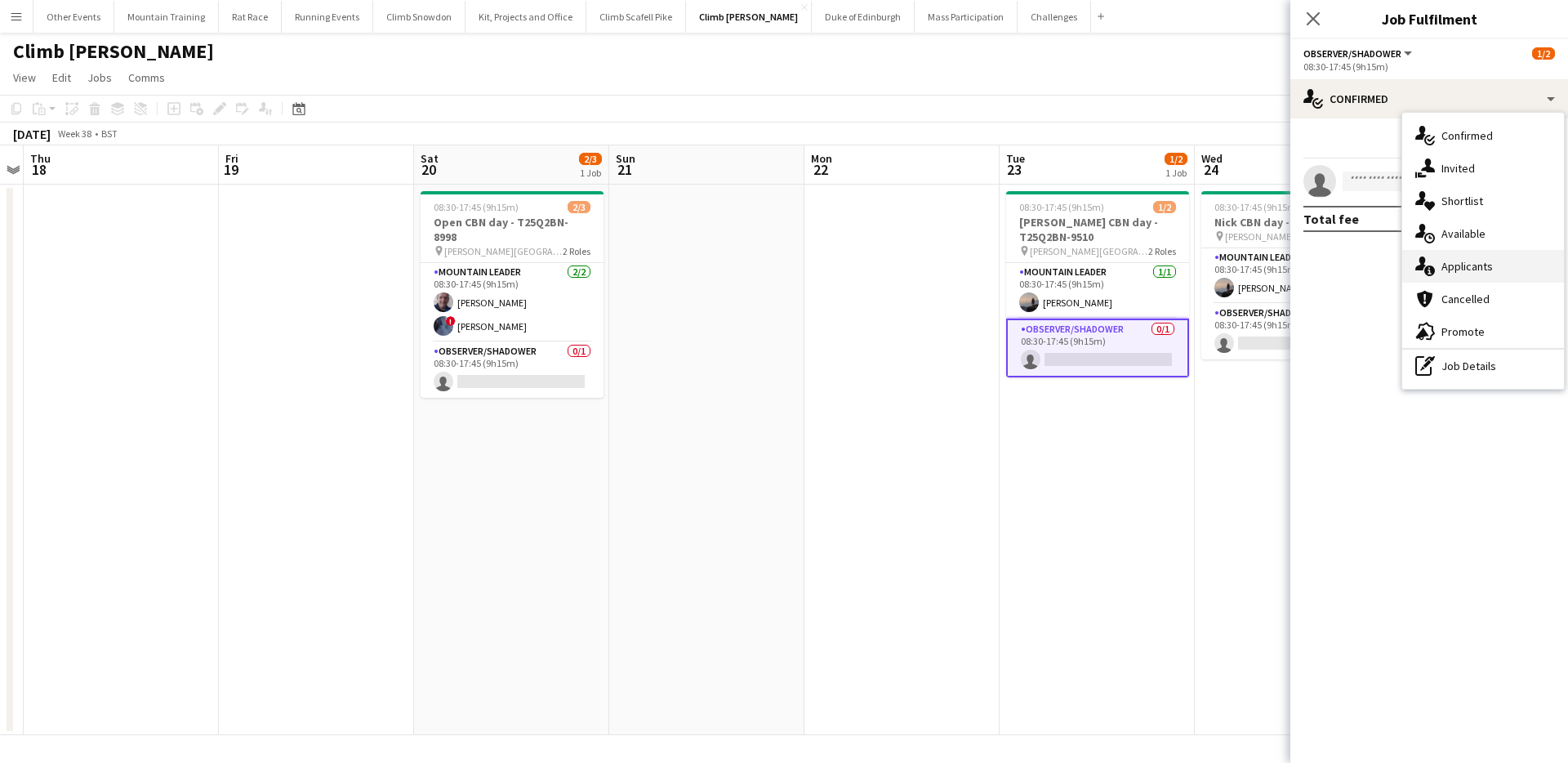
click at [1468, 265] on div "single-neutral-actions-information Applicants" at bounding box center [1483, 266] width 162 height 33
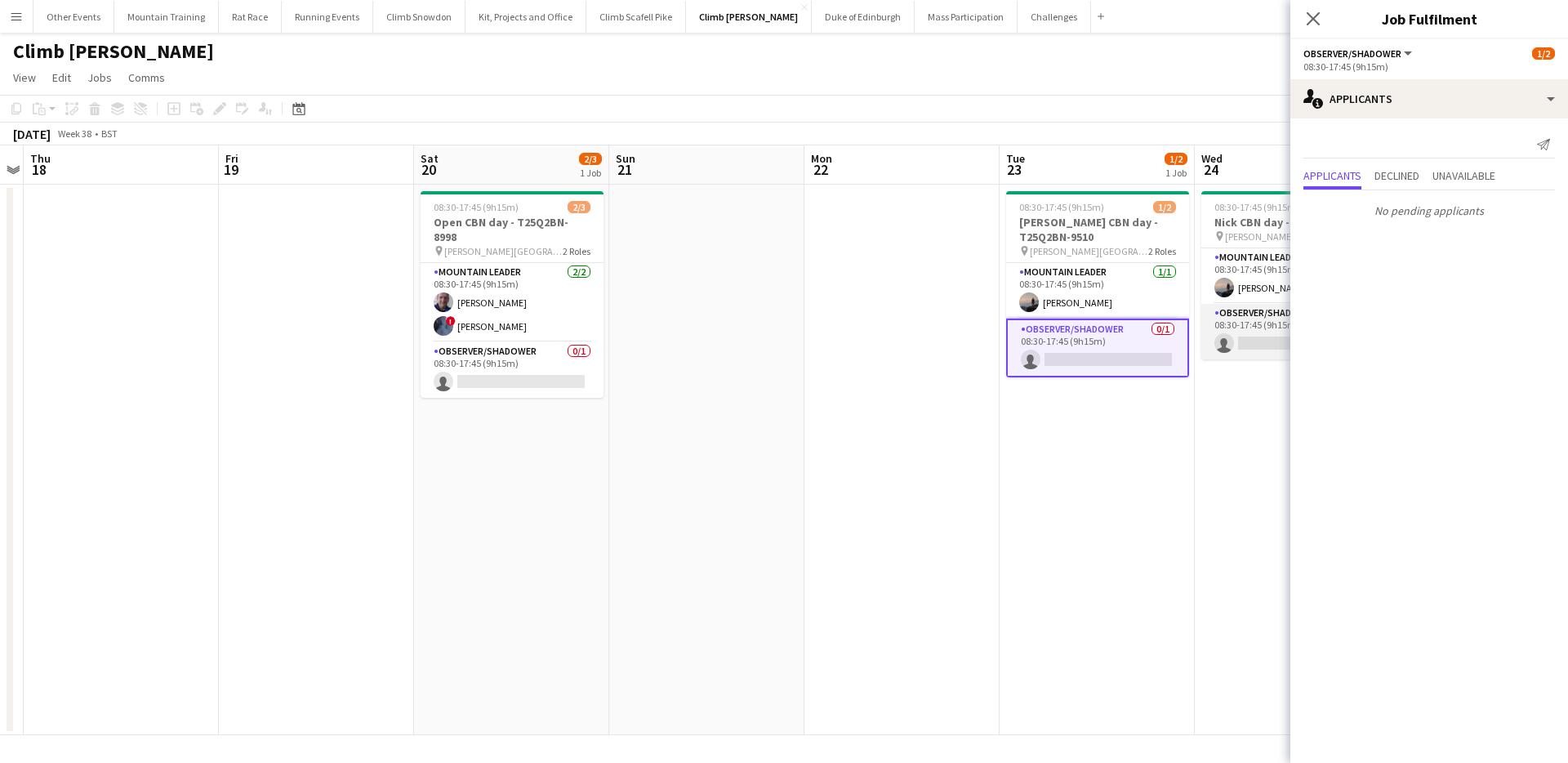
click at [1244, 334] on app-card-role "Observer/Shadower 0/1 08:30-17:45 (9h15m) single-neutral-actions" at bounding box center [1293, 332] width 183 height 56
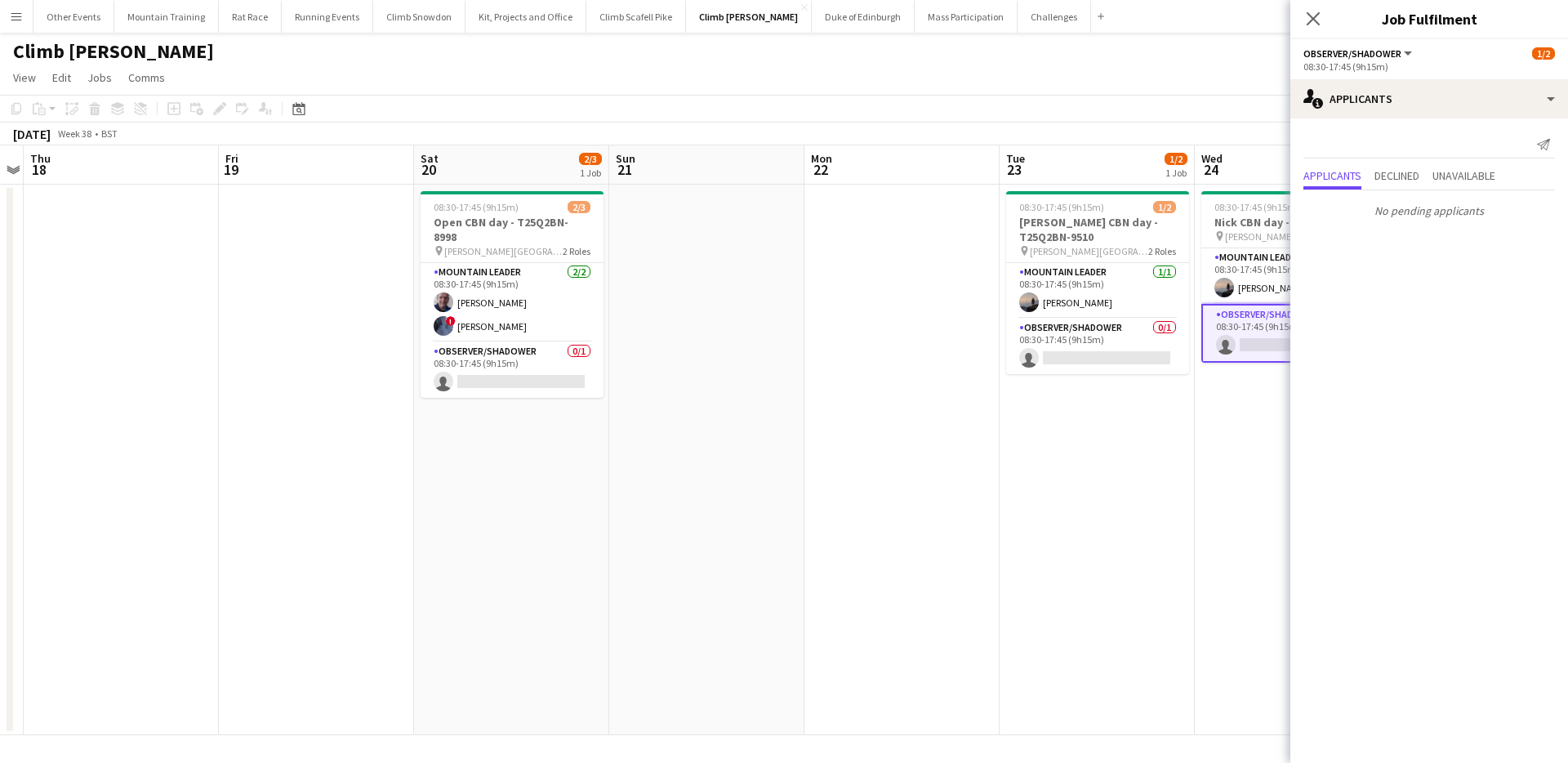
click at [1082, 89] on app-page-menu "View Day view expanded Day view collapsed Month view Date picker Jump to today …" at bounding box center [784, 79] width 1568 height 31
